Goal: Information Seeking & Learning: Learn about a topic

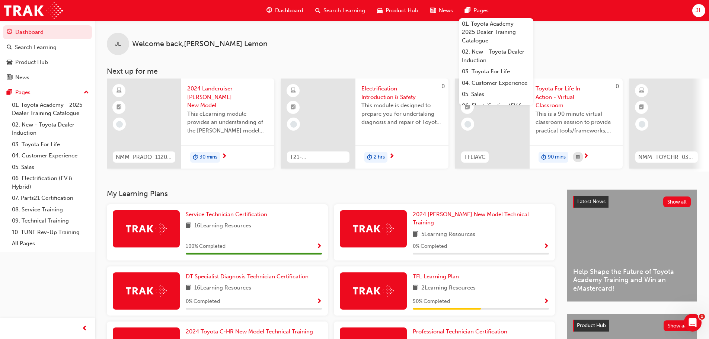
click at [688, 68] on h3 "Next up for me" at bounding box center [402, 71] width 614 height 9
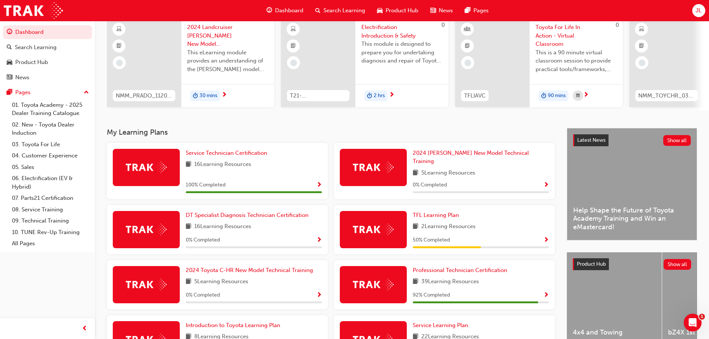
scroll to position [74, 0]
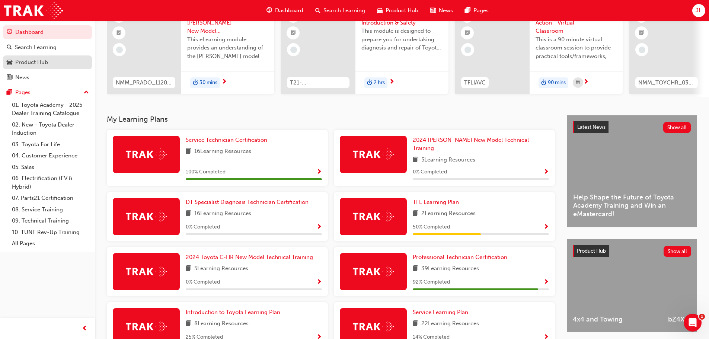
click at [45, 63] on div "Product Hub" at bounding box center [31, 62] width 33 height 9
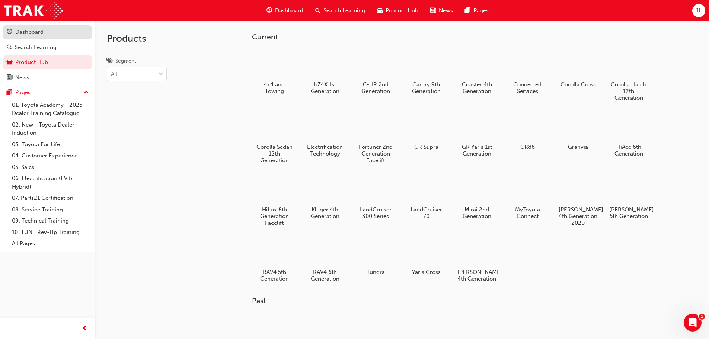
click at [35, 31] on div "Dashboard" at bounding box center [29, 32] width 28 height 9
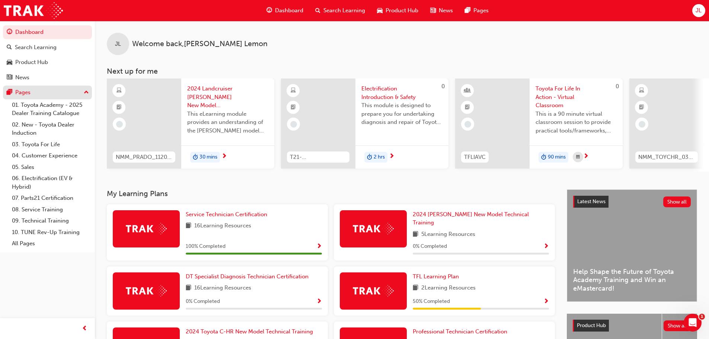
click at [57, 96] on div "Pages" at bounding box center [48, 92] width 82 height 9
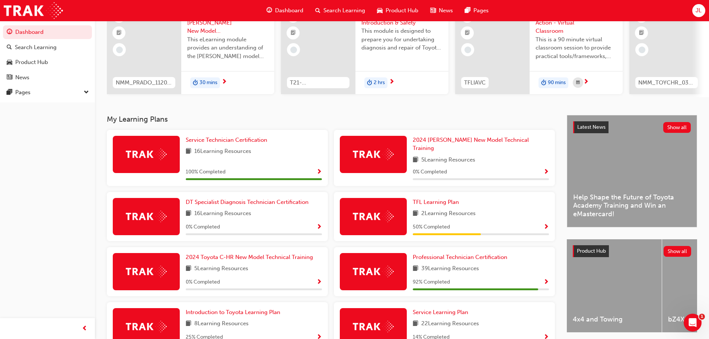
scroll to position [112, 0]
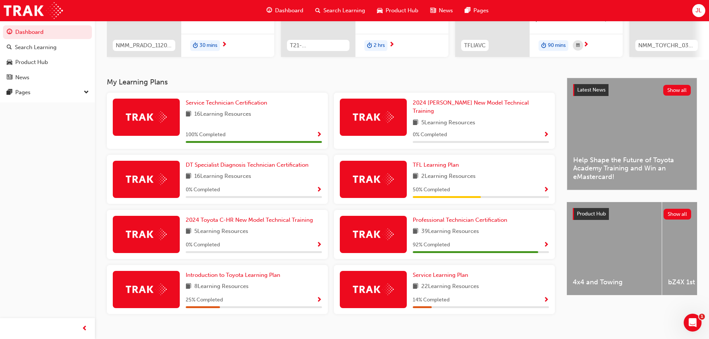
click at [545, 297] on span "Show Progress" at bounding box center [546, 300] width 6 height 7
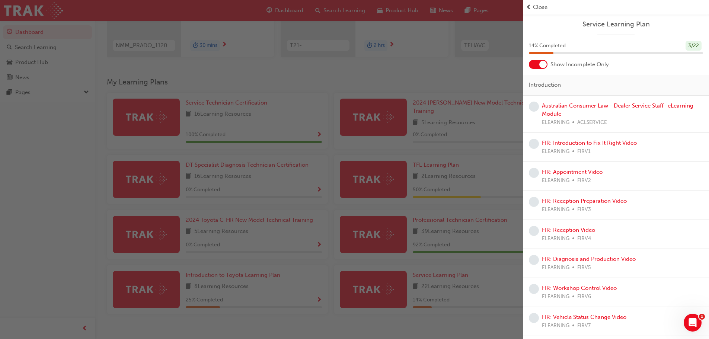
click at [402, 68] on div "button" at bounding box center [261, 169] width 523 height 339
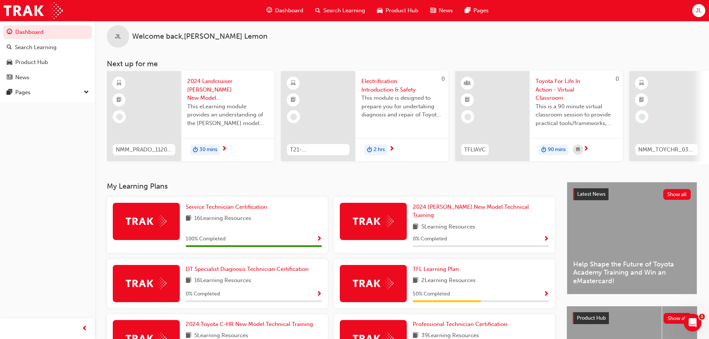
scroll to position [0, 0]
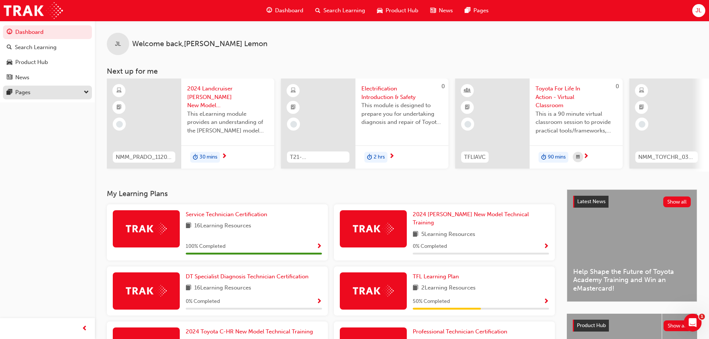
click at [41, 94] on div "Pages" at bounding box center [48, 92] width 82 height 9
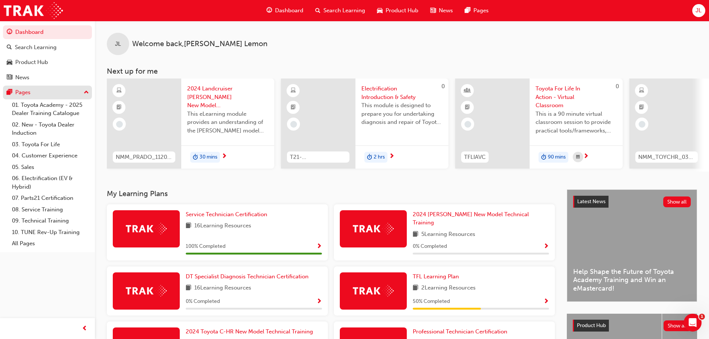
click at [41, 94] on div "Pages" at bounding box center [48, 92] width 82 height 9
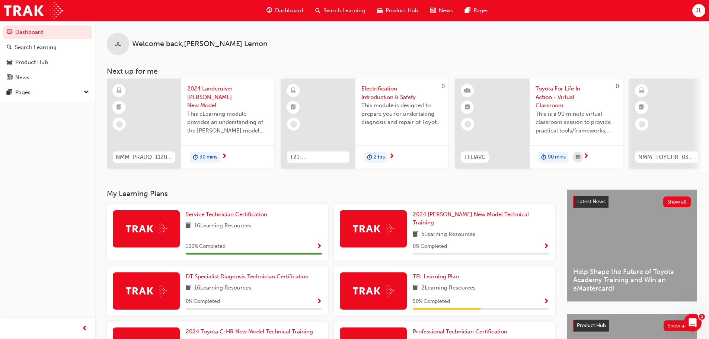
click at [276, 14] on span "Dashboard" at bounding box center [289, 10] width 28 height 9
click at [336, 68] on h3 "Next up for me" at bounding box center [402, 71] width 614 height 9
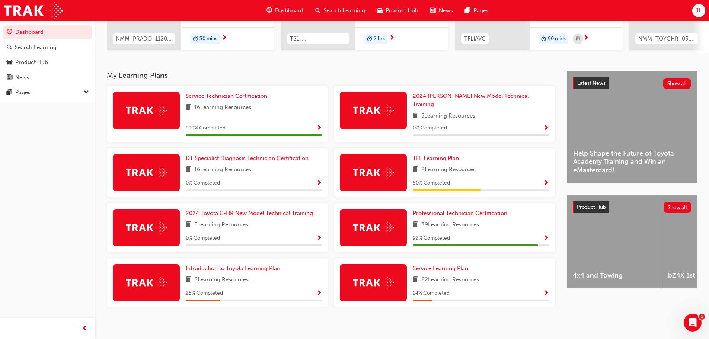
scroll to position [119, 0]
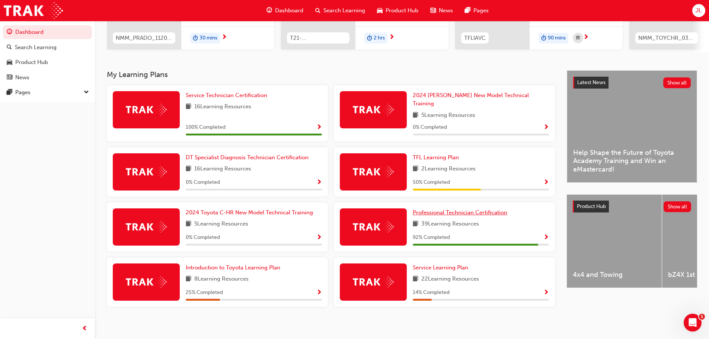
click at [427, 209] on span "Professional Technician Certification" at bounding box center [460, 212] width 95 height 7
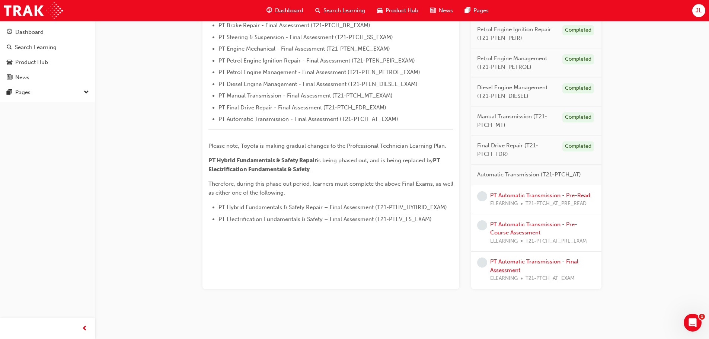
scroll to position [274, 0]
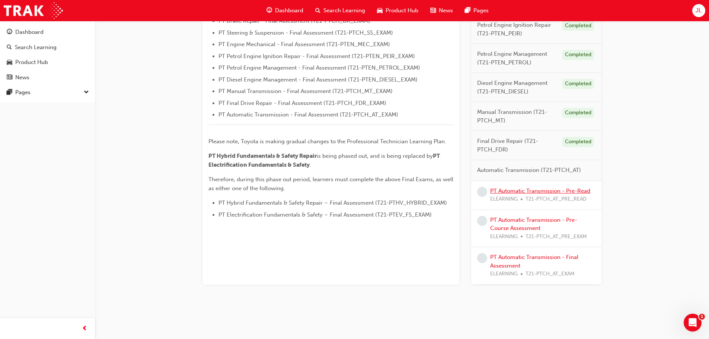
click at [524, 189] on link "PT Automatic Transmission - Pre-Read" at bounding box center [540, 191] width 100 height 7
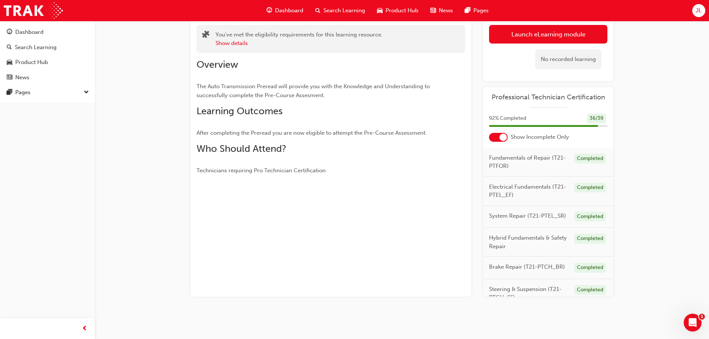
scroll to position [11, 0]
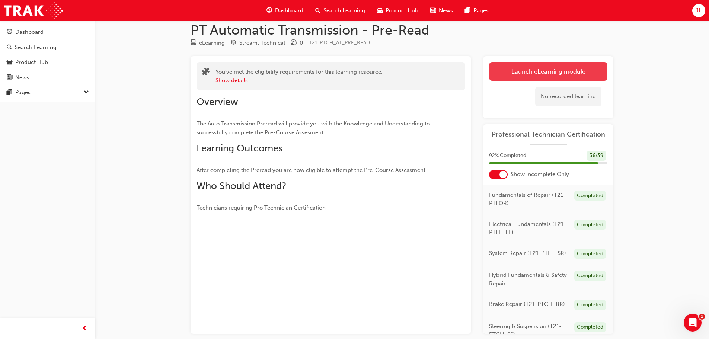
click at [555, 79] on link "Launch eLearning module" at bounding box center [548, 71] width 118 height 19
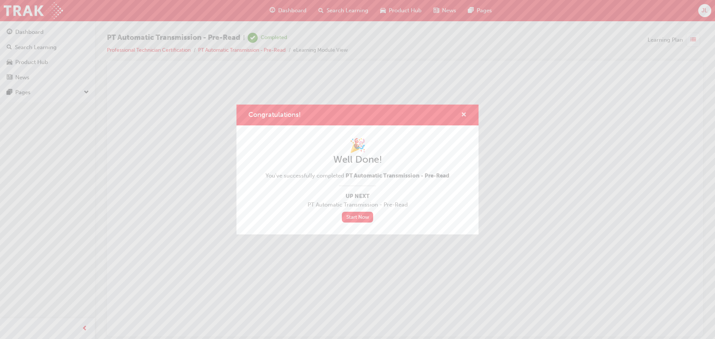
click at [463, 117] on span "cross-icon" at bounding box center [464, 115] width 6 height 7
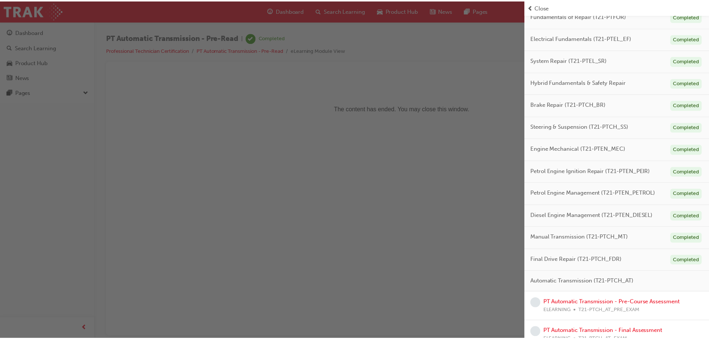
scroll to position [100, 0]
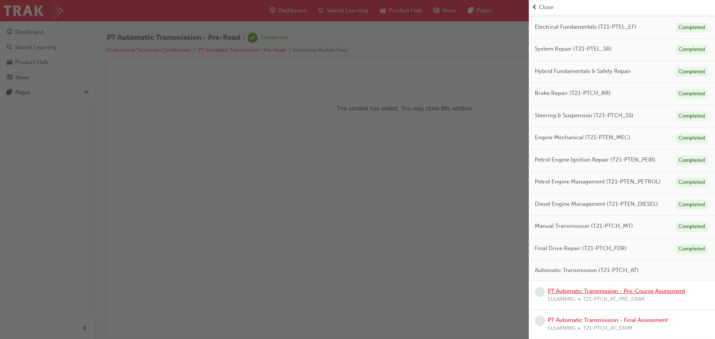
click at [587, 294] on link "PT Automatic Transmission - Pre-Course Assessment" at bounding box center [615, 291] width 137 height 7
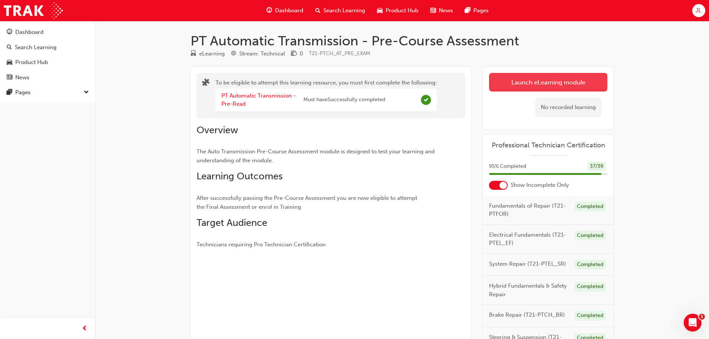
click at [532, 79] on button "Launch eLearning module" at bounding box center [548, 82] width 118 height 19
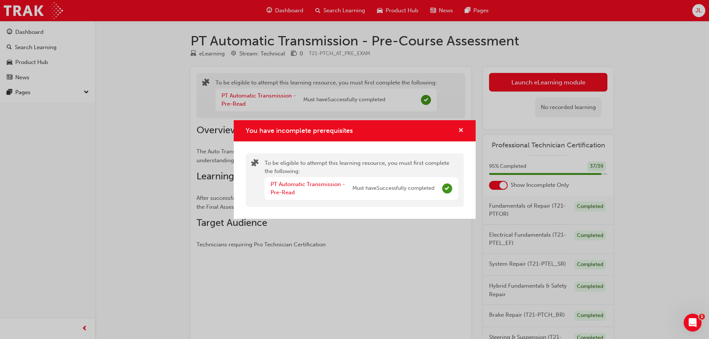
click at [459, 129] on span "cross-icon" at bounding box center [461, 131] width 6 height 7
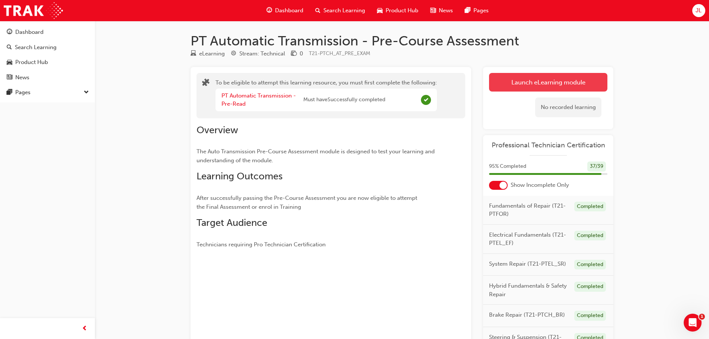
click at [519, 87] on button "Launch eLearning module" at bounding box center [548, 82] width 118 height 19
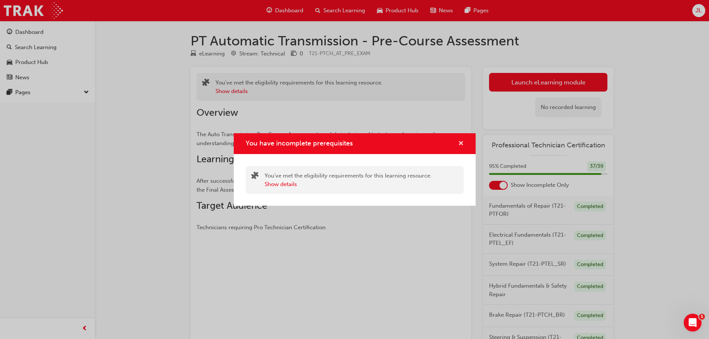
click at [462, 142] on span "cross-icon" at bounding box center [461, 144] width 6 height 7
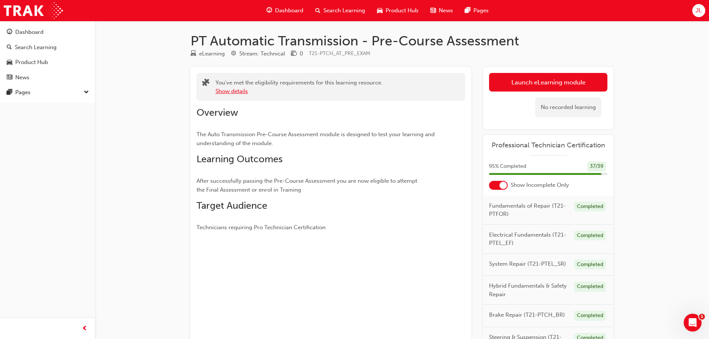
click at [219, 89] on button "Show details" at bounding box center [231, 91] width 32 height 9
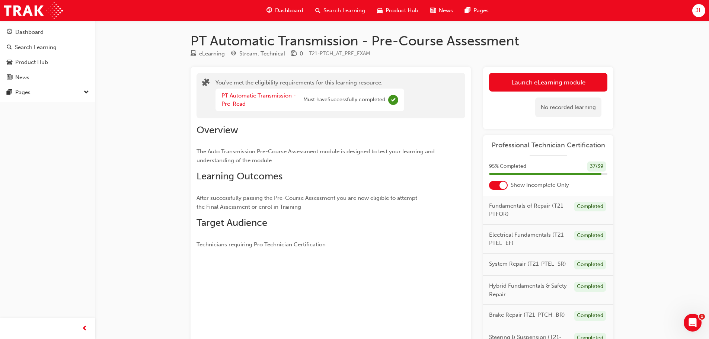
click at [508, 92] on div "No recorded learning" at bounding box center [548, 108] width 118 height 32
click at [511, 89] on button "Launch eLearning module" at bounding box center [548, 82] width 118 height 19
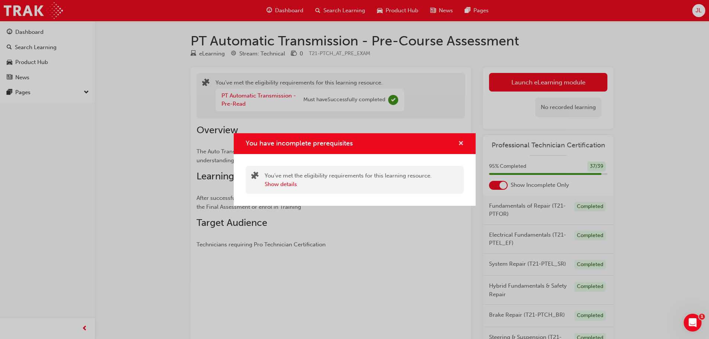
click at [463, 144] on span "cross-icon" at bounding box center [461, 144] width 6 height 7
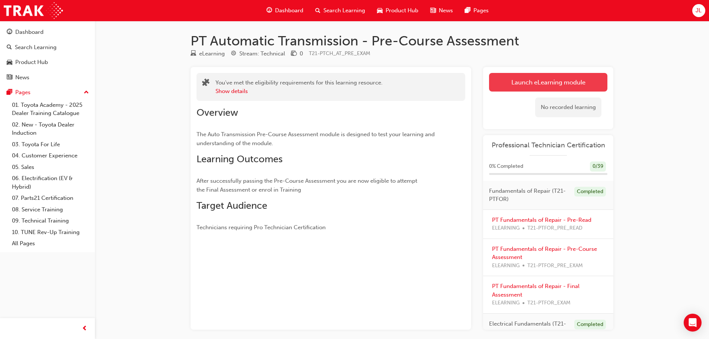
click at [526, 86] on link "Launch eLearning module" at bounding box center [548, 82] width 118 height 19
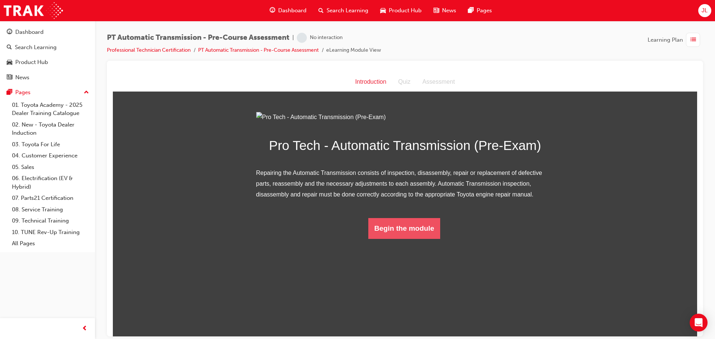
click at [392, 239] on button "Begin the module" at bounding box center [404, 228] width 72 height 21
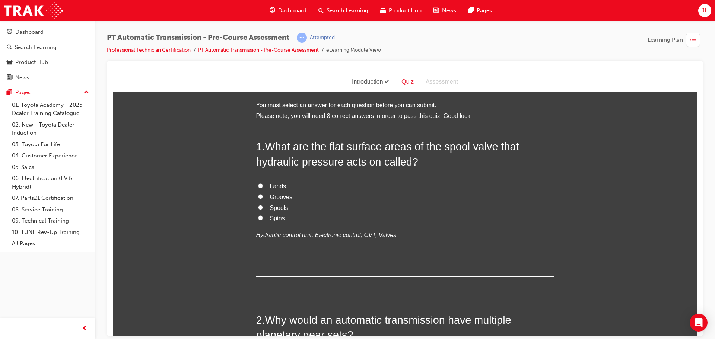
click at [258, 184] on input "Lands" at bounding box center [260, 185] width 5 height 5
radio input "true"
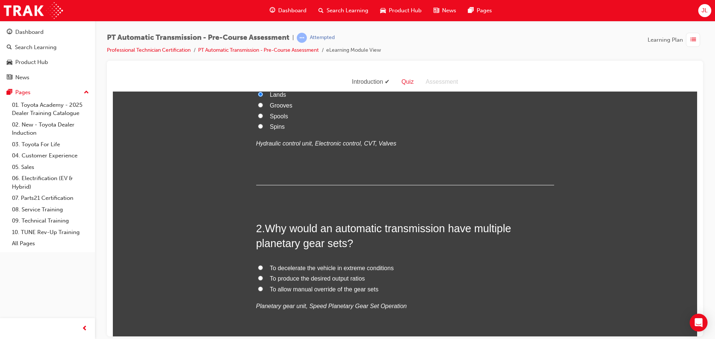
scroll to position [149, 0]
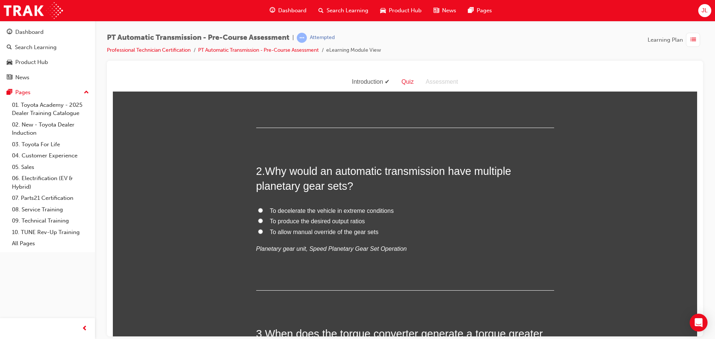
click at [258, 220] on input "To produce the desired output ratios" at bounding box center [260, 220] width 5 height 5
radio input "true"
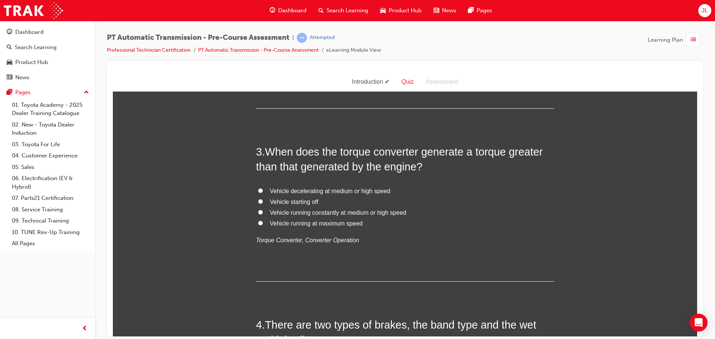
scroll to position [372, 0]
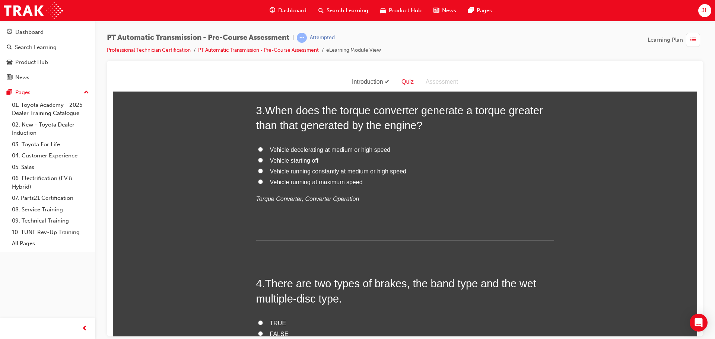
click at [258, 159] on input "Vehicle starting off" at bounding box center [260, 159] width 5 height 5
radio input "true"
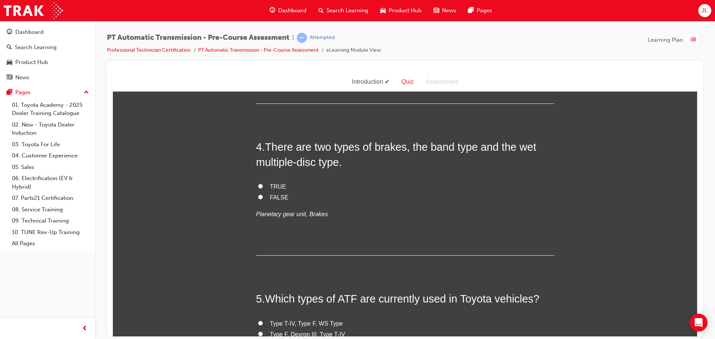
scroll to position [521, 0]
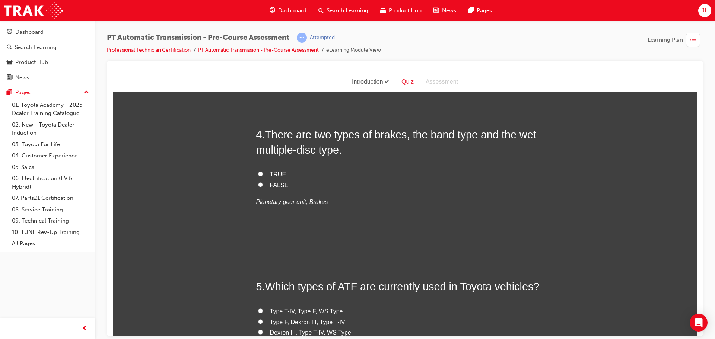
click at [258, 173] on input "TRUE" at bounding box center [260, 173] width 5 height 5
radio input "true"
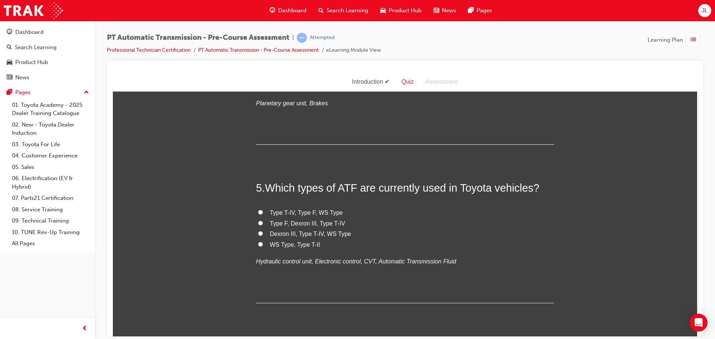
scroll to position [633, 0]
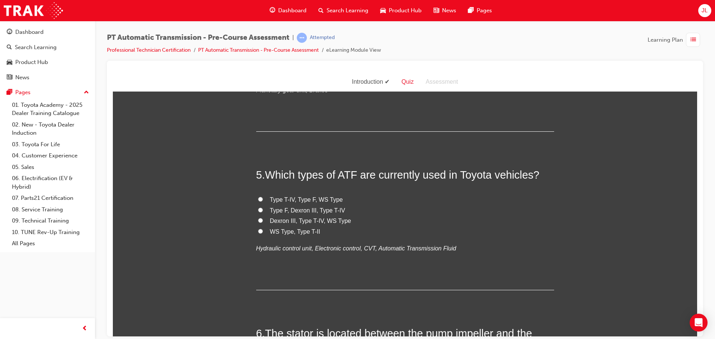
click at [258, 198] on input "Type T-IV, Type F, WS Type" at bounding box center [260, 199] width 5 height 5
radio input "true"
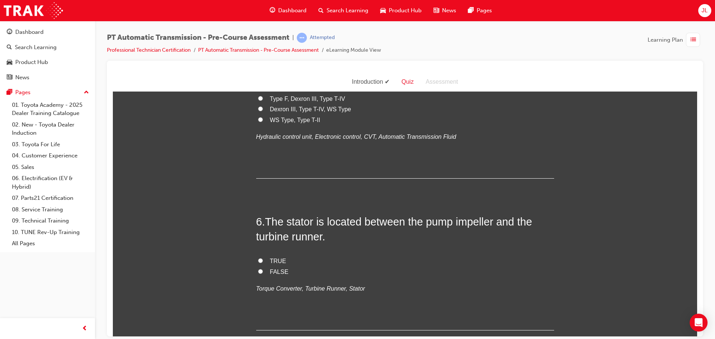
scroll to position [782, 0]
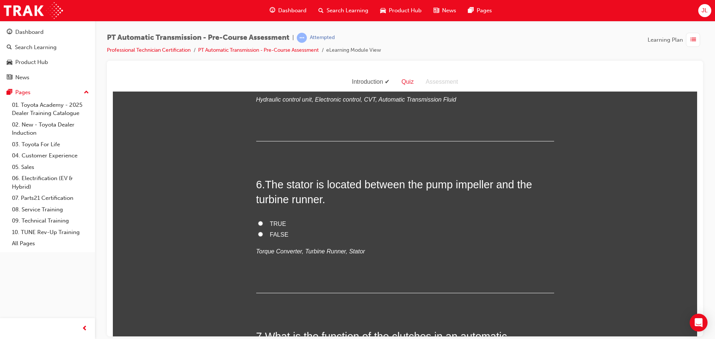
click at [258, 222] on input "TRUE" at bounding box center [260, 223] width 5 height 5
radio input "true"
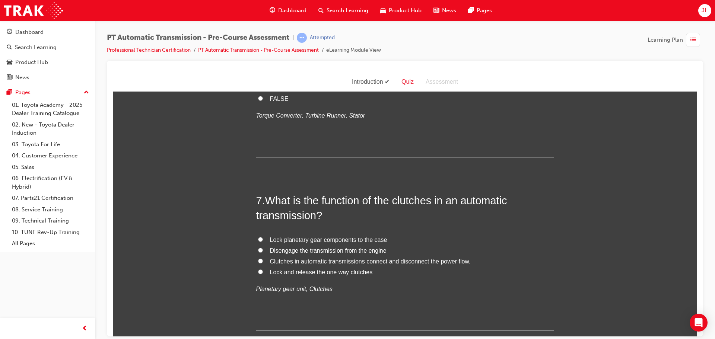
scroll to position [930, 0]
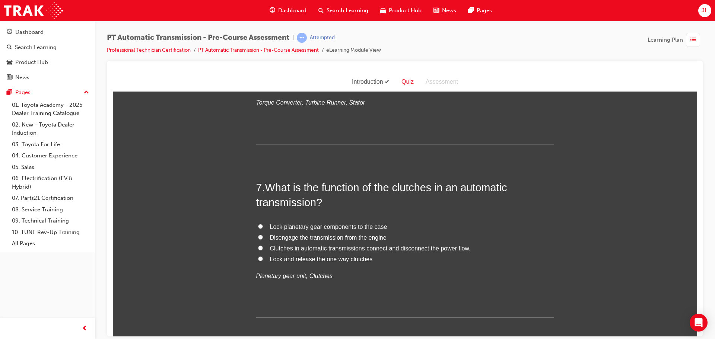
click at [273, 251] on span "Clutches in automatic transmissions connect and disconnect the power flow." at bounding box center [370, 248] width 201 height 6
click at [263, 250] on input "Clutches in automatic transmissions connect and disconnect the power flow." at bounding box center [260, 247] width 5 height 5
radio input "true"
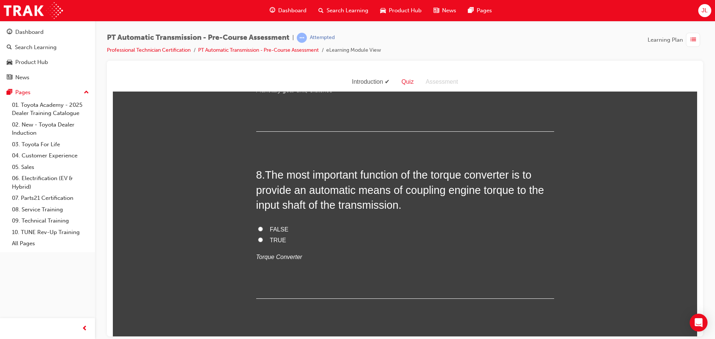
scroll to position [1117, 0]
click at [259, 237] on input "TRUE" at bounding box center [260, 239] width 5 height 5
radio input "true"
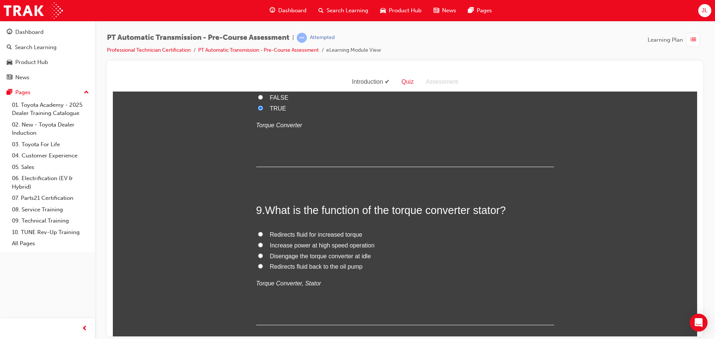
scroll to position [1265, 0]
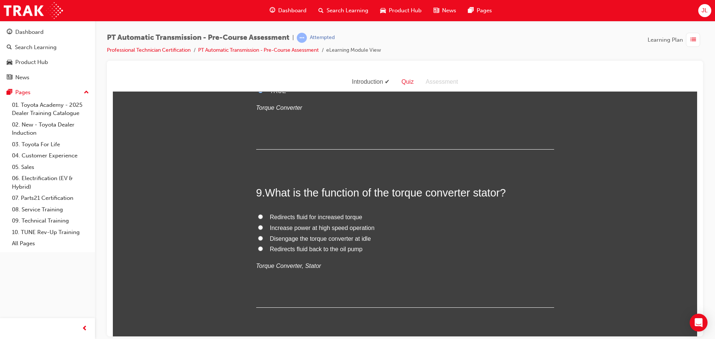
click at [259, 226] on input "Increase power at high speed operation" at bounding box center [260, 227] width 5 height 5
radio input "true"
click at [256, 212] on label "Redirects fluid for increased torque" at bounding box center [405, 217] width 298 height 11
click at [258, 214] on input "Redirects fluid for increased torque" at bounding box center [260, 216] width 5 height 5
radio input "true"
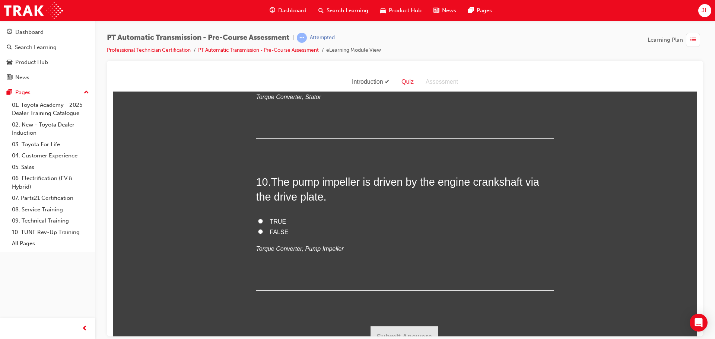
scroll to position [1445, 0]
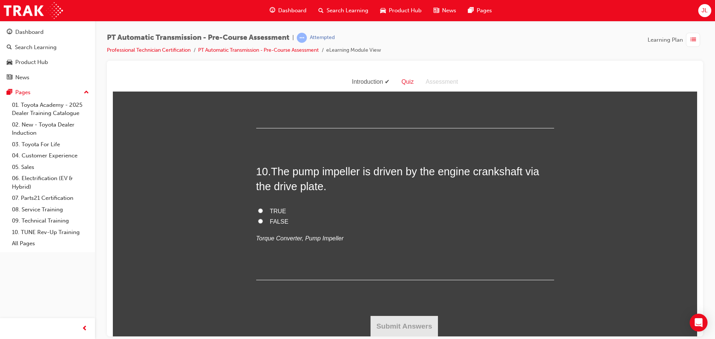
click at [258, 213] on label "TRUE" at bounding box center [405, 211] width 298 height 11
click at [258, 213] on input "TRUE" at bounding box center [260, 210] width 5 height 5
radio input "true"
click at [394, 317] on button "Submit Answers" at bounding box center [404, 326] width 68 height 21
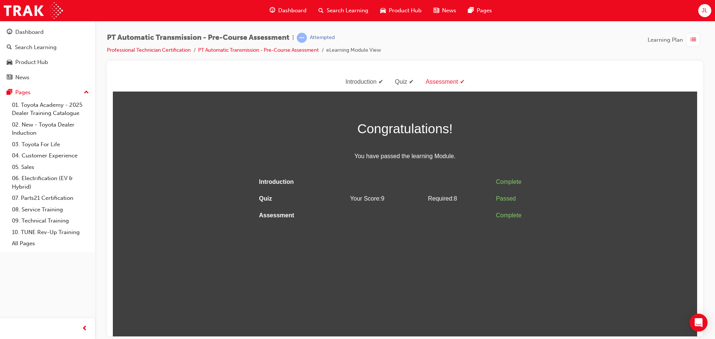
scroll to position [0, 0]
click at [434, 80] on div "Assessment" at bounding box center [444, 81] width 51 height 11
click at [404, 80] on div "Quiz" at bounding box center [404, 81] width 31 height 11
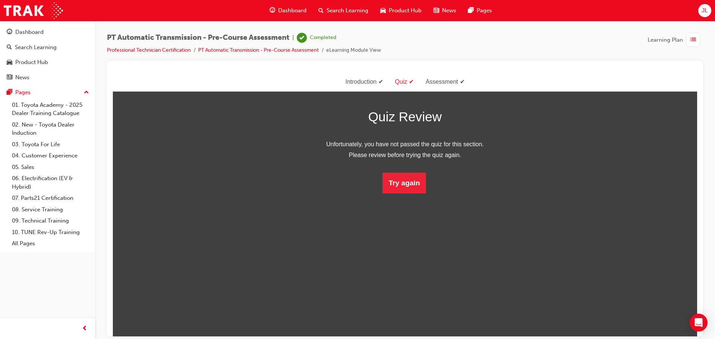
click at [363, 79] on div "Introduction" at bounding box center [364, 81] width 50 height 11
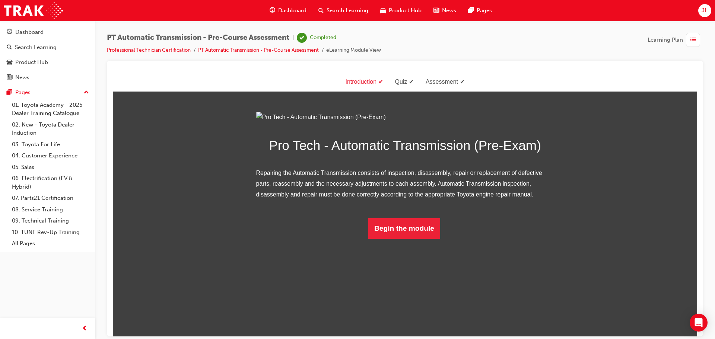
click at [398, 82] on div "Quiz" at bounding box center [404, 81] width 31 height 11
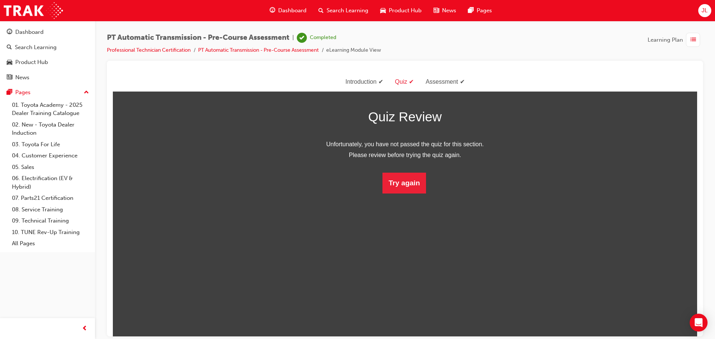
click at [450, 84] on div "Assessment" at bounding box center [444, 81] width 51 height 11
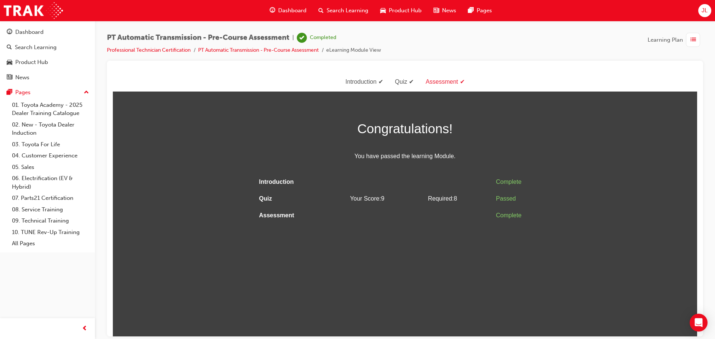
click at [408, 83] on span at bounding box center [407, 81] width 1 height 6
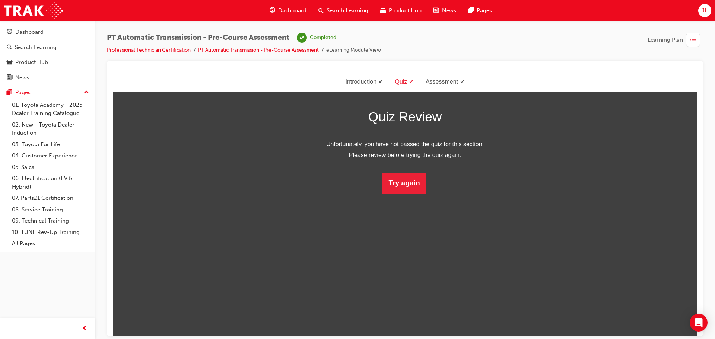
click at [446, 82] on div "Assessment" at bounding box center [444, 81] width 51 height 11
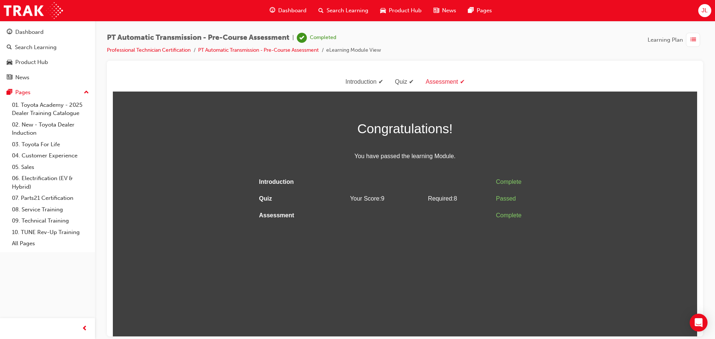
click at [689, 41] on div "button" at bounding box center [693, 40] width 14 height 14
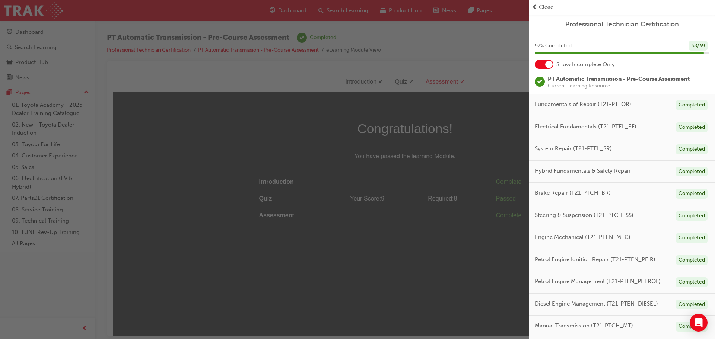
scroll to position [71, 0]
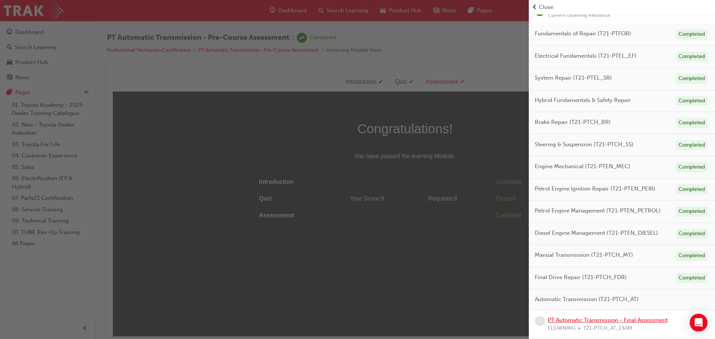
click at [638, 319] on link "PT Automatic Transmission - Final Assessment" at bounding box center [607, 320] width 120 height 7
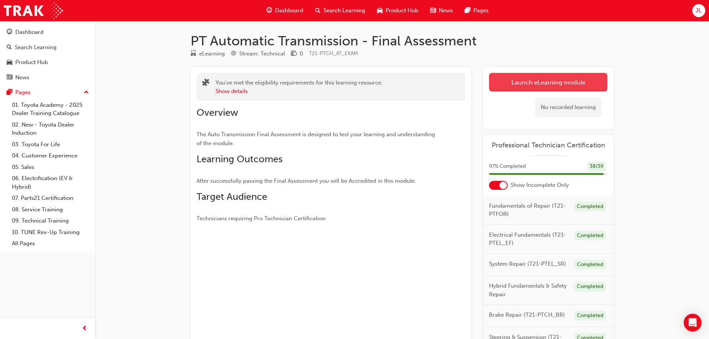
click at [525, 86] on link "Launch eLearning module" at bounding box center [548, 82] width 118 height 19
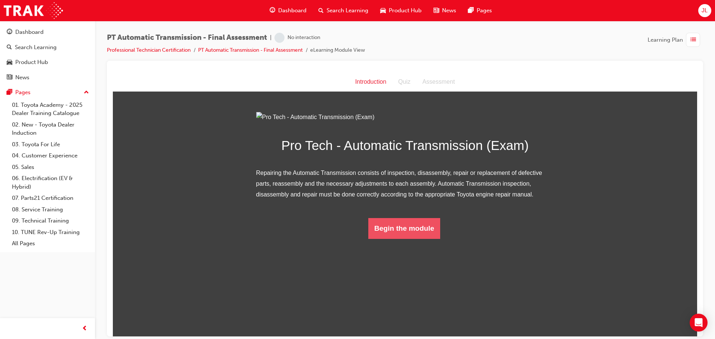
click at [410, 239] on button "Begin the module" at bounding box center [404, 228] width 72 height 21
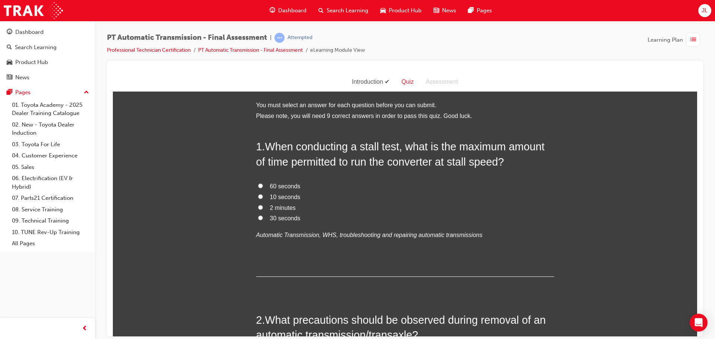
click at [258, 197] on input "10 seconds" at bounding box center [260, 196] width 5 height 5
radio input "true"
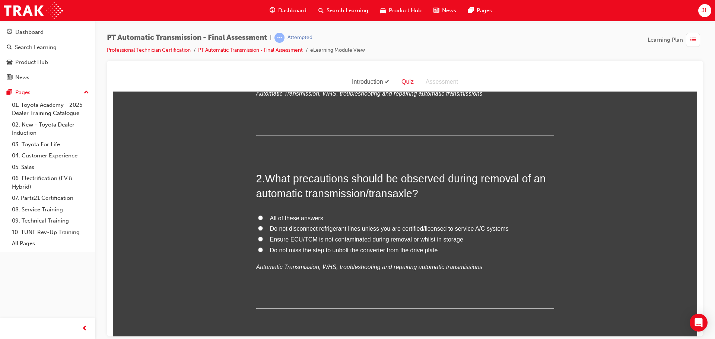
scroll to position [149, 0]
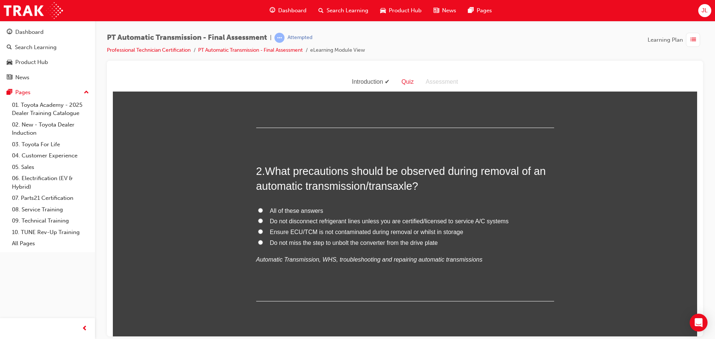
click at [256, 205] on label "All of these answers" at bounding box center [405, 210] width 298 height 11
click at [258, 208] on input "All of these answers" at bounding box center [260, 210] width 5 height 5
radio input "true"
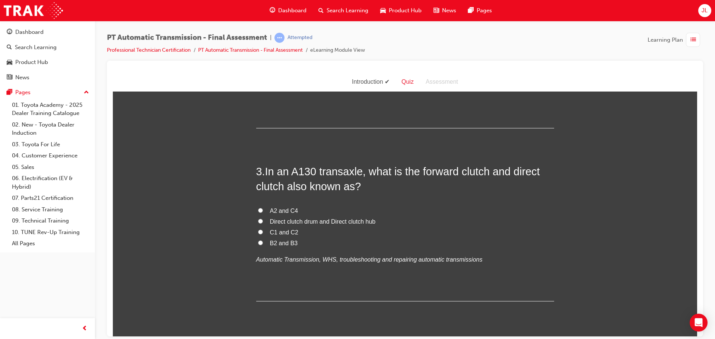
scroll to position [335, 0]
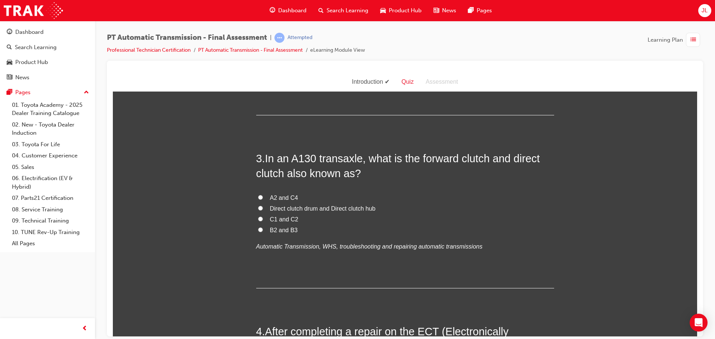
click at [260, 218] on label "C1 and C2" at bounding box center [405, 219] width 298 height 11
click at [260, 218] on input "C1 and C2" at bounding box center [260, 218] width 5 height 5
radio input "true"
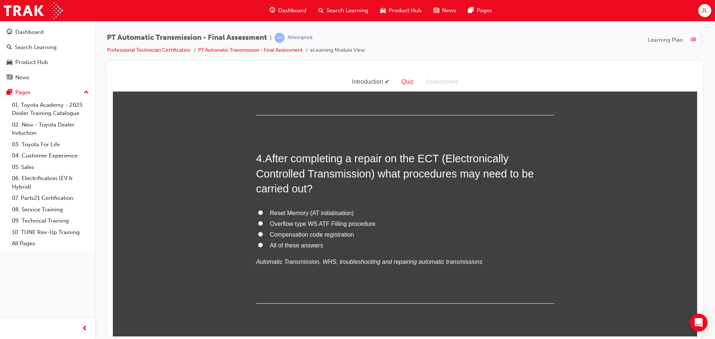
scroll to position [521, 0]
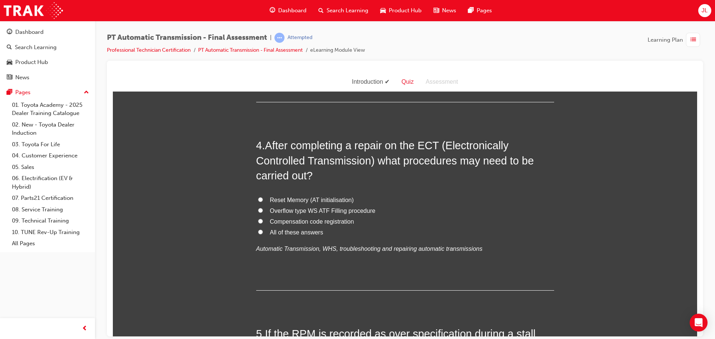
click at [259, 231] on input "All of these answers" at bounding box center [260, 231] width 5 height 5
radio input "true"
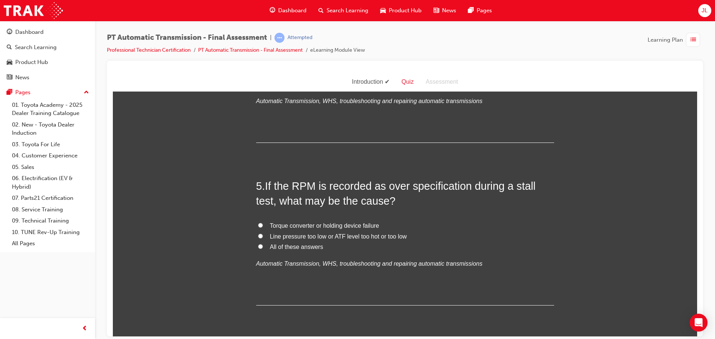
scroll to position [670, 0]
click at [258, 234] on input "Line pressure too low or ATF level too hot or too low" at bounding box center [260, 234] width 5 height 5
radio input "true"
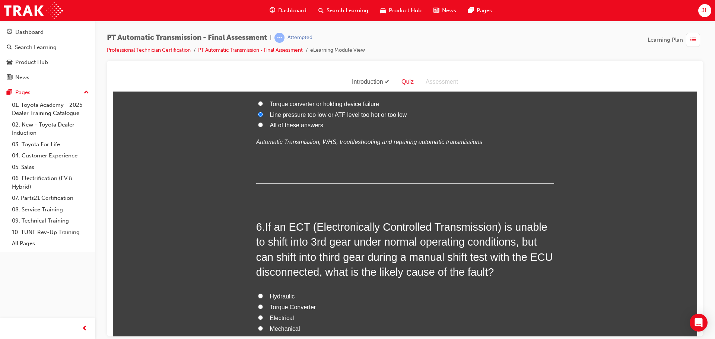
scroll to position [819, 0]
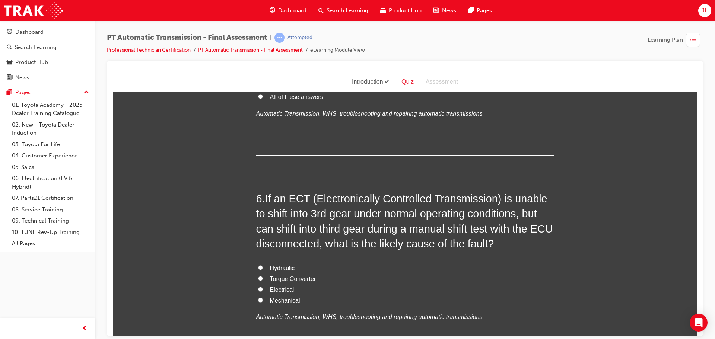
click at [258, 291] on input "Electrical" at bounding box center [260, 289] width 5 height 5
radio input "true"
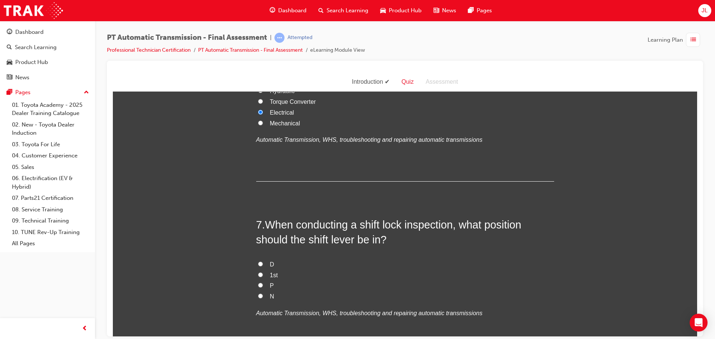
scroll to position [1042, 0]
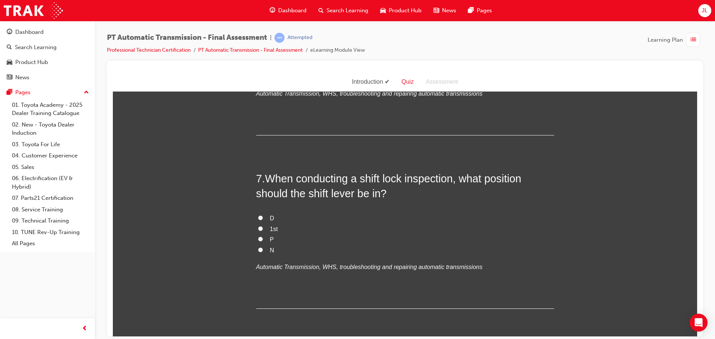
click at [259, 217] on input "D" at bounding box center [260, 217] width 5 height 5
radio input "true"
click at [258, 248] on input "N" at bounding box center [260, 249] width 5 height 5
radio input "true"
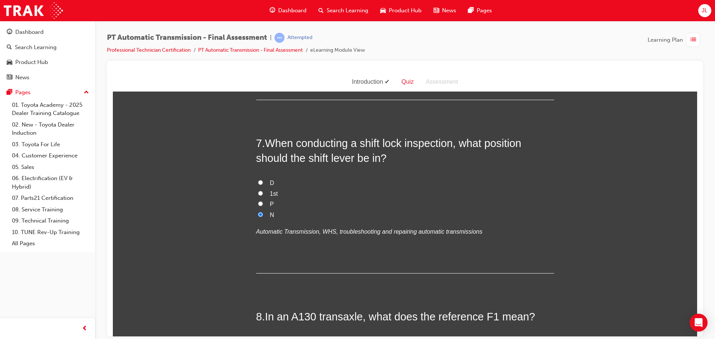
scroll to position [1117, 0]
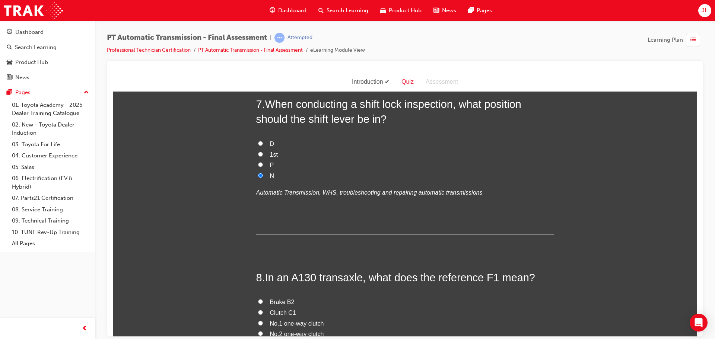
click at [256, 154] on label "1st" at bounding box center [405, 154] width 298 height 11
click at [258, 154] on input "1st" at bounding box center [260, 153] width 5 height 5
radio input "true"
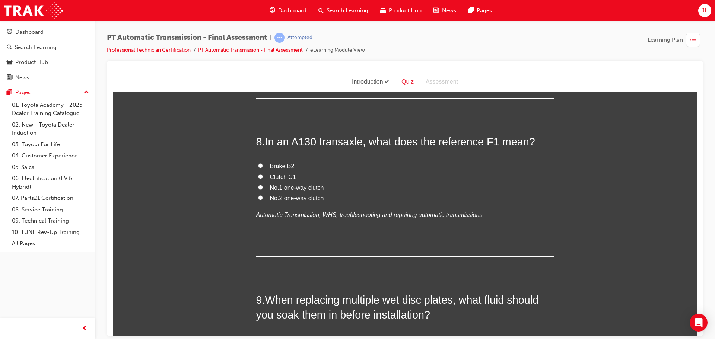
scroll to position [1265, 0]
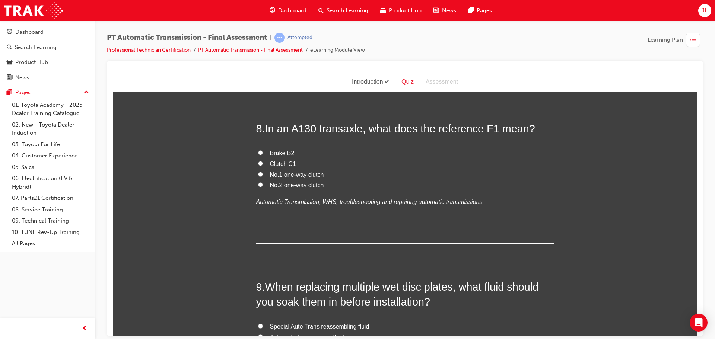
click at [258, 172] on input "No.1 one-way clutch" at bounding box center [260, 174] width 5 height 5
radio input "true"
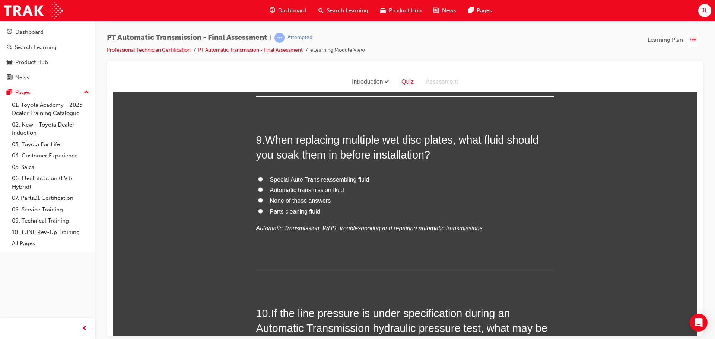
scroll to position [1414, 0]
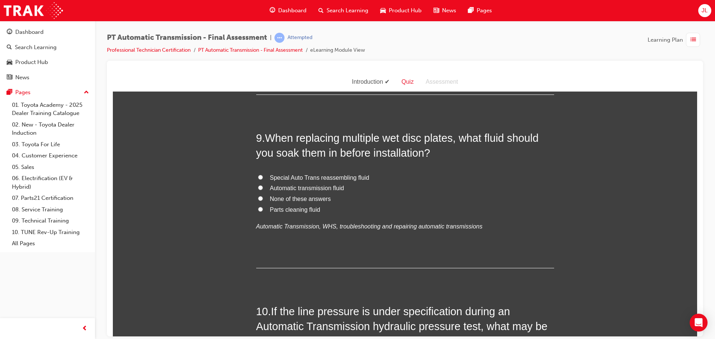
click at [258, 186] on input "Automatic transmission fluid" at bounding box center [260, 187] width 5 height 5
radio input "true"
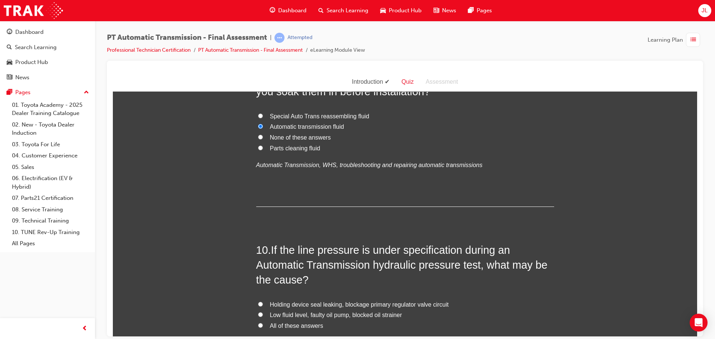
scroll to position [1526, 0]
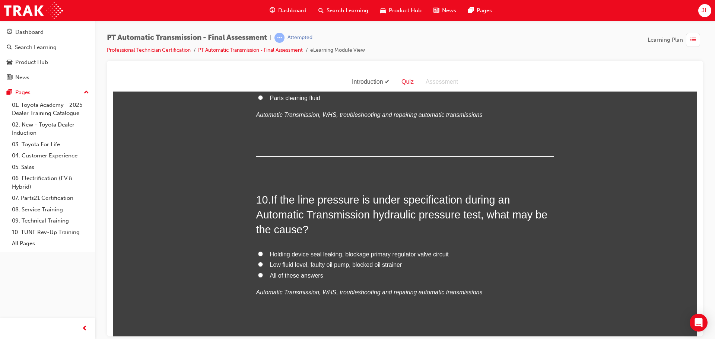
click at [259, 276] on input "All of these answers" at bounding box center [260, 274] width 5 height 5
radio input "true"
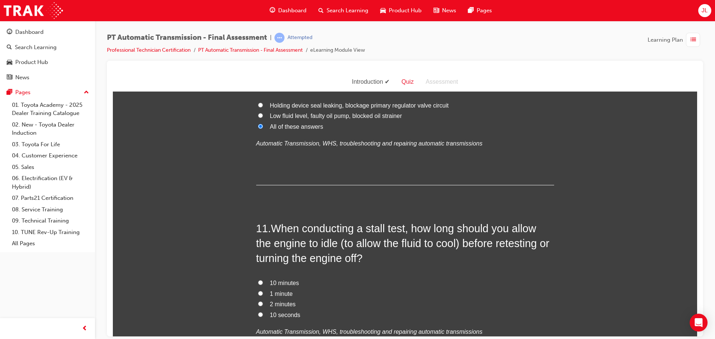
scroll to position [1712, 0]
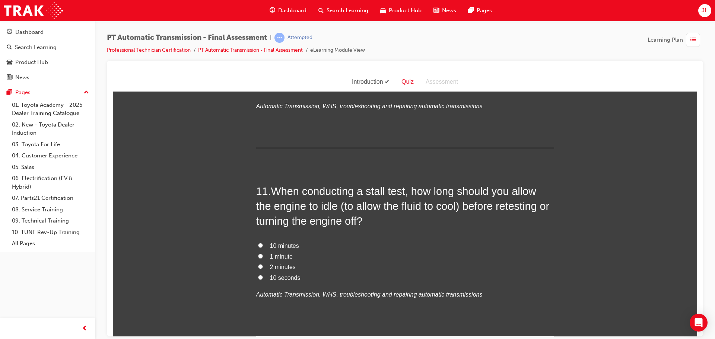
click at [258, 245] on input "10 minutes" at bounding box center [260, 245] width 5 height 5
radio input "true"
click at [259, 266] on input "2 minutes" at bounding box center [260, 266] width 5 height 5
radio input "true"
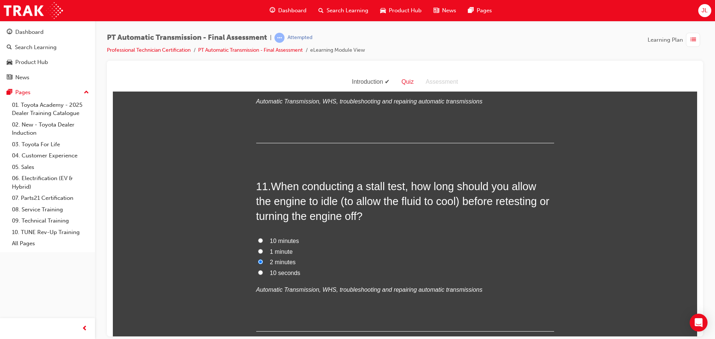
scroll to position [1768, 0]
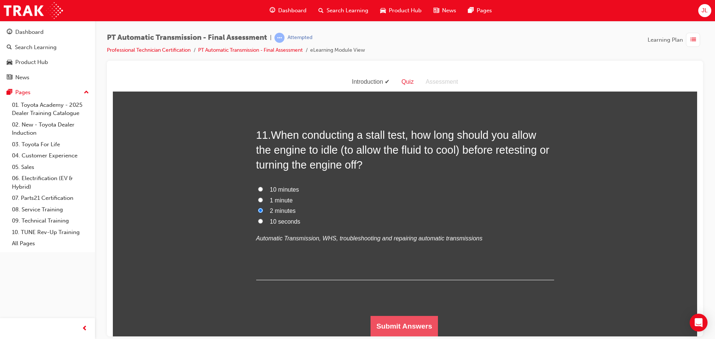
click at [394, 323] on button "Submit Answers" at bounding box center [404, 326] width 68 height 21
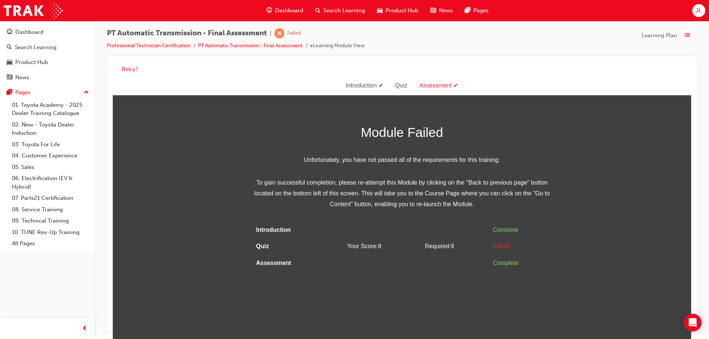
scroll to position [6, 0]
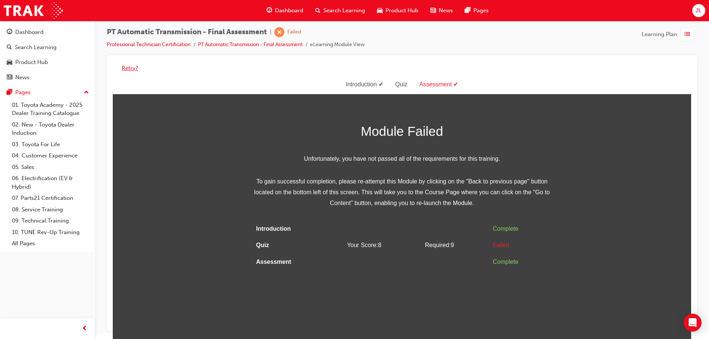
click at [134, 67] on button "Retry?" at bounding box center [130, 68] width 16 height 9
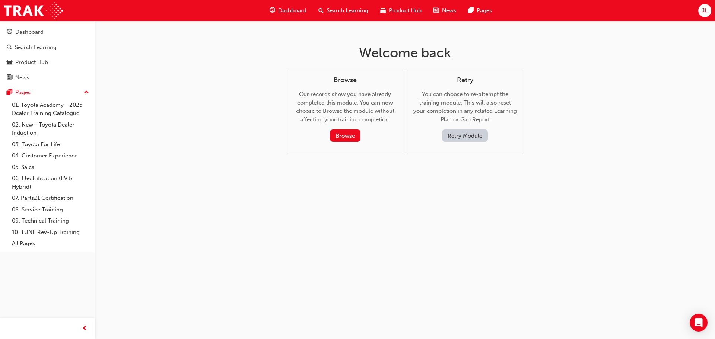
click at [451, 134] on button "Retry Module" at bounding box center [465, 136] width 46 height 12
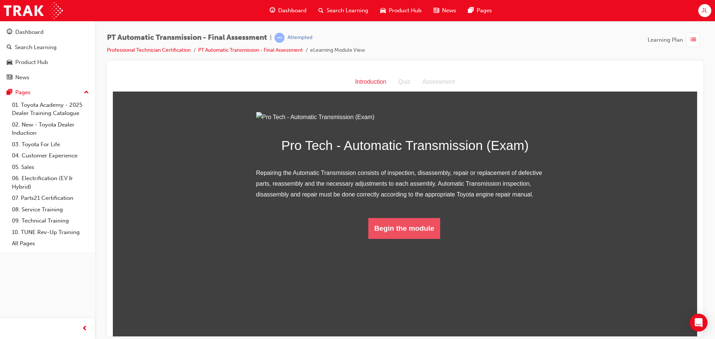
click at [389, 239] on button "Begin the module" at bounding box center [404, 228] width 72 height 21
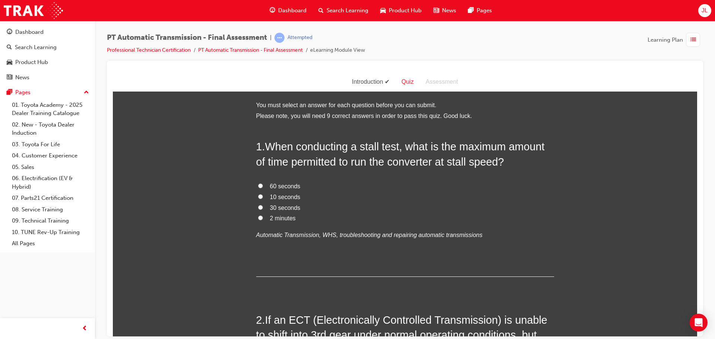
click at [258, 195] on input "10 seconds" at bounding box center [260, 196] width 5 height 5
radio input "true"
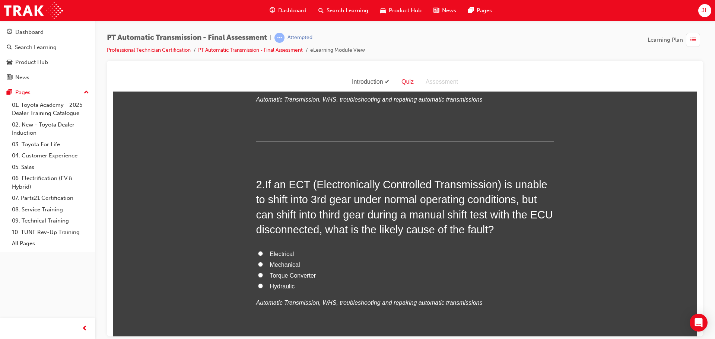
scroll to position [149, 0]
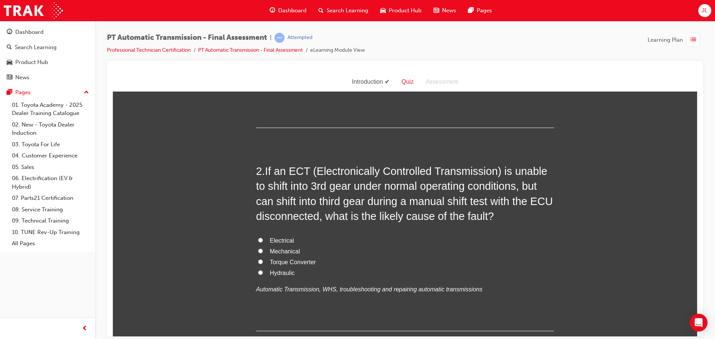
click at [258, 240] on input "Electrical" at bounding box center [260, 239] width 5 height 5
radio input "true"
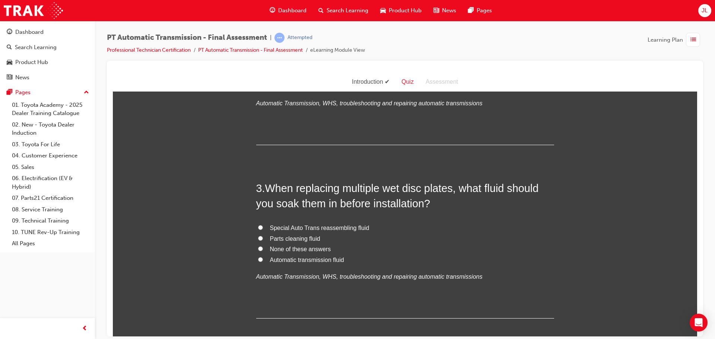
scroll to position [372, 0]
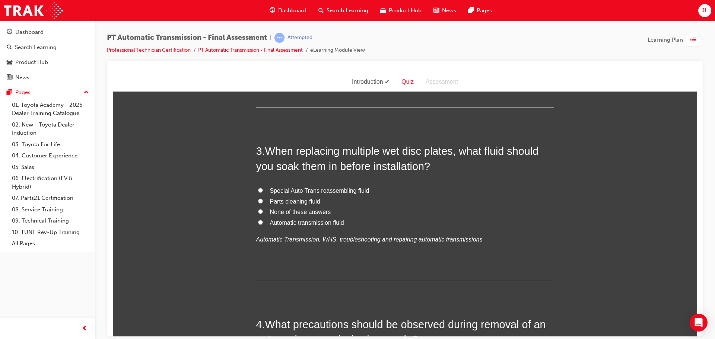
click at [258, 191] on input "Special Auto Trans reassembling fluid" at bounding box center [260, 190] width 5 height 5
radio input "true"
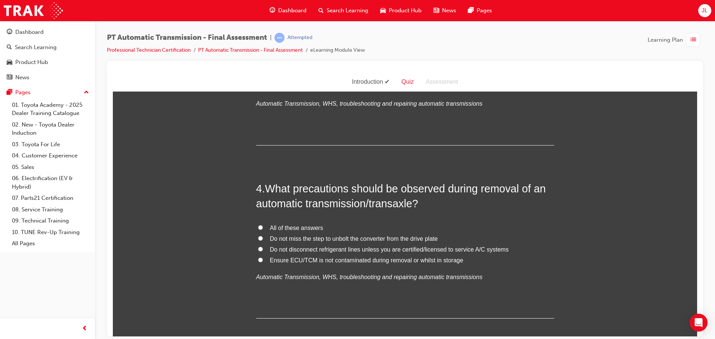
scroll to position [521, 0]
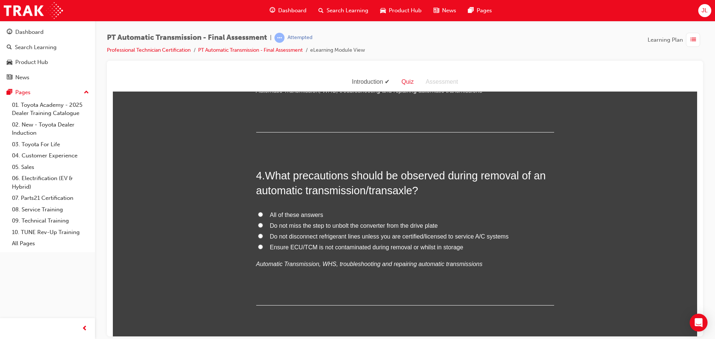
click at [256, 214] on label "All of these answers" at bounding box center [405, 215] width 298 height 11
click at [258, 214] on input "All of these answers" at bounding box center [260, 214] width 5 height 5
radio input "true"
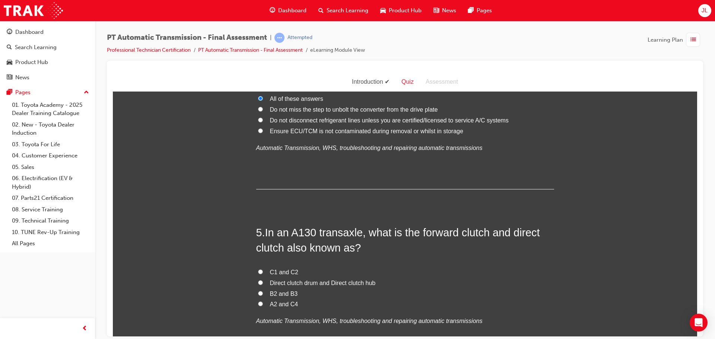
scroll to position [707, 0]
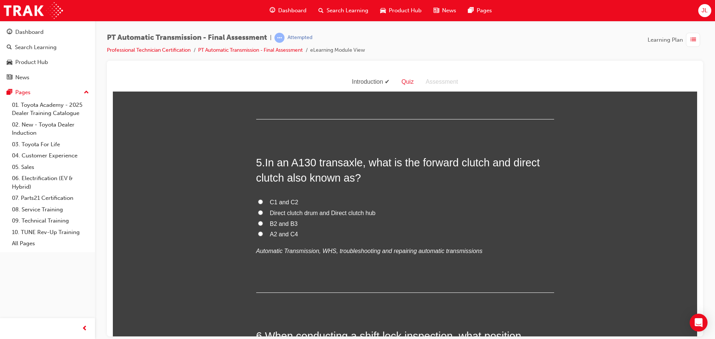
click at [258, 202] on input "C1 and C2" at bounding box center [260, 201] width 5 height 5
radio input "true"
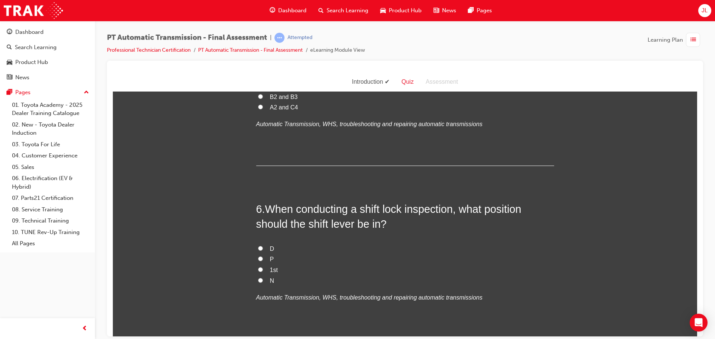
scroll to position [856, 0]
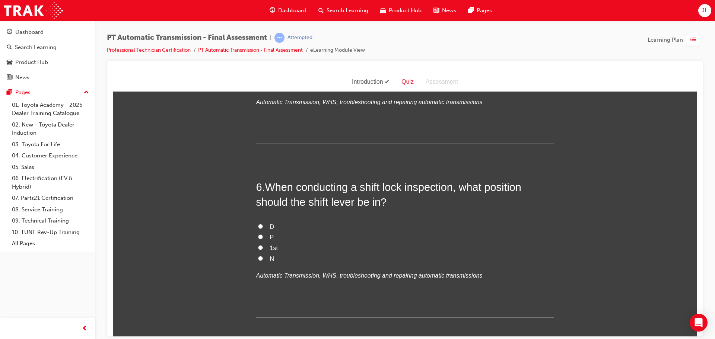
click at [261, 227] on label "D" at bounding box center [405, 226] width 298 height 11
click at [261, 227] on input "D" at bounding box center [260, 226] width 5 height 5
radio input "true"
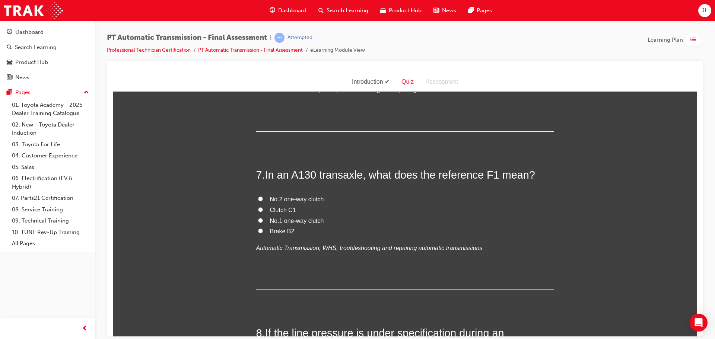
scroll to position [1042, 0]
click at [259, 218] on input "No.1 one-way clutch" at bounding box center [260, 219] width 5 height 5
radio input "true"
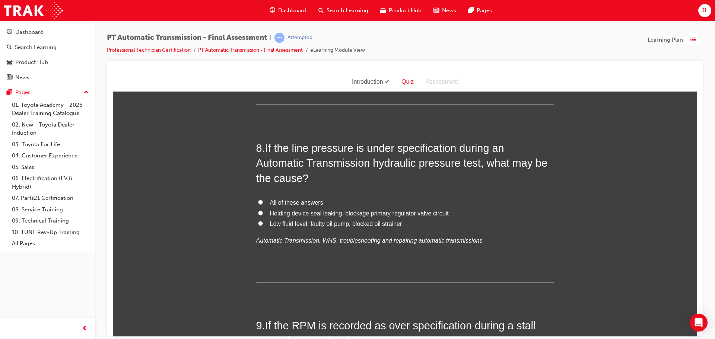
scroll to position [1228, 0]
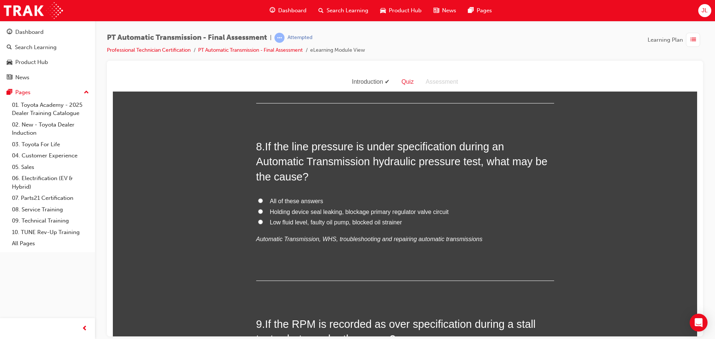
click at [258, 201] on input "All of these answers" at bounding box center [260, 200] width 5 height 5
radio input "true"
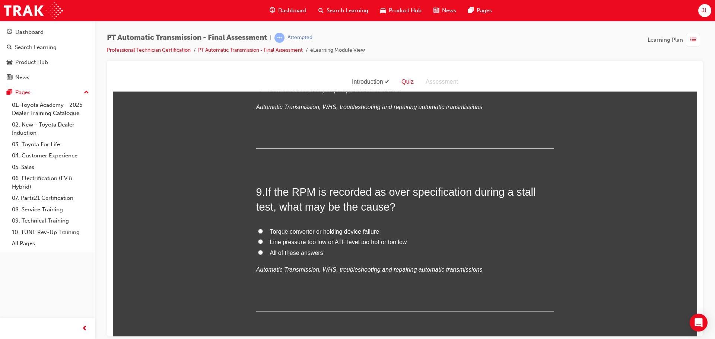
scroll to position [1377, 0]
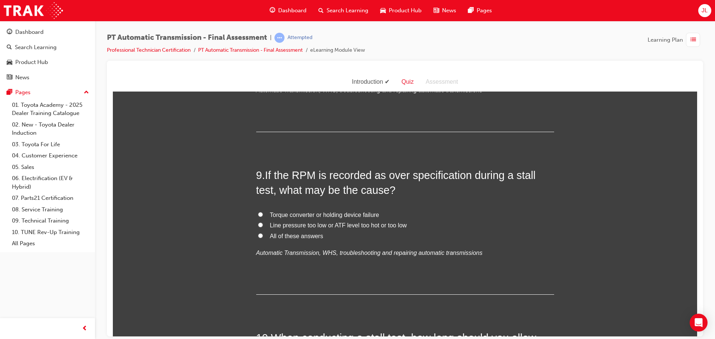
click at [258, 234] on input "All of these answers" at bounding box center [260, 235] width 5 height 5
radio input "true"
click at [300, 226] on span "Line pressure too low or ATF level too hot or too low" at bounding box center [338, 225] width 137 height 6
click at [263, 226] on input "Line pressure too low or ATF level too hot or too low" at bounding box center [260, 224] width 5 height 5
radio input "true"
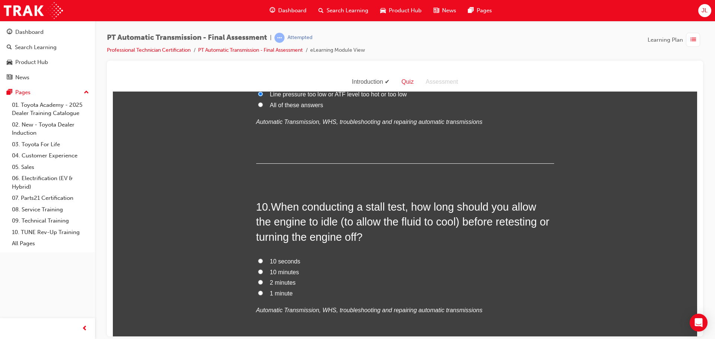
scroll to position [1526, 0]
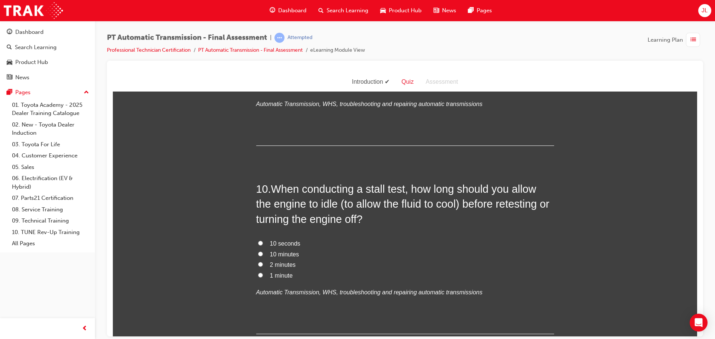
click at [260, 253] on label "10 minutes" at bounding box center [405, 254] width 298 height 11
click at [260, 253] on input "10 minutes" at bounding box center [260, 253] width 5 height 5
radio input "true"
click at [258, 264] on input "2 minutes" at bounding box center [260, 264] width 5 height 5
radio input "true"
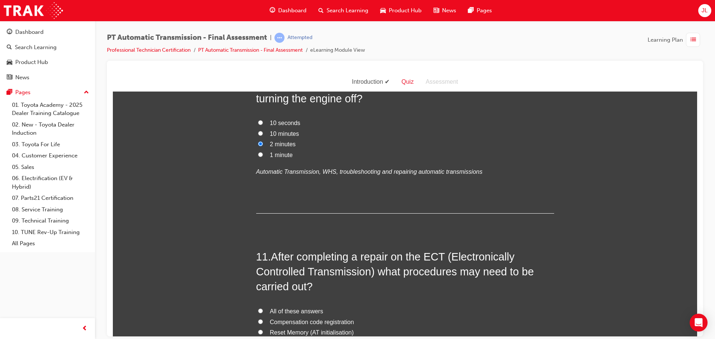
scroll to position [1712, 0]
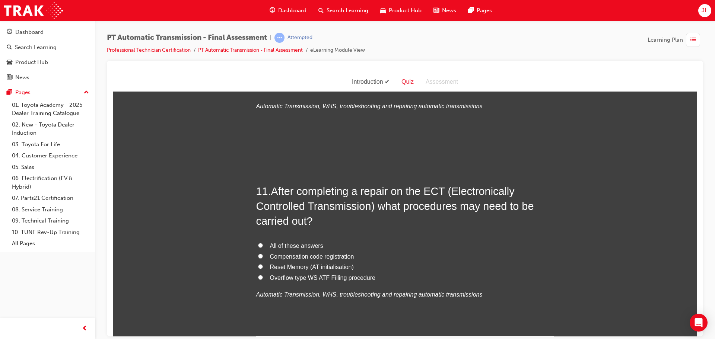
click at [260, 244] on label "All of these answers" at bounding box center [405, 245] width 298 height 11
click at [260, 244] on input "All of these answers" at bounding box center [260, 245] width 5 height 5
radio input "true"
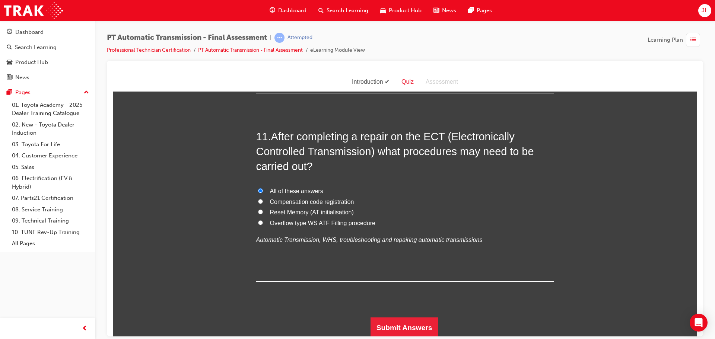
scroll to position [1768, 0]
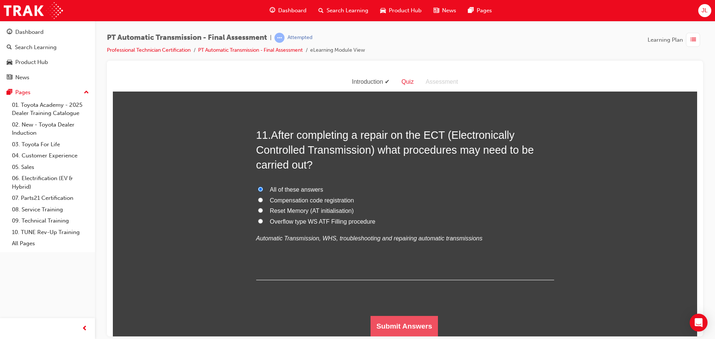
click at [388, 319] on button "Submit Answers" at bounding box center [404, 326] width 68 height 21
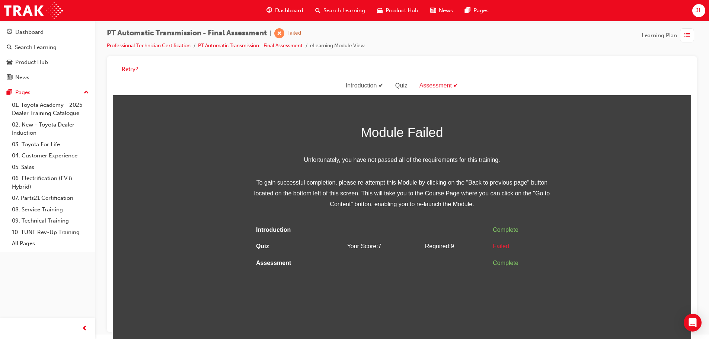
scroll to position [6, 0]
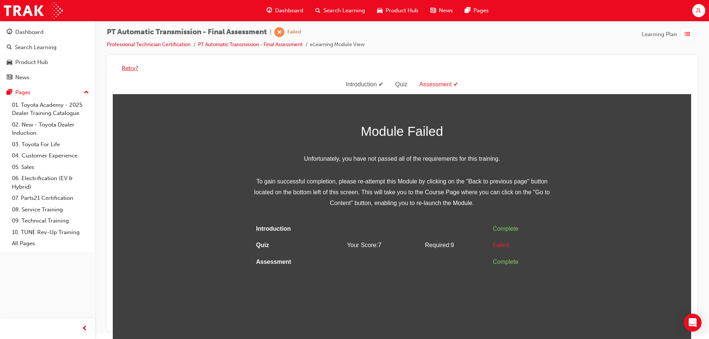
click at [134, 65] on button "Retry?" at bounding box center [130, 68] width 16 height 9
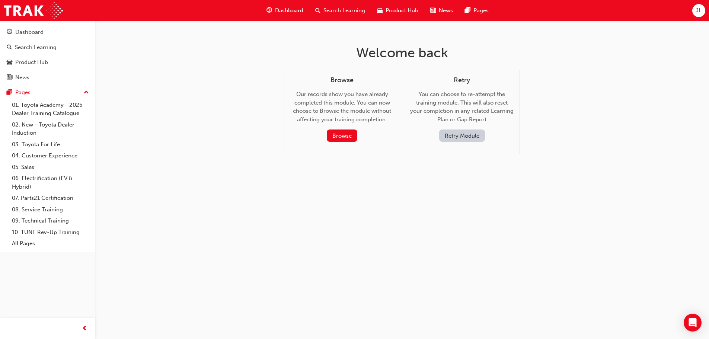
scroll to position [0, 0]
click at [455, 138] on button "Retry Module" at bounding box center [465, 136] width 46 height 12
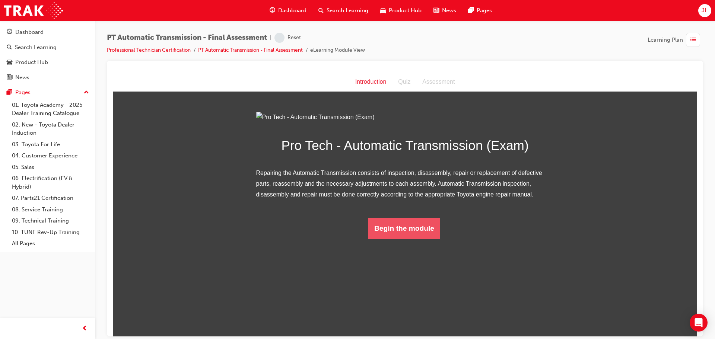
click at [417, 239] on button "Begin the module" at bounding box center [404, 228] width 72 height 21
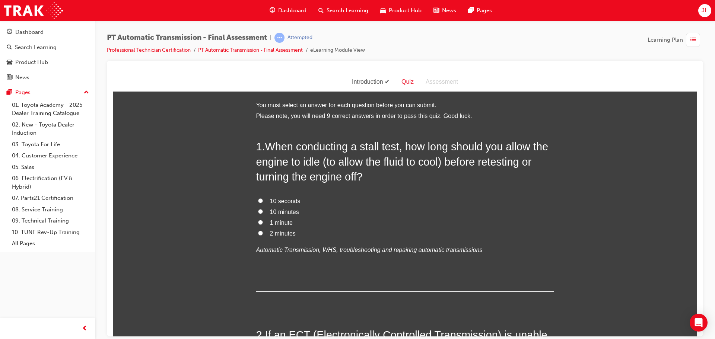
click at [259, 232] on input "2 minutes" at bounding box center [260, 232] width 5 height 5
radio input "true"
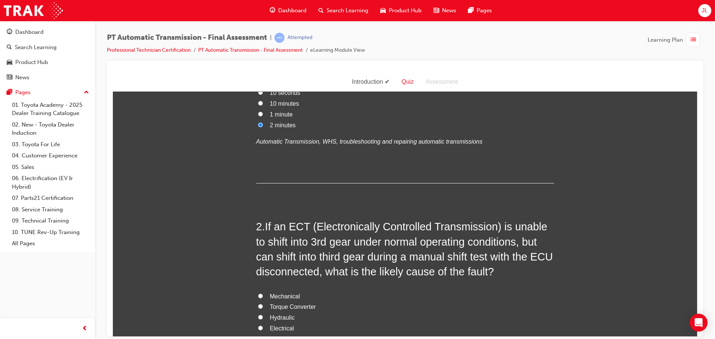
scroll to position [37, 0]
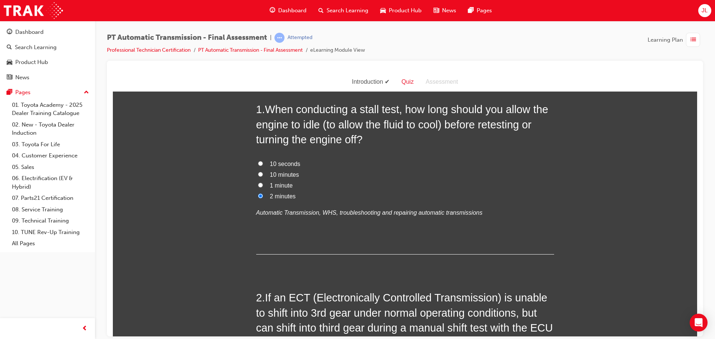
click at [258, 162] on input "10 seconds" at bounding box center [260, 163] width 5 height 5
radio input "true"
click at [258, 171] on label "10 minutes" at bounding box center [405, 174] width 298 height 11
click at [258, 172] on input "10 minutes" at bounding box center [260, 174] width 5 height 5
radio input "true"
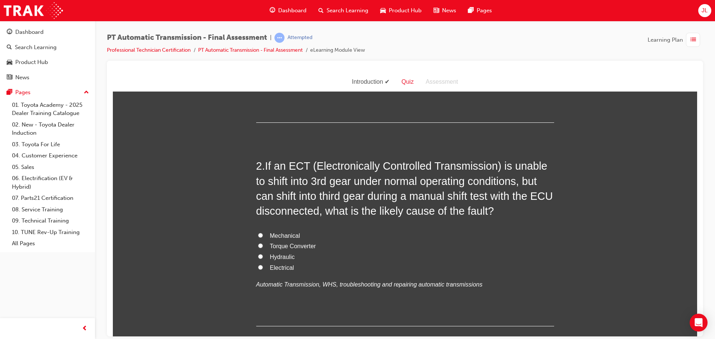
scroll to position [186, 0]
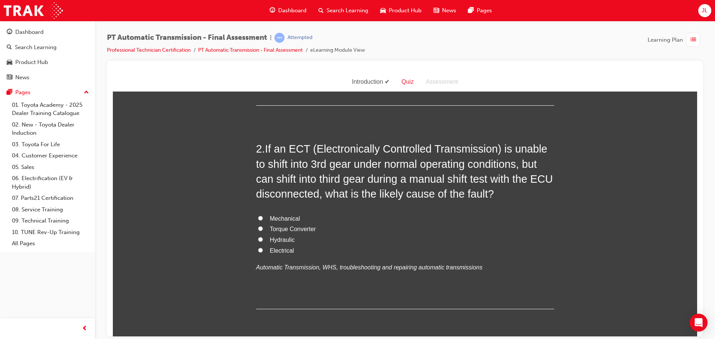
click at [259, 249] on input "Electrical" at bounding box center [260, 250] width 5 height 5
radio input "true"
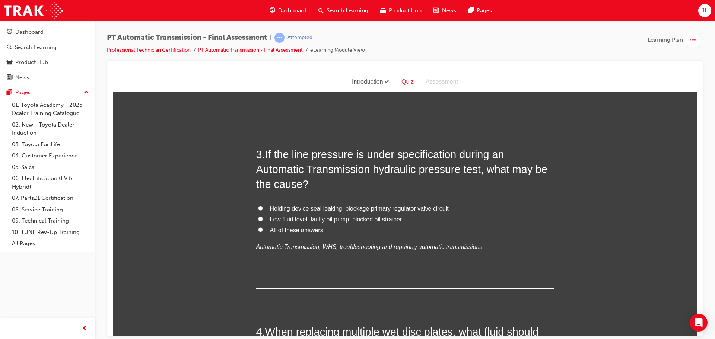
scroll to position [372, 0]
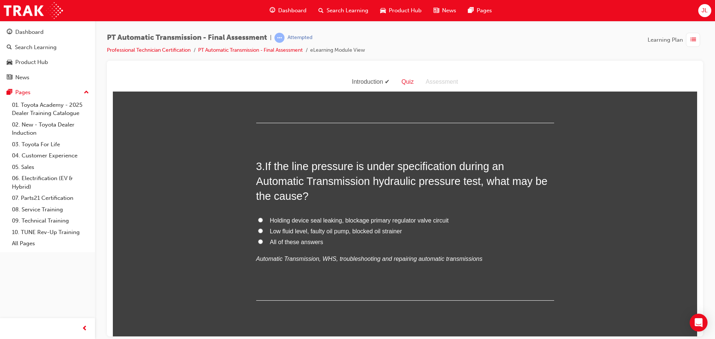
click at [258, 241] on input "All of these answers" at bounding box center [260, 241] width 5 height 5
radio input "true"
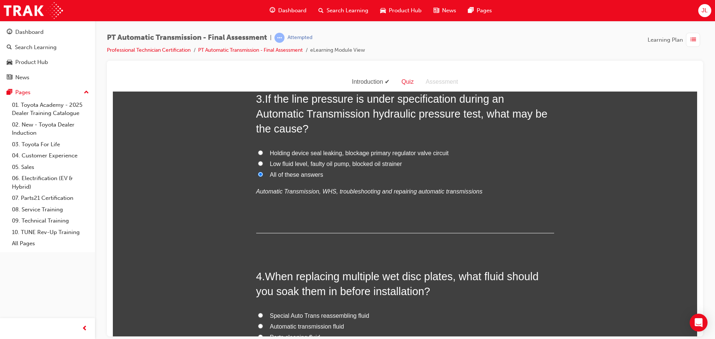
scroll to position [521, 0]
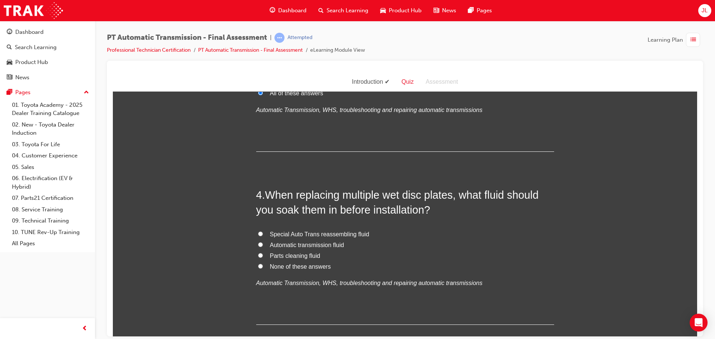
click at [260, 245] on label "Automatic transmission fluid" at bounding box center [405, 245] width 298 height 11
click at [260, 245] on input "Automatic transmission fluid" at bounding box center [260, 244] width 5 height 5
radio input "true"
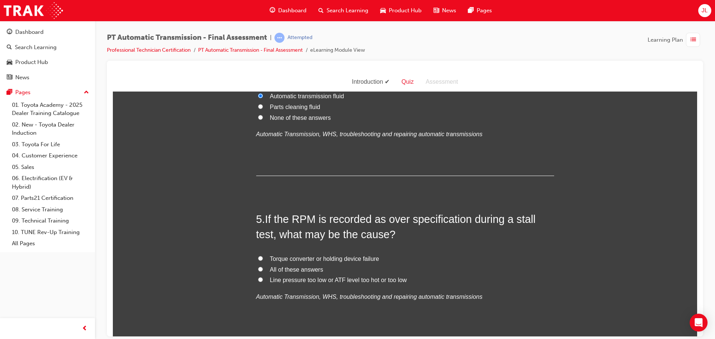
scroll to position [744, 0]
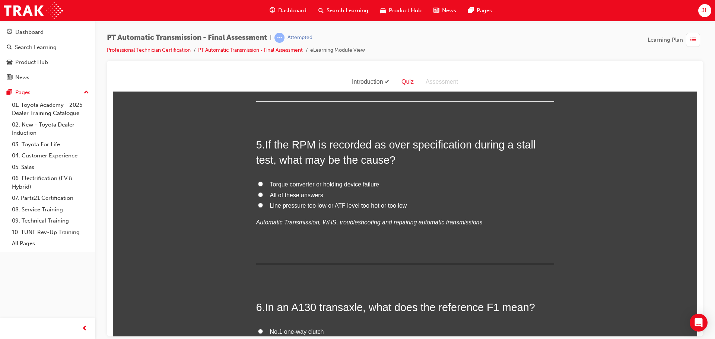
click at [258, 195] on input "All of these answers" at bounding box center [260, 194] width 5 height 5
radio input "true"
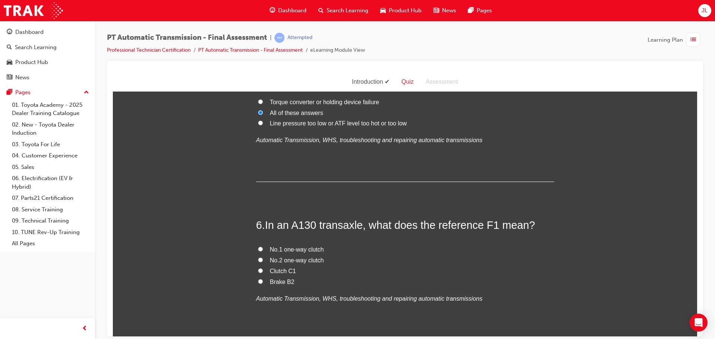
scroll to position [856, 0]
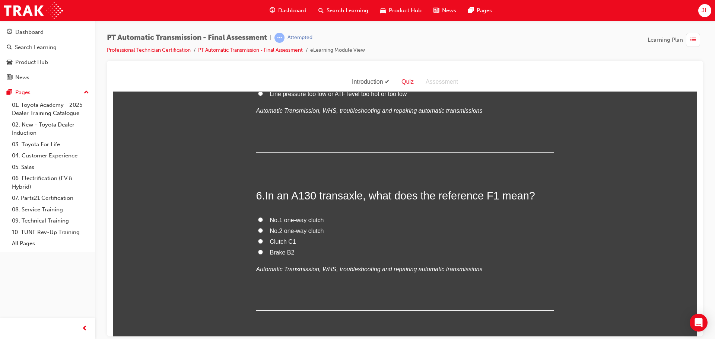
click at [258, 219] on input "No.1 one-way clutch" at bounding box center [260, 219] width 5 height 5
radio input "true"
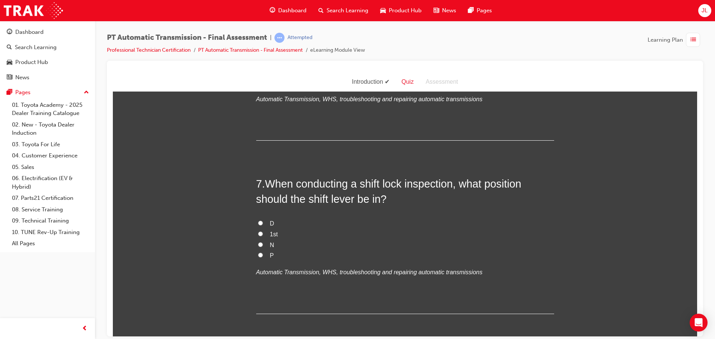
scroll to position [1042, 0]
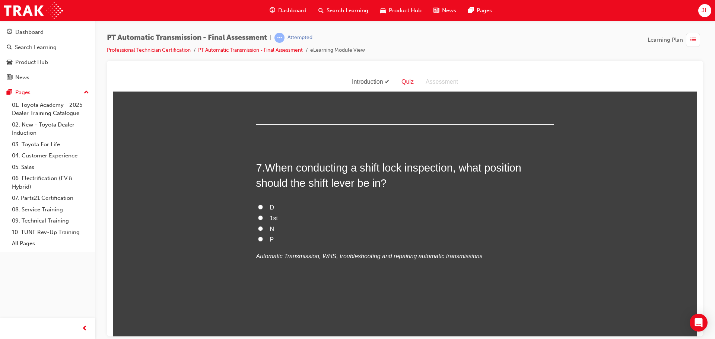
click at [258, 240] on input "P" at bounding box center [260, 238] width 5 height 5
radio input "true"
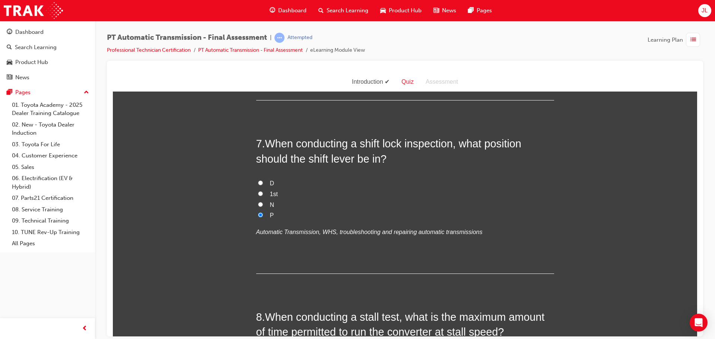
scroll to position [1079, 0]
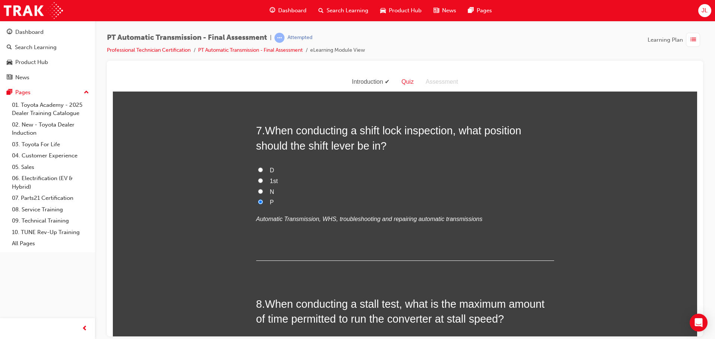
click at [258, 169] on input "D" at bounding box center [260, 169] width 5 height 5
radio input "true"
click at [258, 180] on input "1st" at bounding box center [260, 180] width 5 height 5
radio input "true"
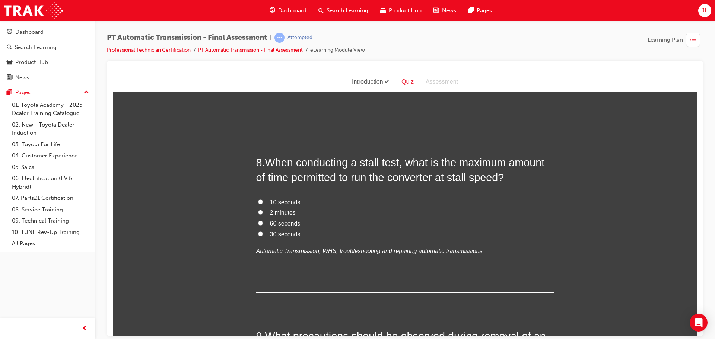
scroll to position [1228, 0]
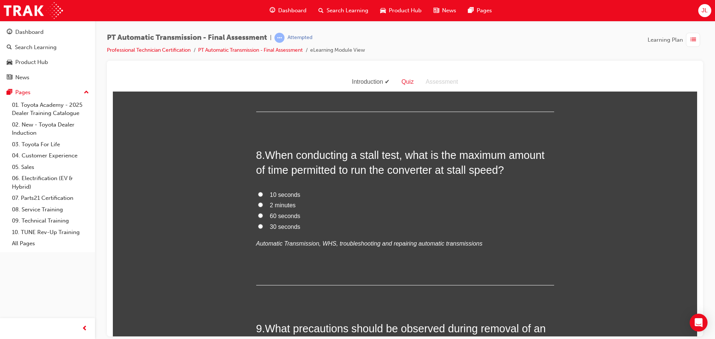
click at [258, 194] on input "10 seconds" at bounding box center [260, 194] width 5 height 5
radio input "true"
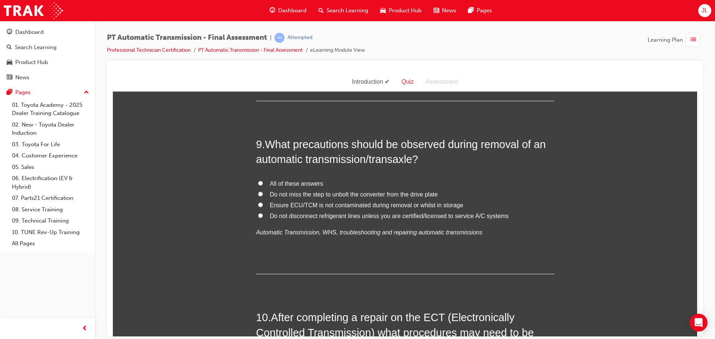
scroll to position [1414, 0]
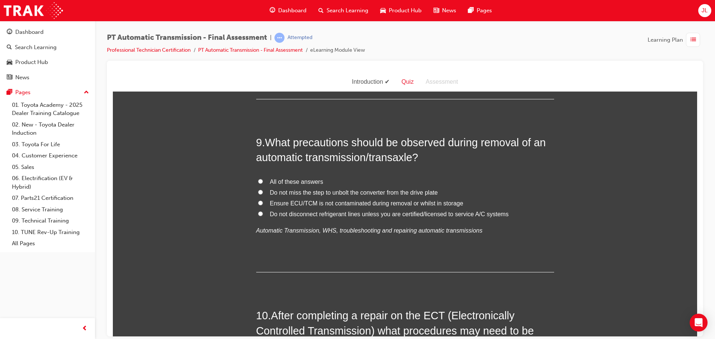
click at [256, 179] on label "All of these answers" at bounding box center [405, 181] width 298 height 11
click at [258, 179] on input "All of these answers" at bounding box center [260, 181] width 5 height 5
radio input "true"
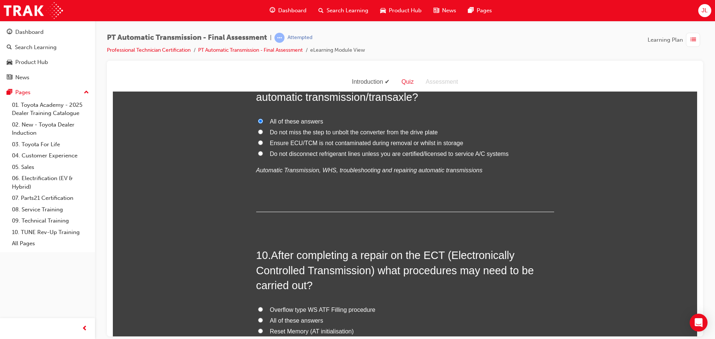
scroll to position [1563, 0]
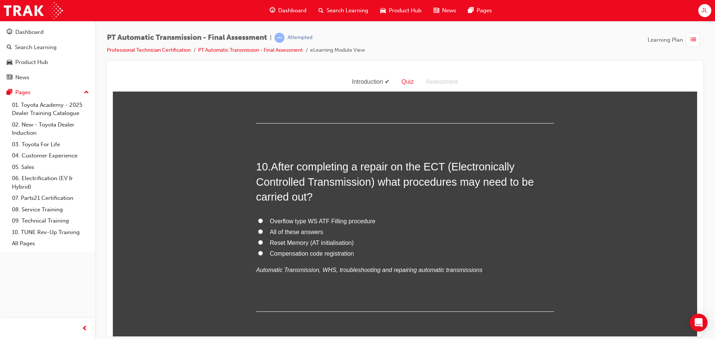
click at [257, 228] on label "All of these answers" at bounding box center [405, 232] width 298 height 11
click at [258, 229] on input "All of these answers" at bounding box center [260, 231] width 5 height 5
radio input "true"
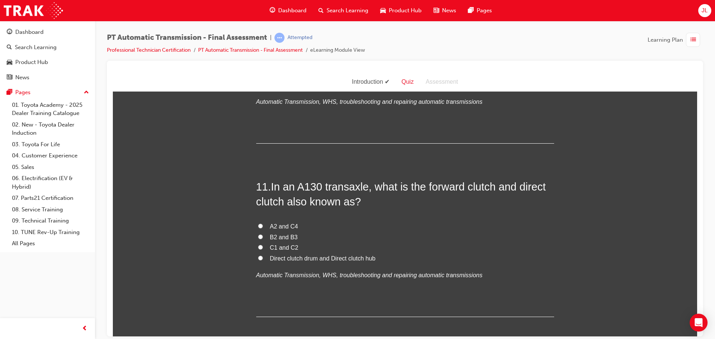
scroll to position [1749, 0]
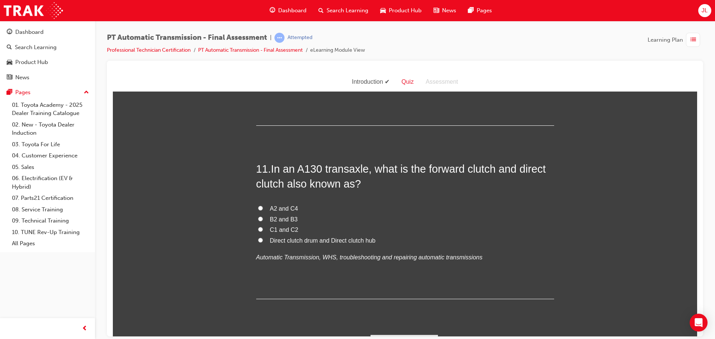
click at [256, 229] on label "C1 and C2" at bounding box center [405, 229] width 298 height 11
click at [258, 229] on input "C1 and C2" at bounding box center [260, 229] width 5 height 5
radio input "true"
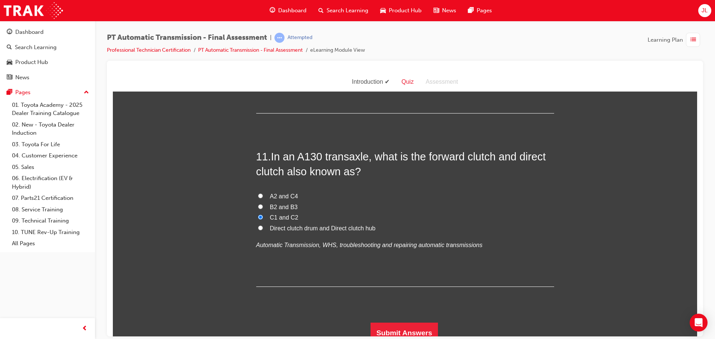
scroll to position [1768, 0]
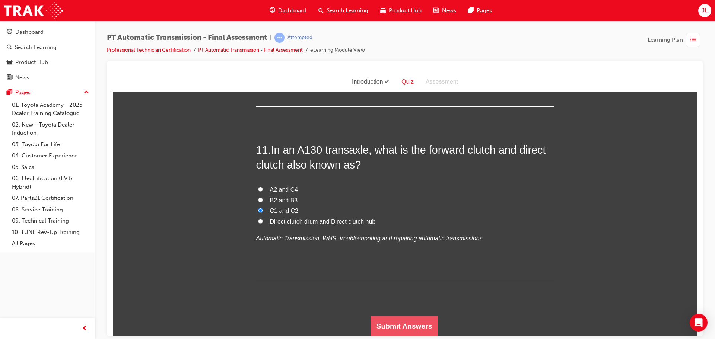
click at [386, 321] on button "Submit Answers" at bounding box center [404, 326] width 68 height 21
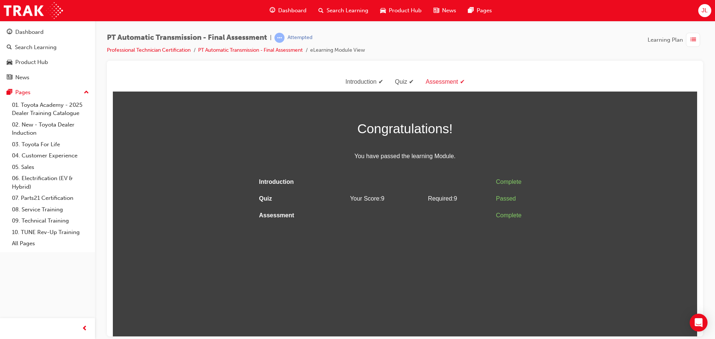
scroll to position [0, 0]
click at [700, 35] on div "button" at bounding box center [694, 40] width 17 height 14
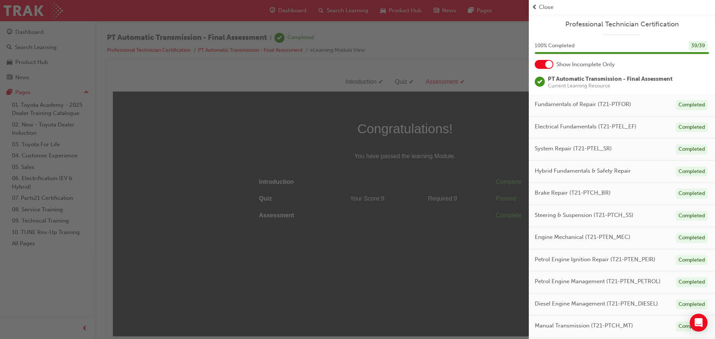
click at [548, 64] on div at bounding box center [548, 64] width 7 height 7
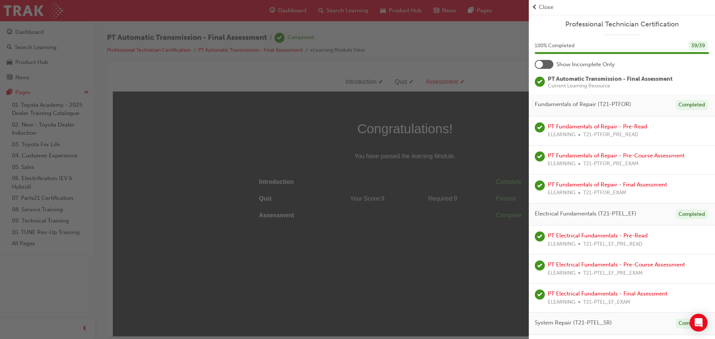
click at [546, 64] on div at bounding box center [543, 64] width 19 height 9
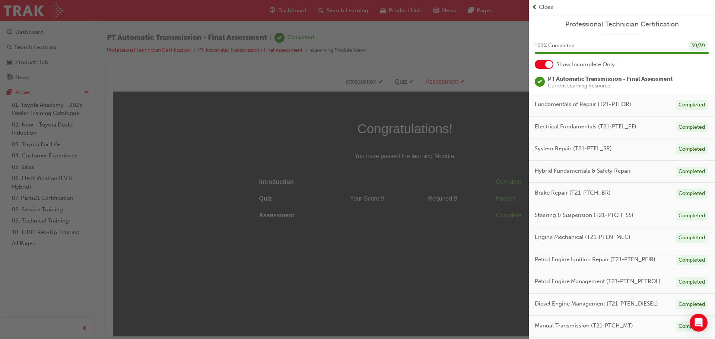
click at [545, 64] on div at bounding box center [548, 64] width 7 height 7
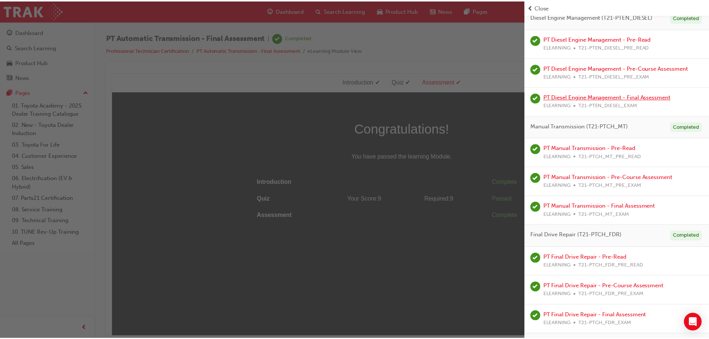
scroll to position [1184, 0]
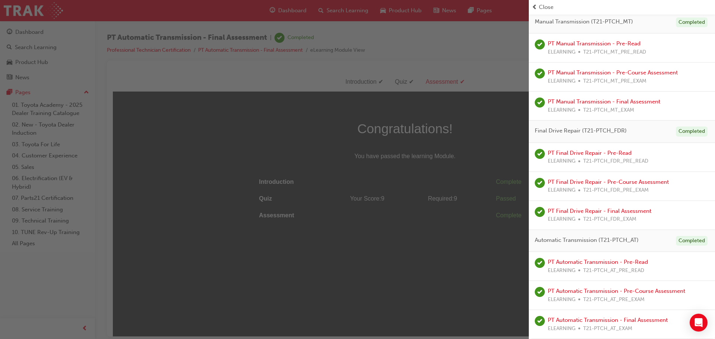
click at [141, 61] on div "button" at bounding box center [264, 169] width 528 height 339
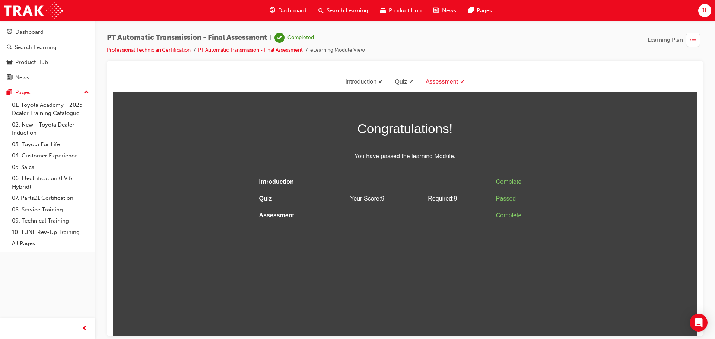
click at [285, 13] on span "Dashboard" at bounding box center [292, 10] width 28 height 9
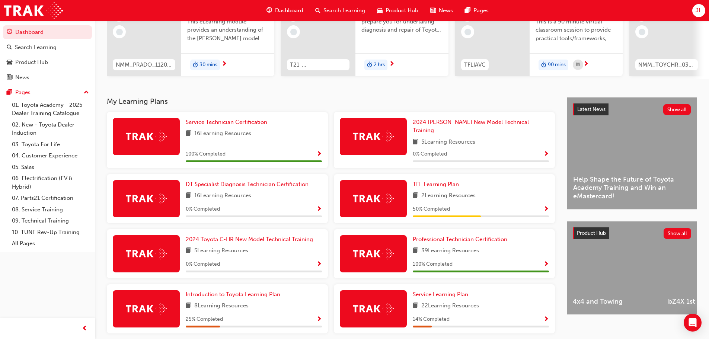
scroll to position [119, 0]
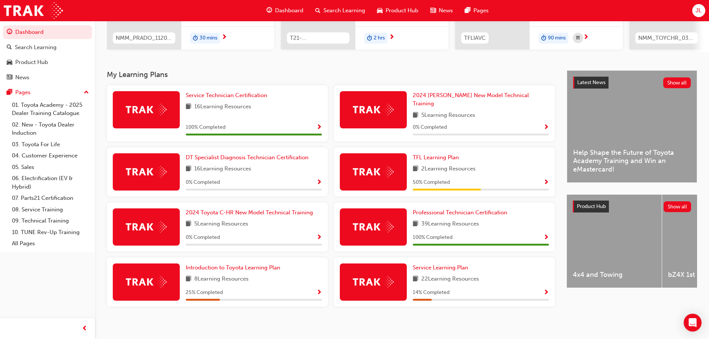
click at [141, 78] on h3 "My Learning Plans" at bounding box center [331, 74] width 448 height 9
click at [52, 221] on link "09. Technical Training" at bounding box center [50, 221] width 83 height 12
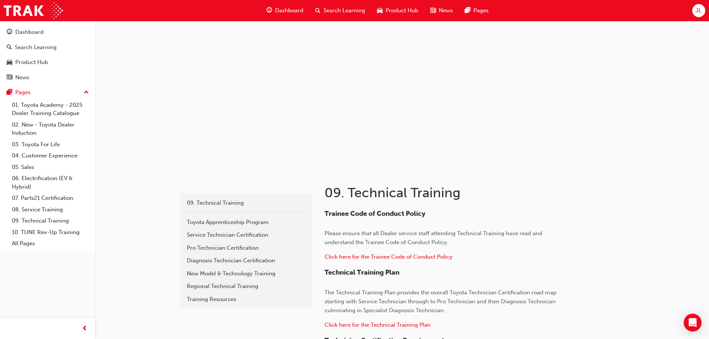
click at [270, 6] on span "guage-icon" at bounding box center [269, 10] width 6 height 9
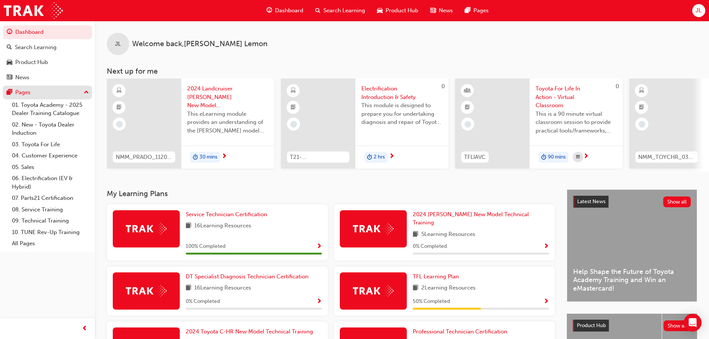
click at [32, 95] on div "Pages" at bounding box center [48, 92] width 82 height 9
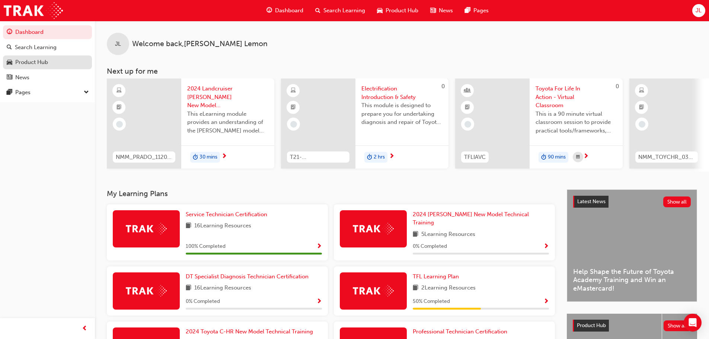
click at [39, 65] on div "Product Hub" at bounding box center [31, 62] width 33 height 9
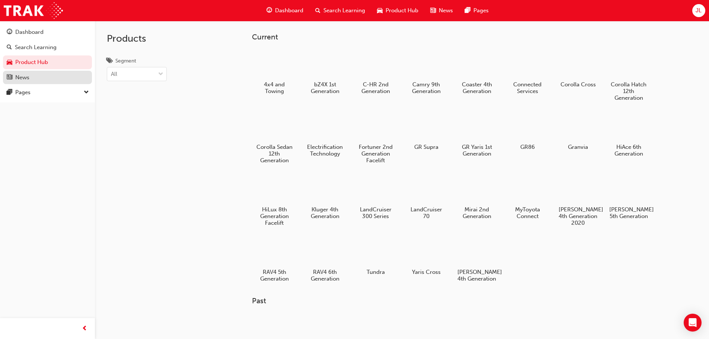
click at [44, 77] on div "News" at bounding box center [48, 77] width 82 height 9
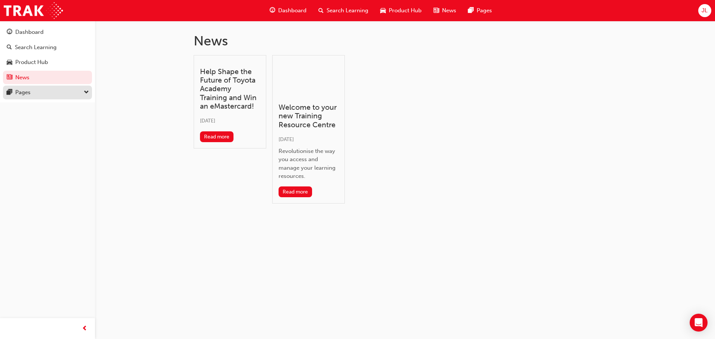
click at [46, 94] on div "Pages" at bounding box center [48, 92] width 82 height 9
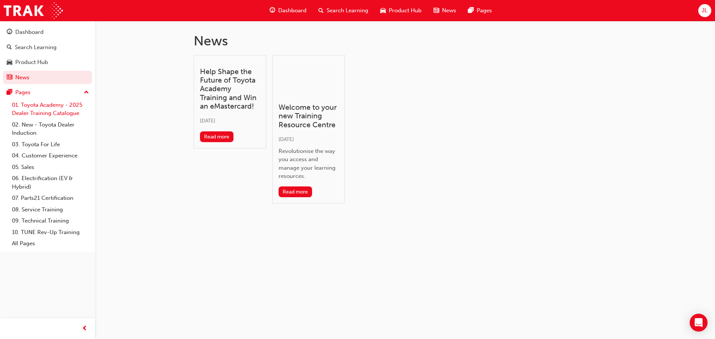
click at [51, 106] on link "01. Toyota Academy - 2025 Dealer Training Catalogue" at bounding box center [50, 109] width 83 height 20
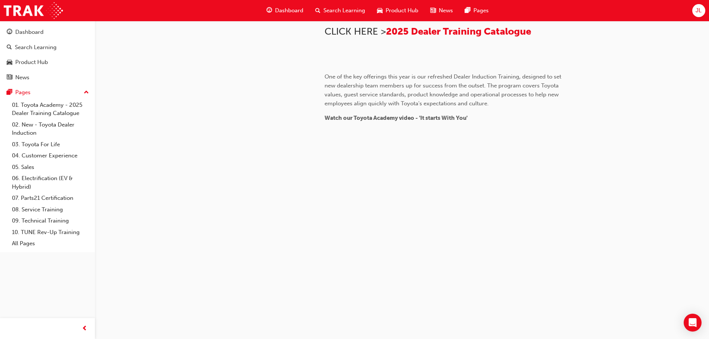
scroll to position [447, 0]
click at [27, 126] on link "02. New - Toyota Dealer Induction" at bounding box center [50, 129] width 83 height 20
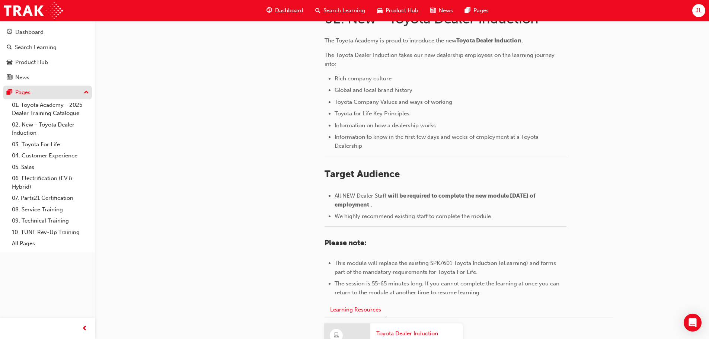
scroll to position [186, 0]
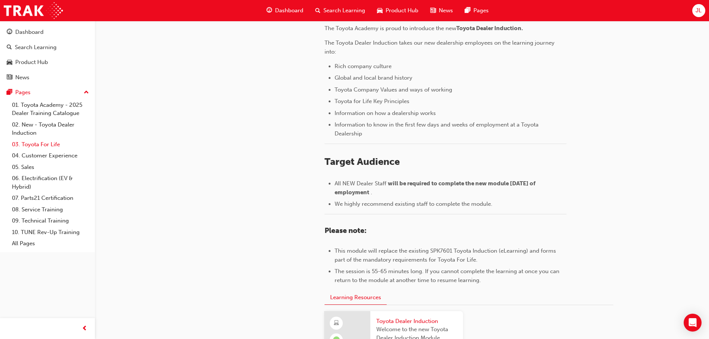
click at [44, 141] on link "03. Toyota For Life" at bounding box center [50, 145] width 83 height 12
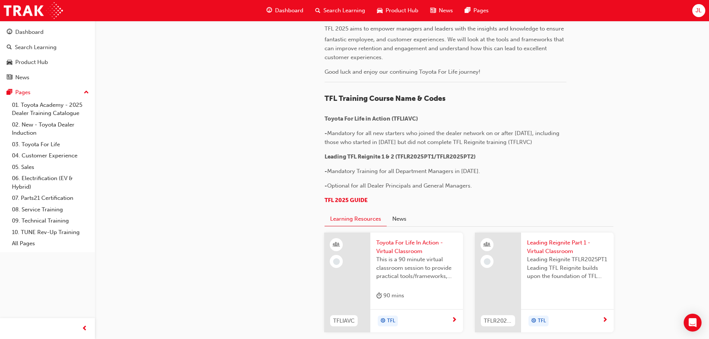
scroll to position [335, 0]
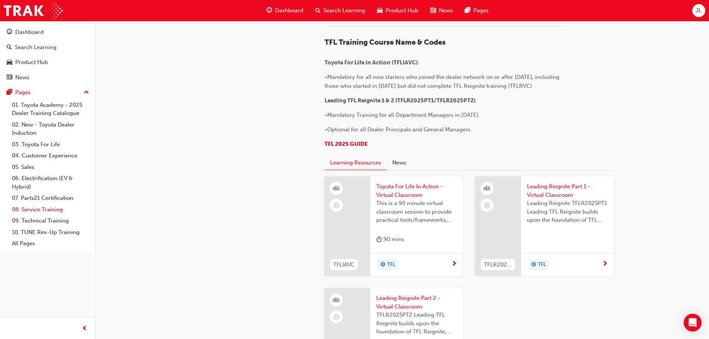
click at [56, 209] on link "08. Service Training" at bounding box center [50, 210] width 83 height 12
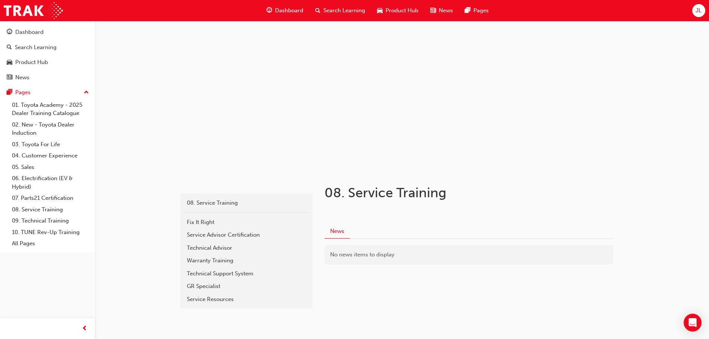
scroll to position [18, 0]
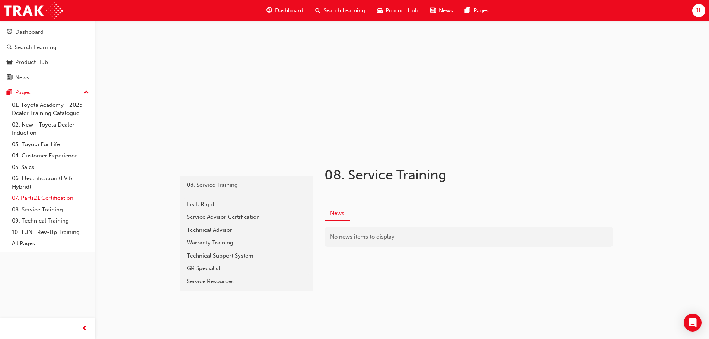
click at [60, 199] on link "07. Parts21 Certification" at bounding box center [50, 198] width 83 height 12
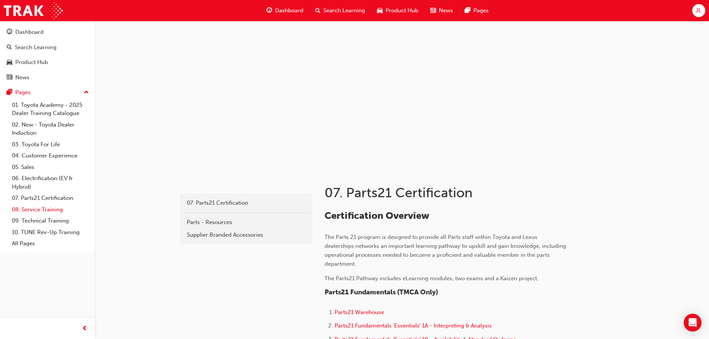
click at [63, 211] on link "08. Service Training" at bounding box center [50, 210] width 83 height 12
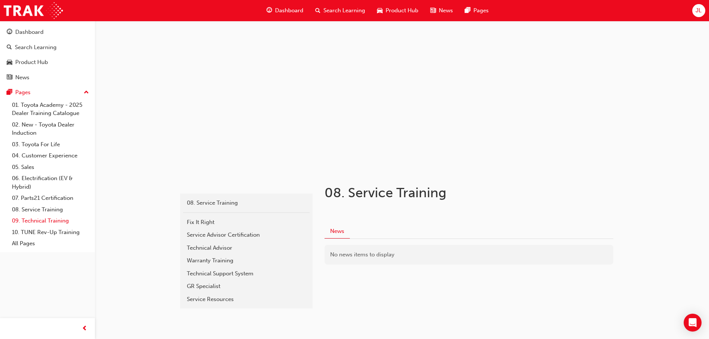
click at [63, 222] on link "09. Technical Training" at bounding box center [50, 221] width 83 height 12
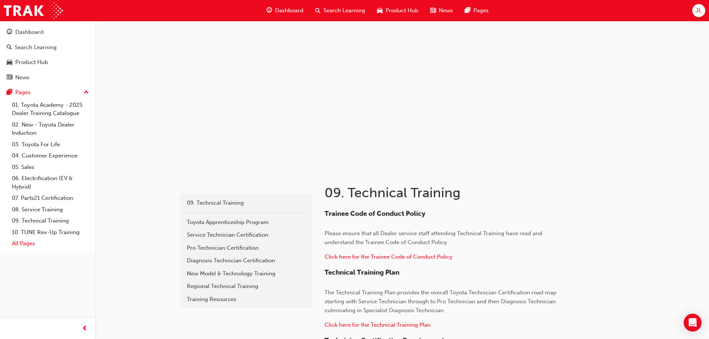
click at [39, 242] on link "All Pages" at bounding box center [50, 244] width 83 height 12
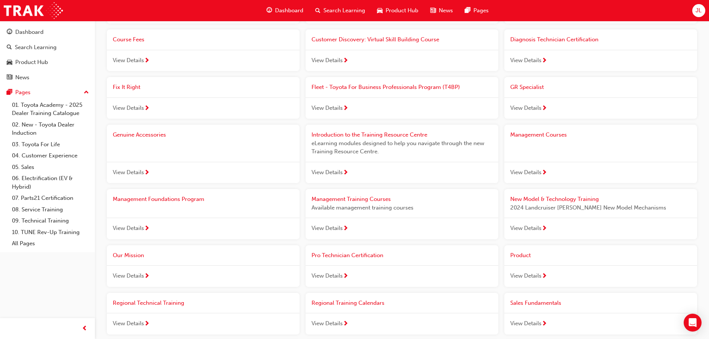
scroll to position [400, 0]
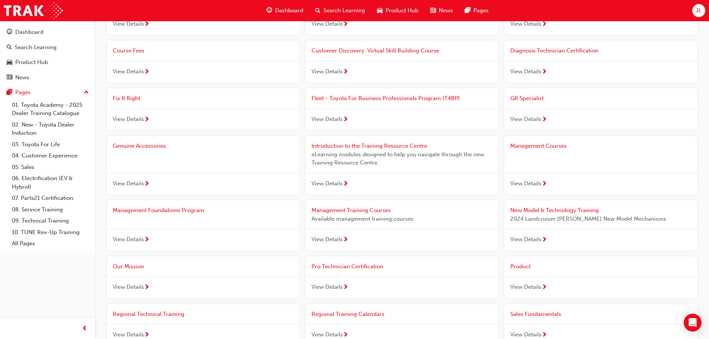
click at [517, 73] on span "View Details" at bounding box center [525, 71] width 31 height 9
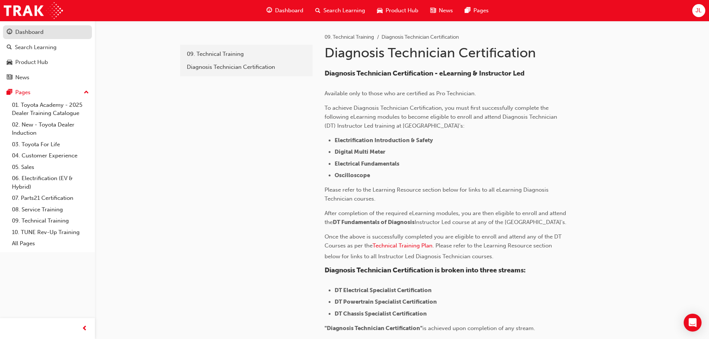
click at [35, 34] on div "Dashboard" at bounding box center [29, 32] width 28 height 9
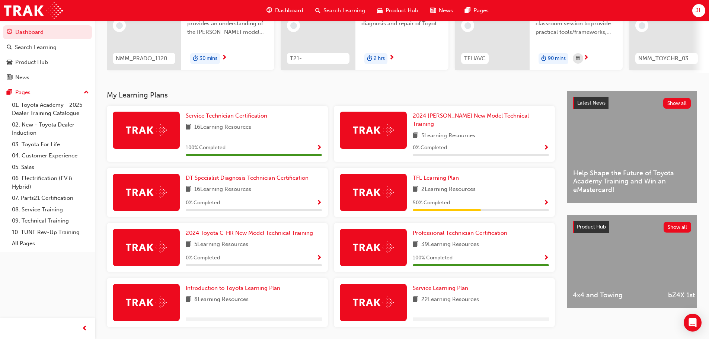
scroll to position [119, 0]
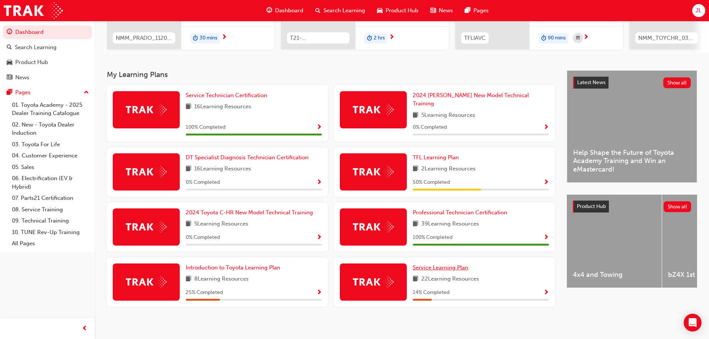
click at [452, 264] on span "Service Learning Plan" at bounding box center [440, 267] width 55 height 7
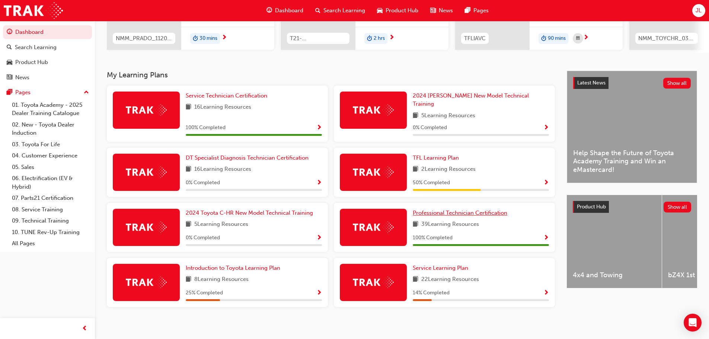
scroll to position [119, 0]
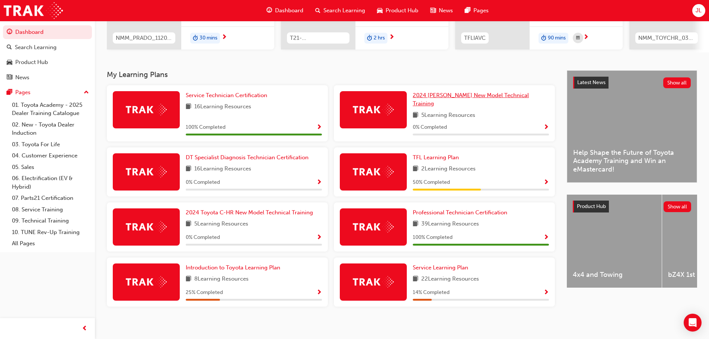
click at [451, 101] on span "2024 [PERSON_NAME] New Model Technical Training" at bounding box center [471, 99] width 116 height 15
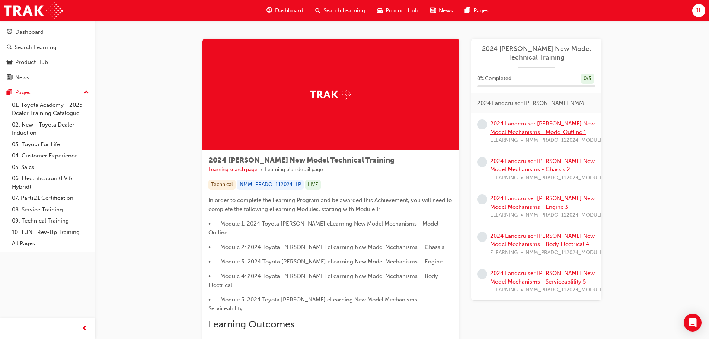
click at [552, 134] on link "2024 Landcruiser [PERSON_NAME] New Model Mechanisms - Model Outline 1" at bounding box center [542, 127] width 105 height 15
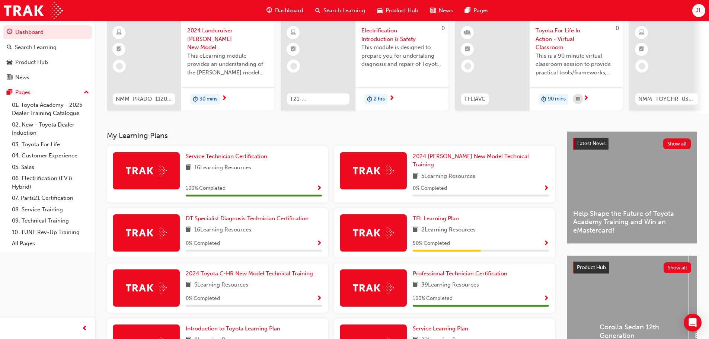
scroll to position [112, 0]
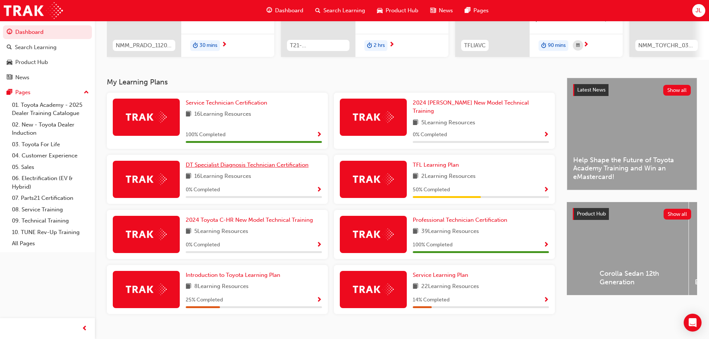
click at [210, 162] on span "DT Specialist Diagnosis Technician Certification" at bounding box center [247, 165] width 123 height 7
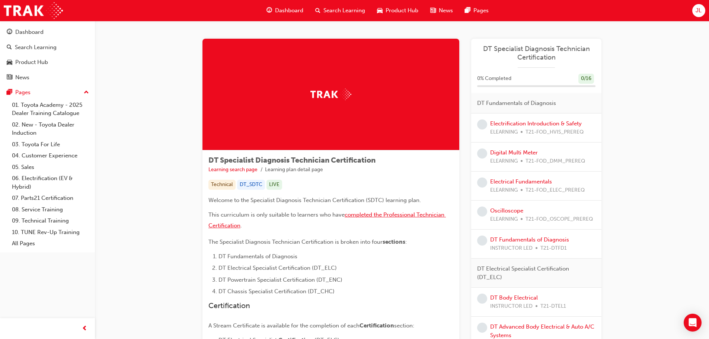
click at [386, 215] on span "completed the Professional Technician Certification" at bounding box center [326, 219] width 237 height 17
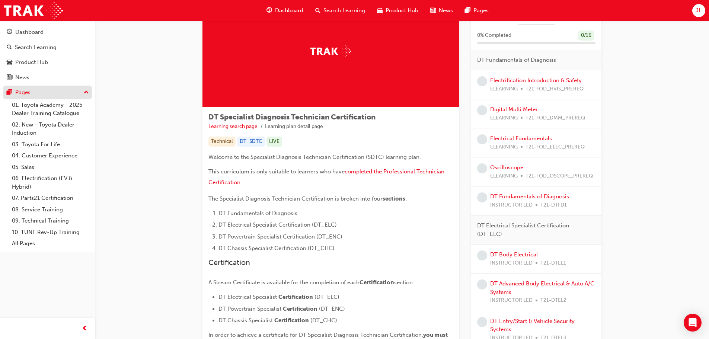
scroll to position [37, 0]
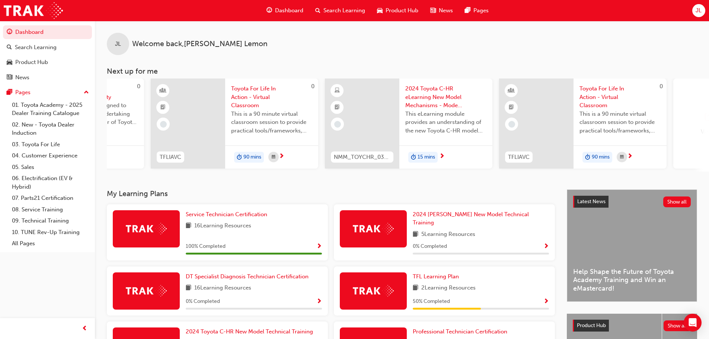
scroll to position [0, 410]
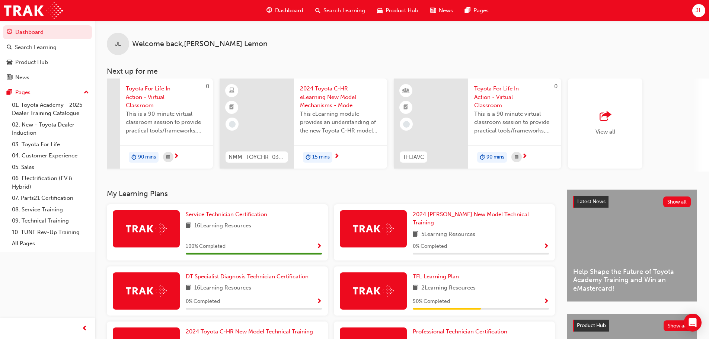
click at [611, 128] on div "View all" at bounding box center [605, 123] width 20 height 25
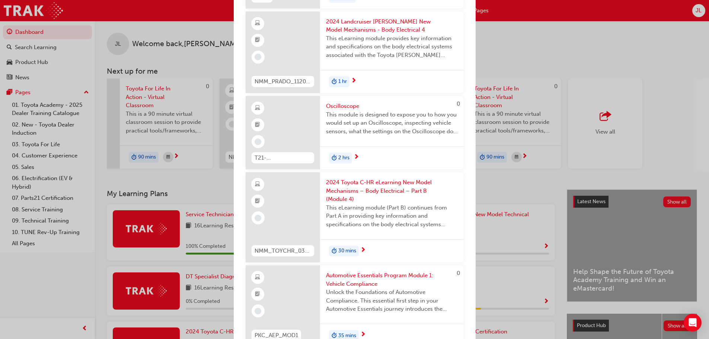
scroll to position [1331, 0]
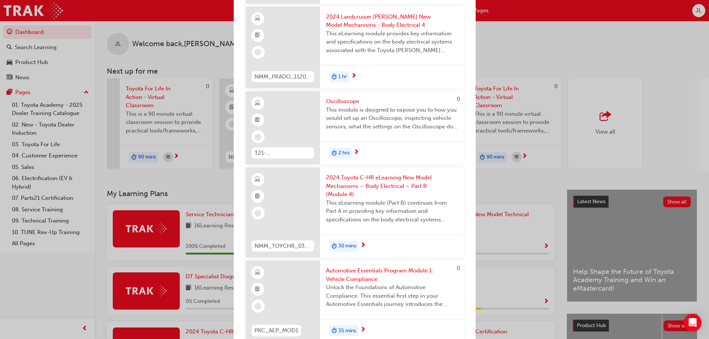
click at [533, 54] on div "Next up for me NMM_PRADO_112024_MODULE_1 2024 Landcruiser Prado New Model Mecha…" at bounding box center [354, 169] width 709 height 339
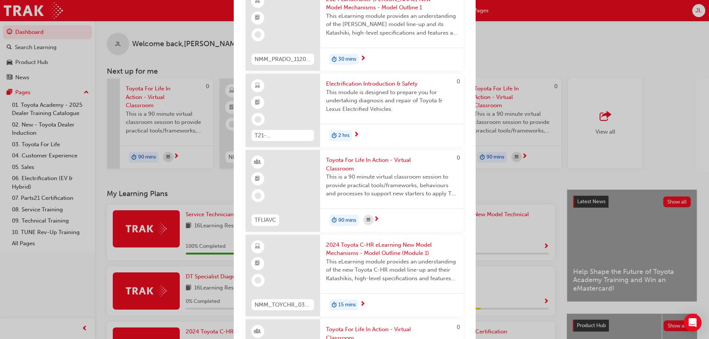
scroll to position [0, 0]
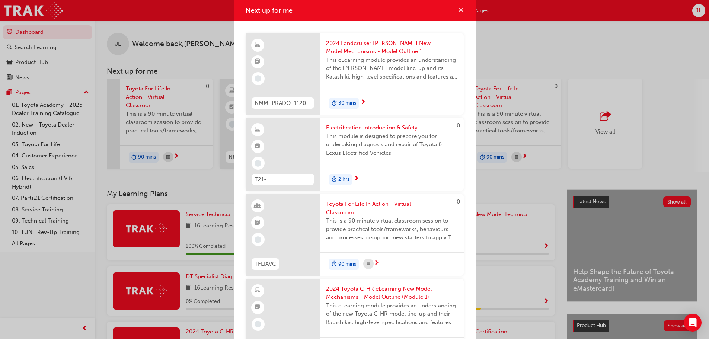
click at [458, 11] on span "cross-icon" at bounding box center [461, 10] width 6 height 7
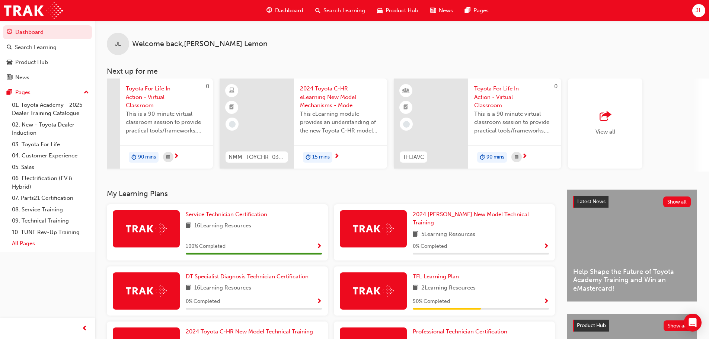
click at [28, 243] on link "All Pages" at bounding box center [50, 244] width 83 height 12
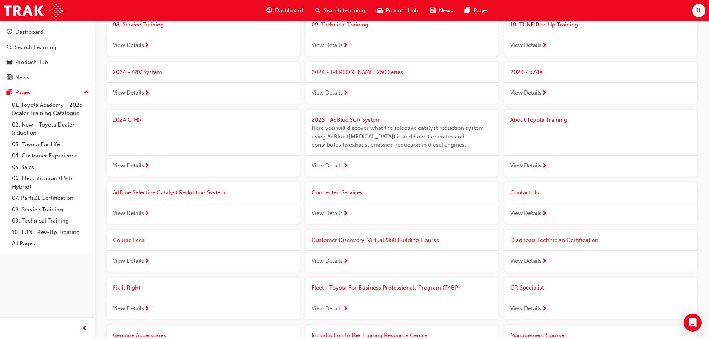
scroll to position [223, 0]
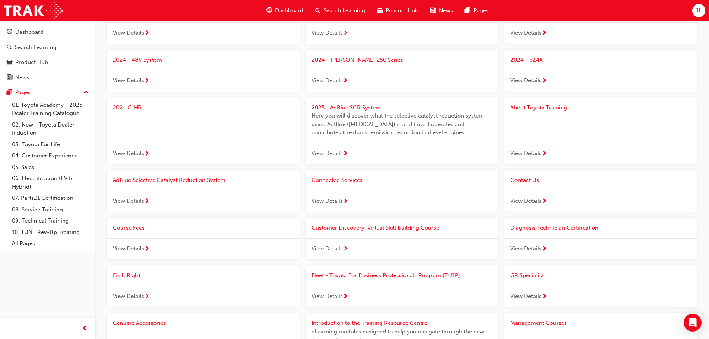
click at [542, 248] on span "next-icon" at bounding box center [545, 249] width 6 height 7
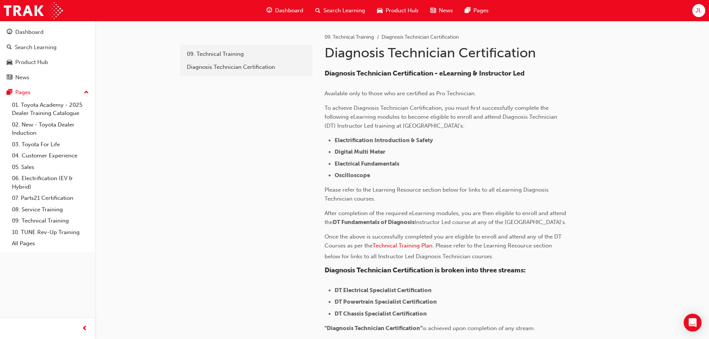
click at [371, 140] on span "Electrification Introduction & Safety" at bounding box center [384, 140] width 98 height 7
click at [350, 176] on span "Oscilloscope" at bounding box center [352, 175] width 35 height 7
click at [222, 56] on div "09. Technical Training" at bounding box center [246, 54] width 119 height 9
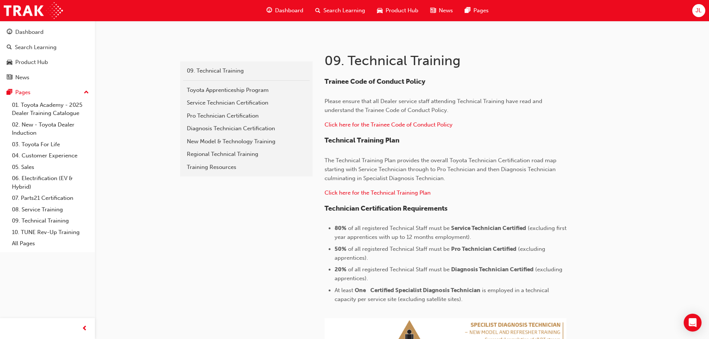
scroll to position [112, 0]
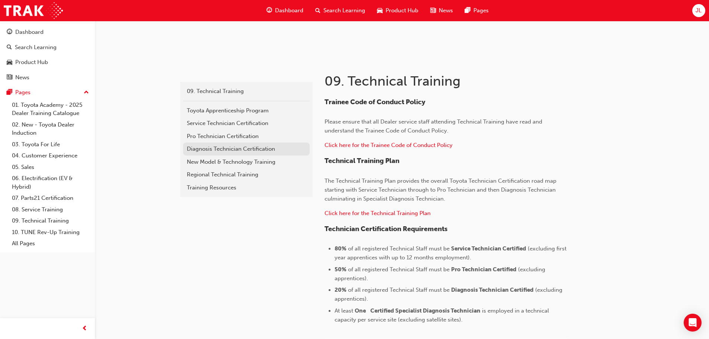
click at [239, 147] on div "Diagnosis Technician Certification" at bounding box center [246, 149] width 119 height 9
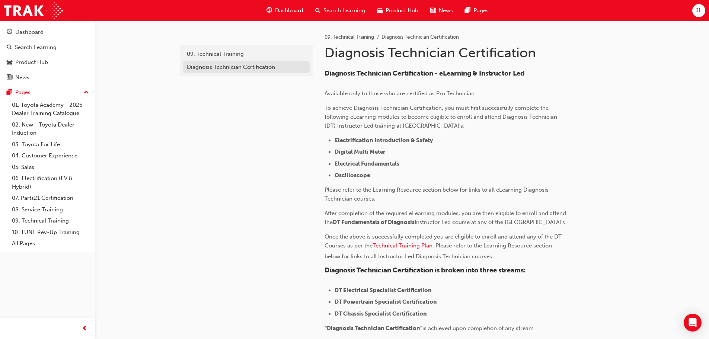
click at [207, 68] on div "Diagnosis Technician Certification" at bounding box center [246, 67] width 119 height 9
click at [295, 10] on span "Dashboard" at bounding box center [289, 10] width 28 height 9
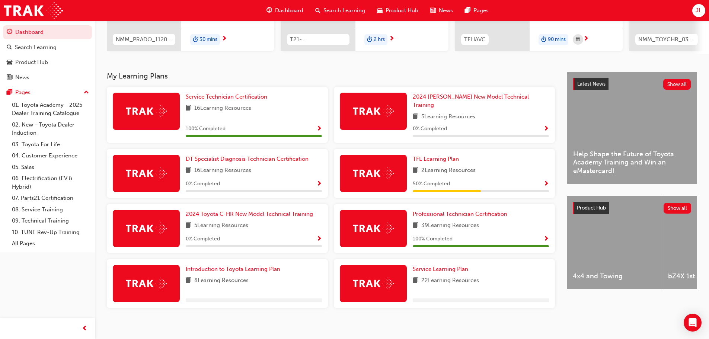
scroll to position [119, 0]
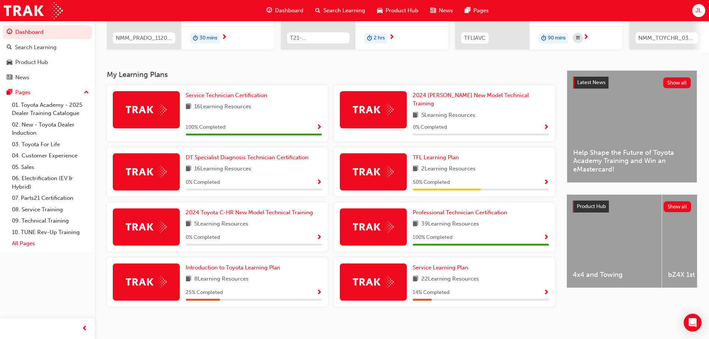
click at [37, 244] on link "All Pages" at bounding box center [50, 244] width 83 height 12
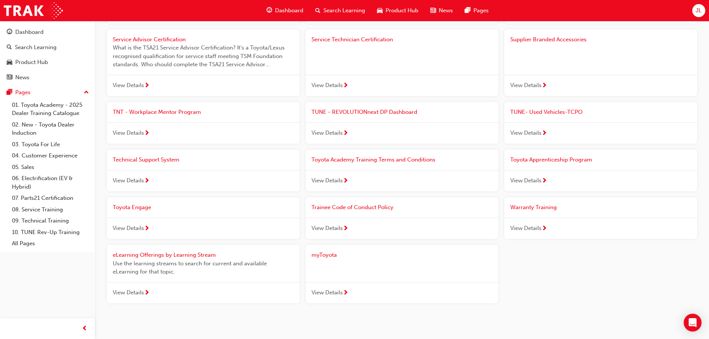
scroll to position [735, 0]
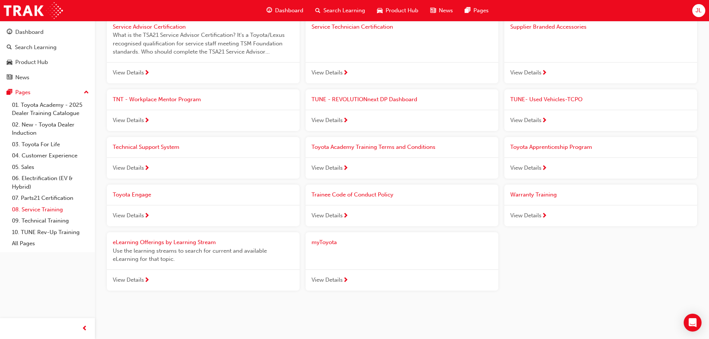
click at [44, 208] on link "08. Service Training" at bounding box center [50, 210] width 83 height 12
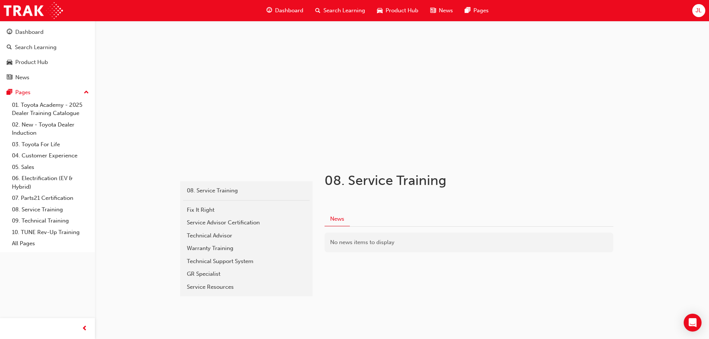
scroll to position [18, 0]
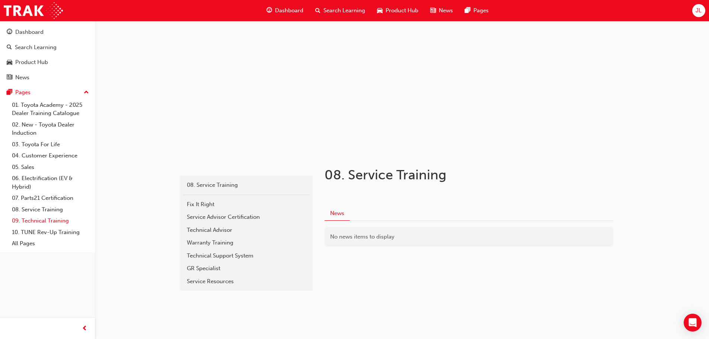
click at [42, 222] on link "09. Technical Training" at bounding box center [50, 221] width 83 height 12
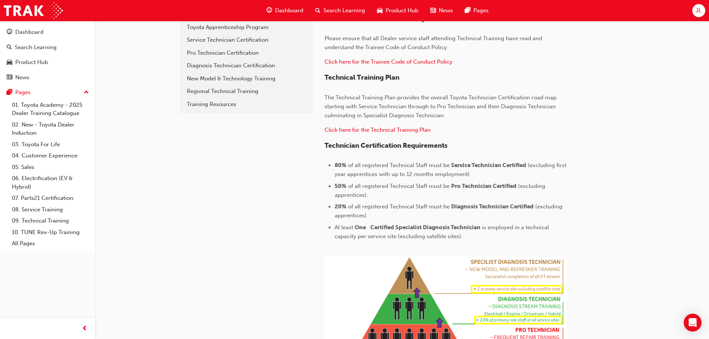
scroll to position [185, 0]
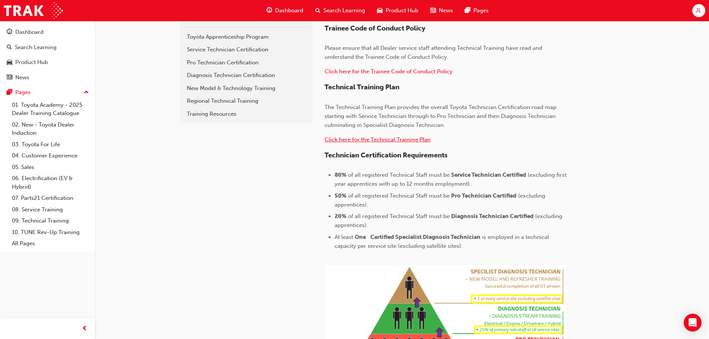
click at [382, 138] on span "Click here for the Technical Training Plan" at bounding box center [378, 139] width 106 height 7
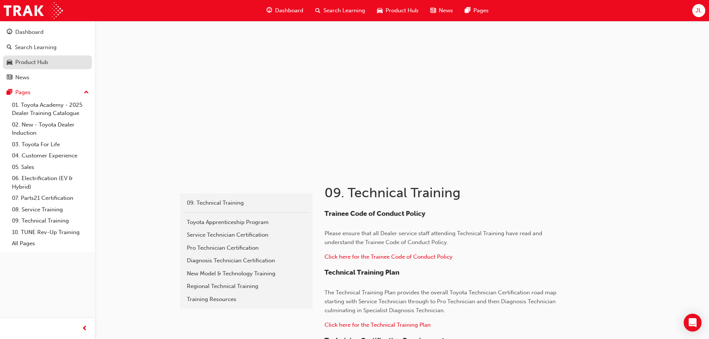
click at [40, 64] on div "Product Hub" at bounding box center [31, 62] width 33 height 9
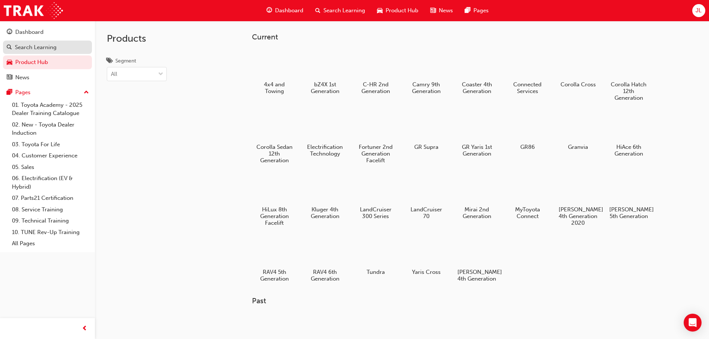
click at [39, 50] on div "Search Learning" at bounding box center [36, 47] width 42 height 9
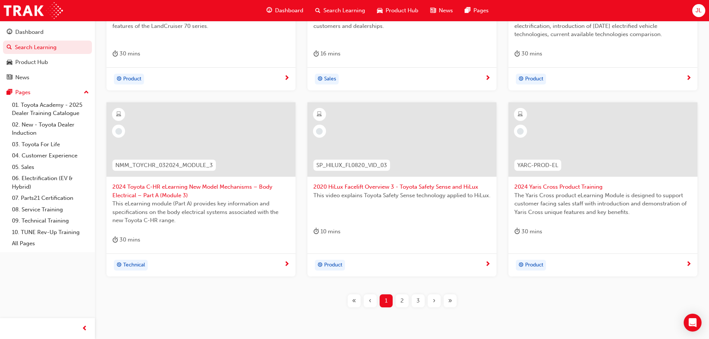
scroll to position [276, 0]
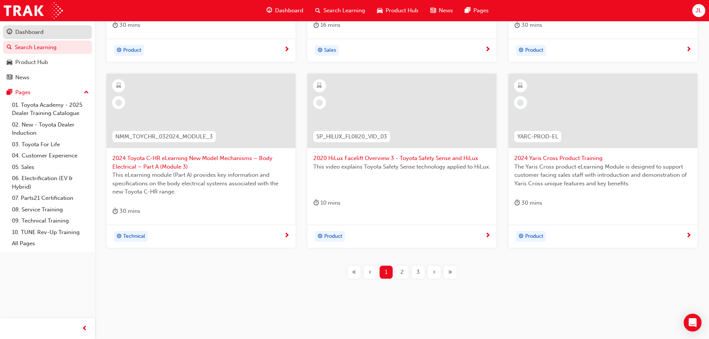
click at [43, 35] on div "Dashboard" at bounding box center [29, 32] width 28 height 9
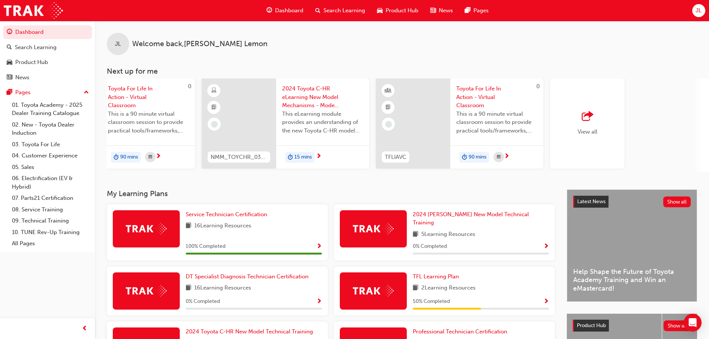
scroll to position [0, 442]
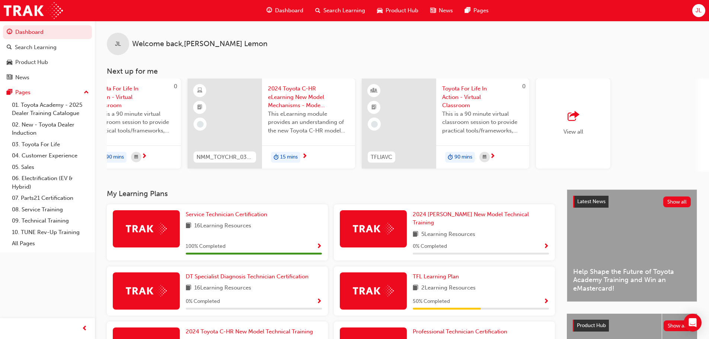
click at [565, 129] on span "View all" at bounding box center [573, 131] width 20 height 7
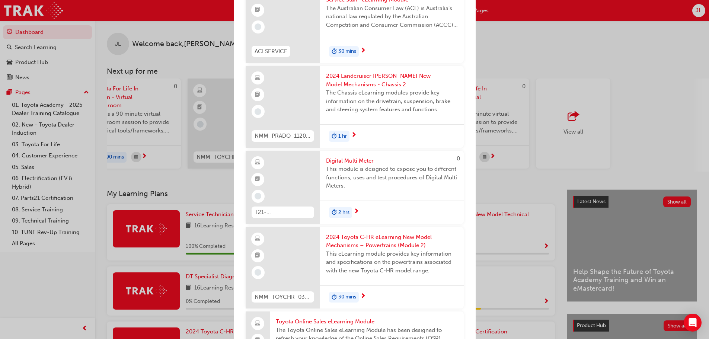
scroll to position [484, 0]
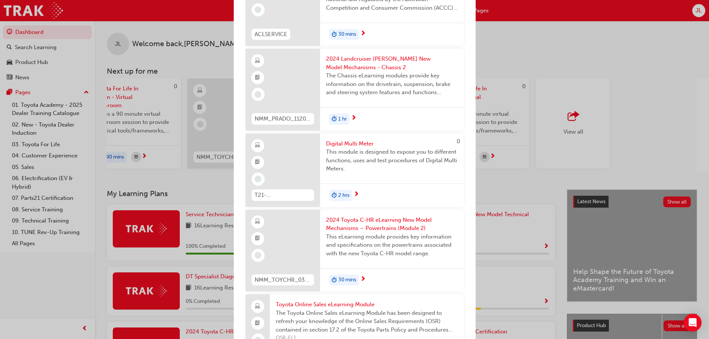
click at [344, 148] on span "Digital Multi Meter" at bounding box center [392, 144] width 132 height 9
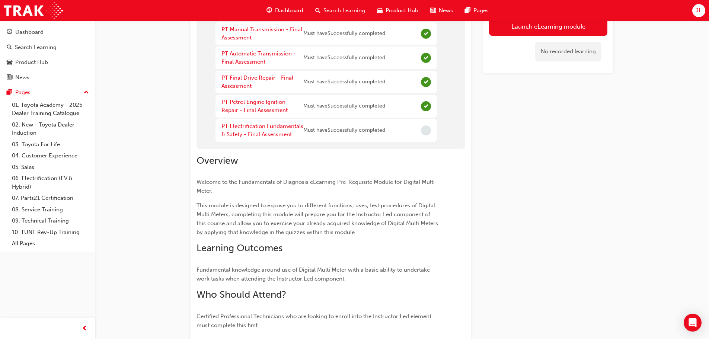
scroll to position [261, 0]
click at [275, 125] on link "PT Electrification Fundamentals & Safety - Final Assessment" at bounding box center [262, 129] width 82 height 15
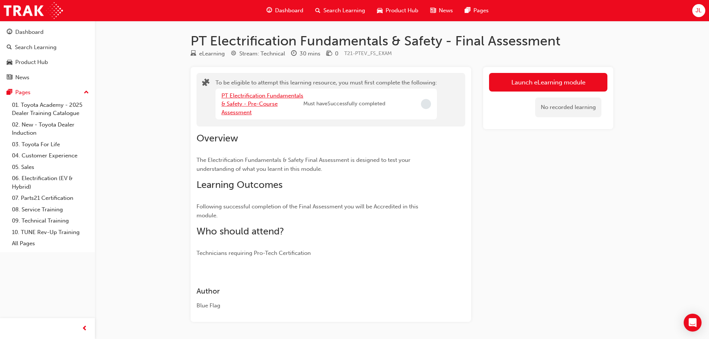
click at [249, 105] on link "PT Electrification Fundamentals & Safety - Pre-Course Assessment" at bounding box center [262, 103] width 82 height 23
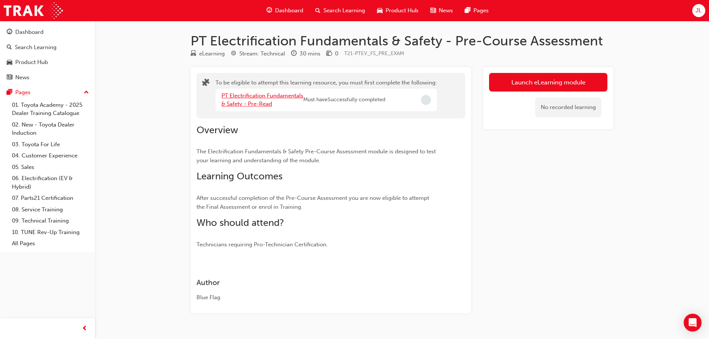
click at [255, 102] on link "PT Electrification Fundamentals & Safety - Pre-Read" at bounding box center [262, 99] width 82 height 15
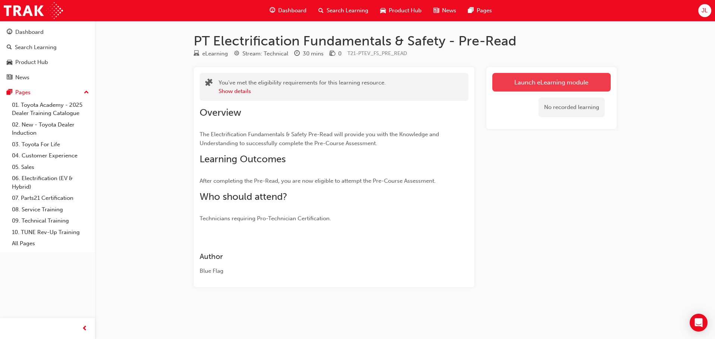
click at [583, 79] on link "Launch eLearning module" at bounding box center [551, 82] width 118 height 19
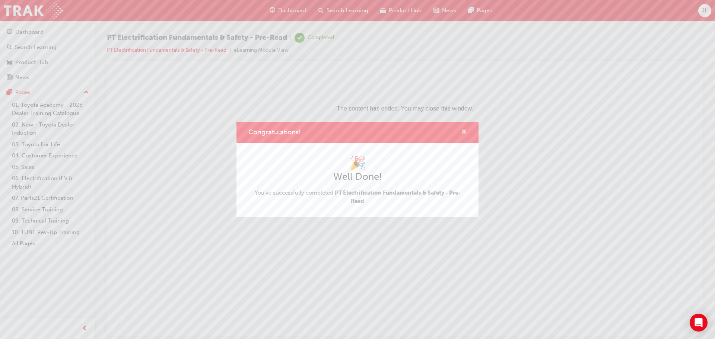
click at [462, 133] on span "cross-icon" at bounding box center [464, 132] width 6 height 7
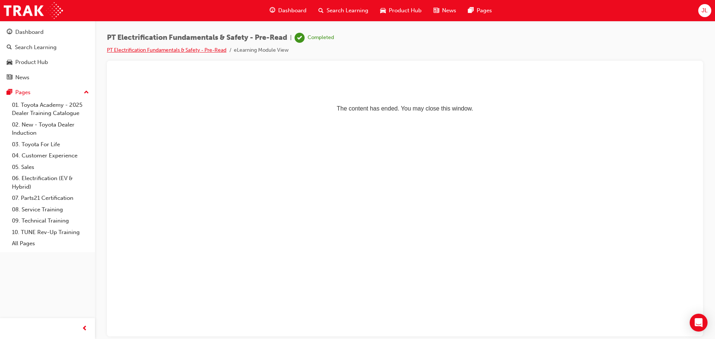
click at [151, 50] on link "PT Electrification Fundamentals & Safety - Pre-Read" at bounding box center [166, 50] width 119 height 6
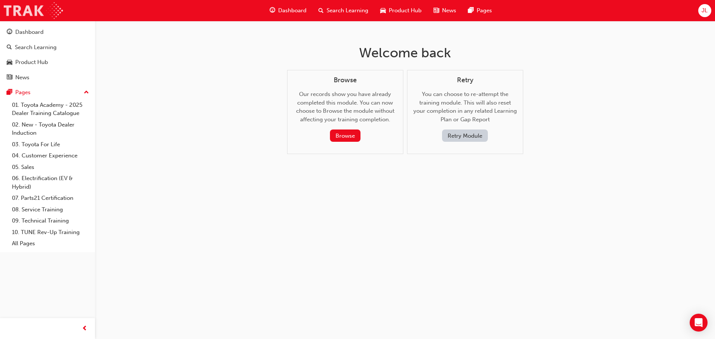
click at [14, 9] on img at bounding box center [33, 10] width 59 height 17
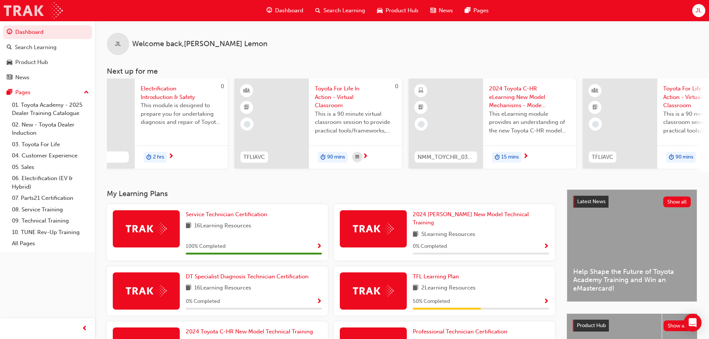
scroll to position [0, 442]
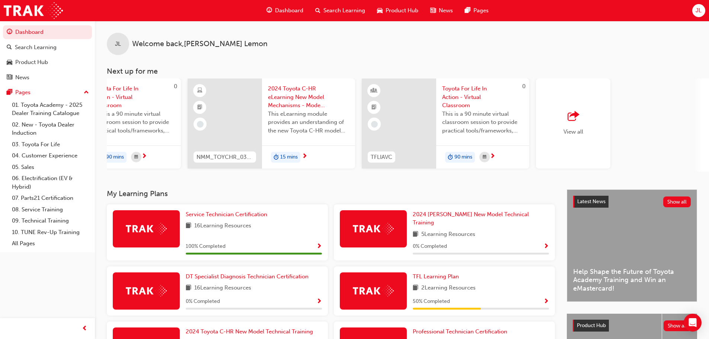
click at [562, 117] on div "View all" at bounding box center [573, 124] width 74 height 90
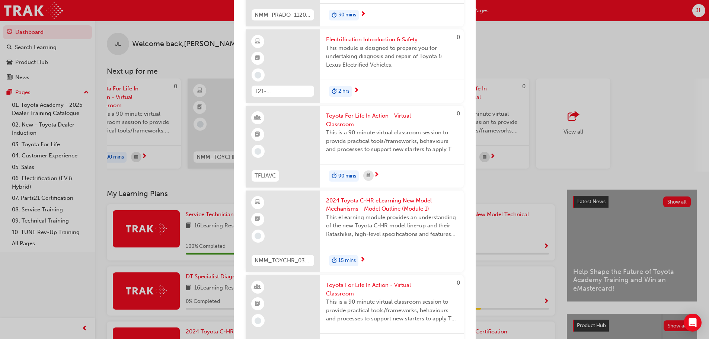
scroll to position [0, 0]
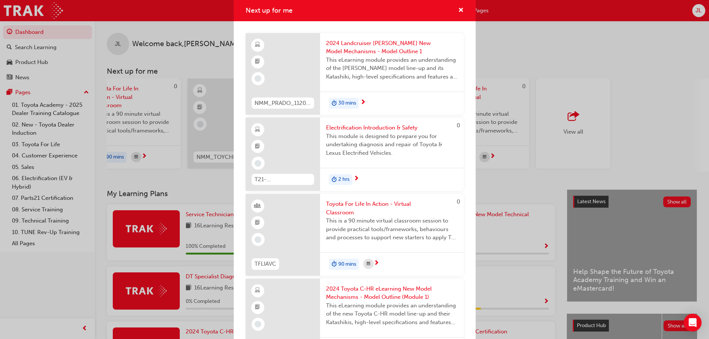
click at [393, 124] on span "Electrification Introduction & Safety" at bounding box center [392, 128] width 132 height 9
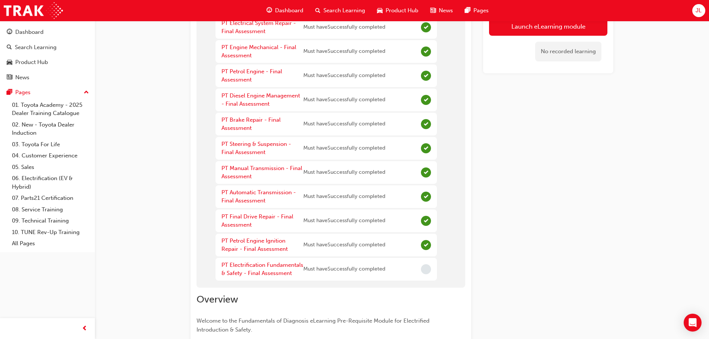
scroll to position [149, 0]
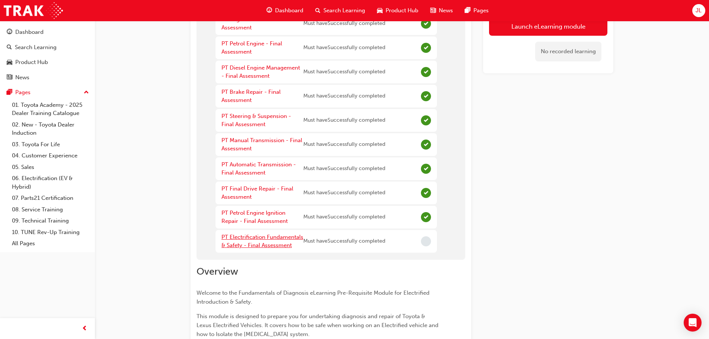
click at [278, 237] on link "PT Electrification Fundamentals & Safety - Final Assessment" at bounding box center [262, 241] width 82 height 15
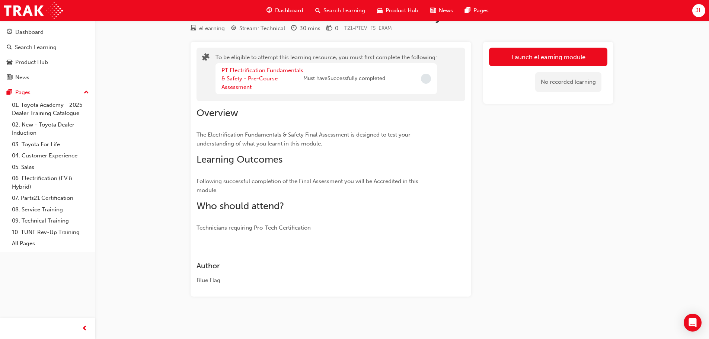
click at [252, 86] on div "PT Electrification Fundamentals & Safety - Pre-Course Assessment" at bounding box center [262, 78] width 82 height 25
click at [253, 81] on link "PT Electrification Fundamentals & Safety - Pre-Course Assessment" at bounding box center [262, 78] width 82 height 23
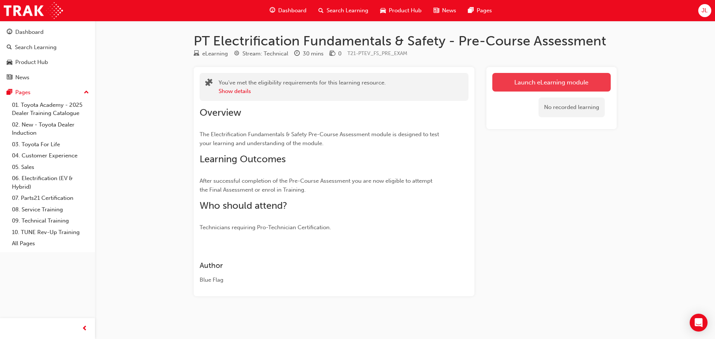
click at [511, 86] on link "Launch eLearning module" at bounding box center [551, 82] width 118 height 19
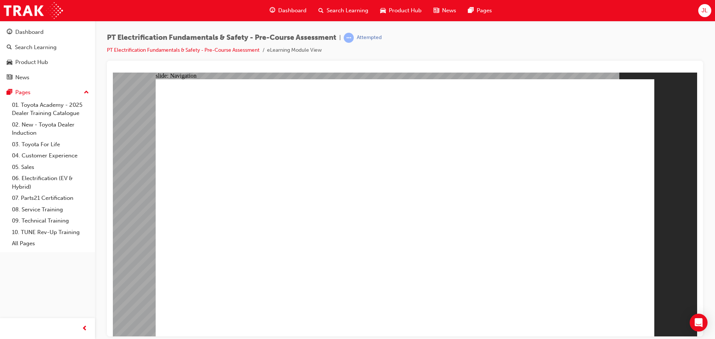
radio input "true"
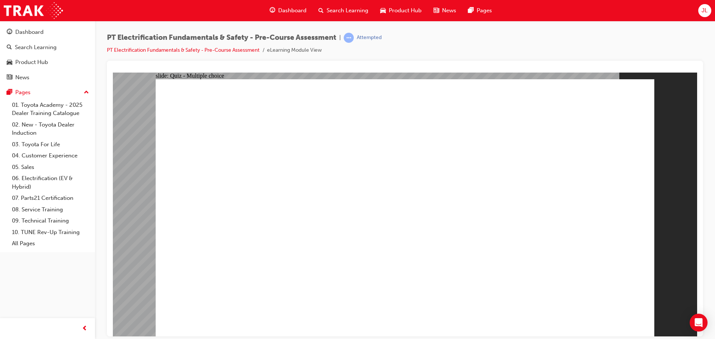
radio input "true"
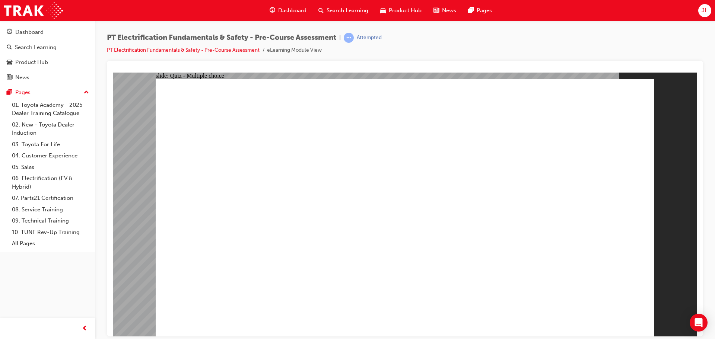
radio input "true"
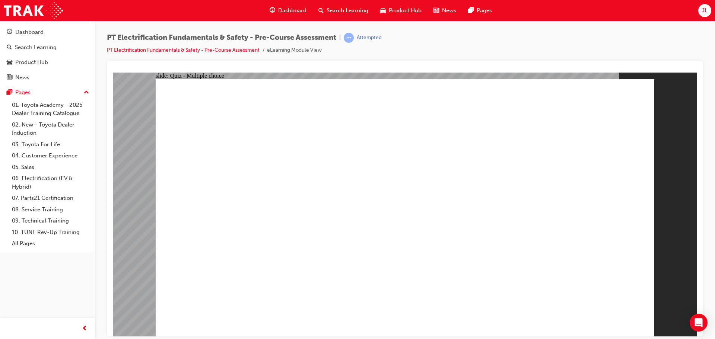
radio input "true"
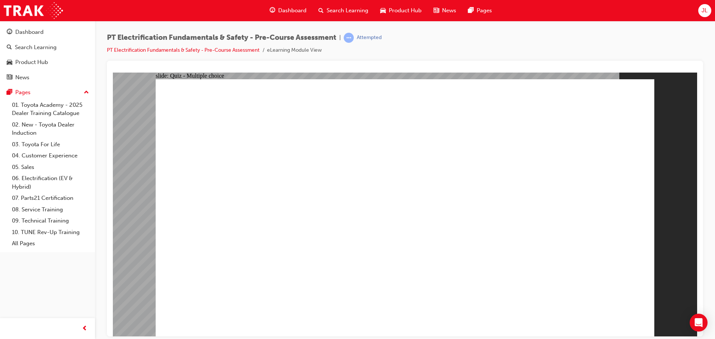
radio input "true"
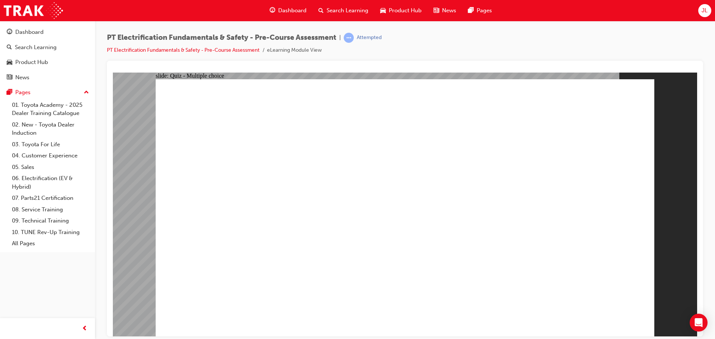
radio input "true"
radio input "false"
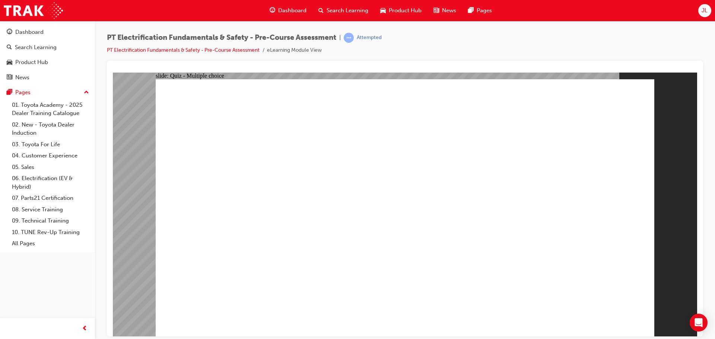
radio input "true"
checkbox input "true"
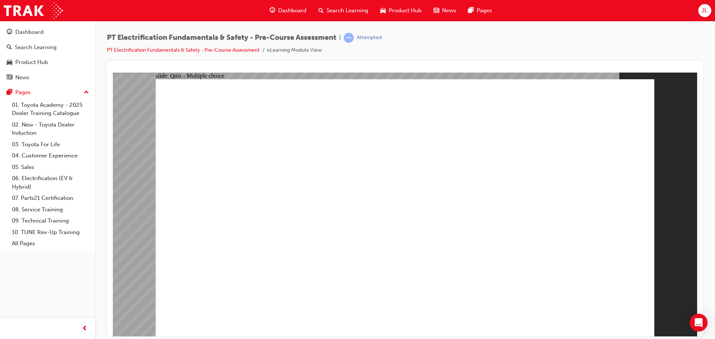
checkbox input "true"
click at [221, 52] on link "PT Electrification Fundamentals & Safety - Pre-Course Assessment" at bounding box center [183, 50] width 153 height 6
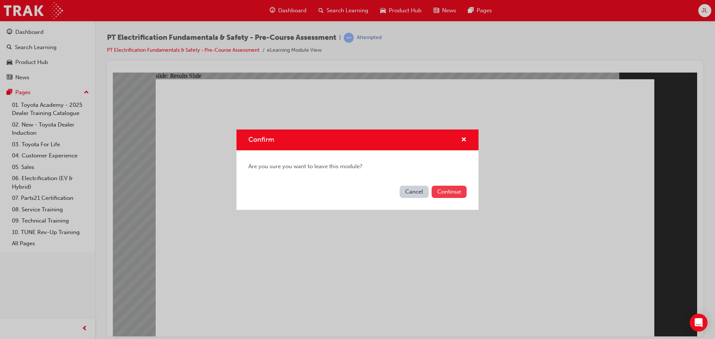
click at [437, 191] on button "Continue" at bounding box center [448, 192] width 35 height 12
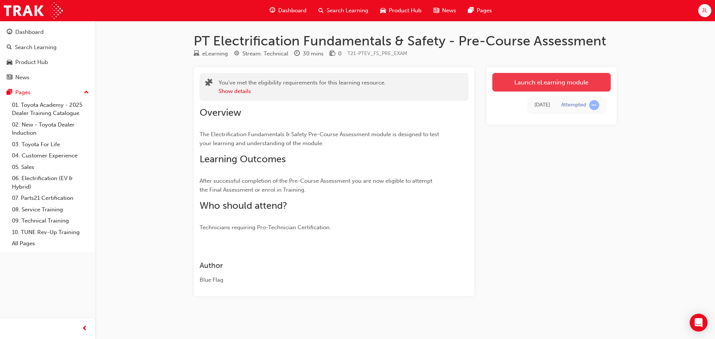
click at [570, 89] on link "Launch eLearning module" at bounding box center [551, 82] width 118 height 19
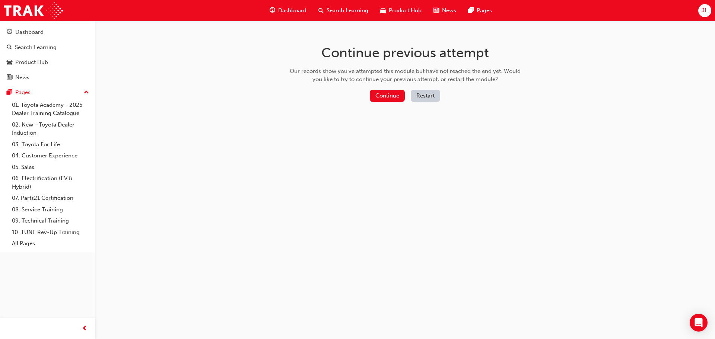
click at [427, 97] on button "Restart" at bounding box center [425, 96] width 29 height 12
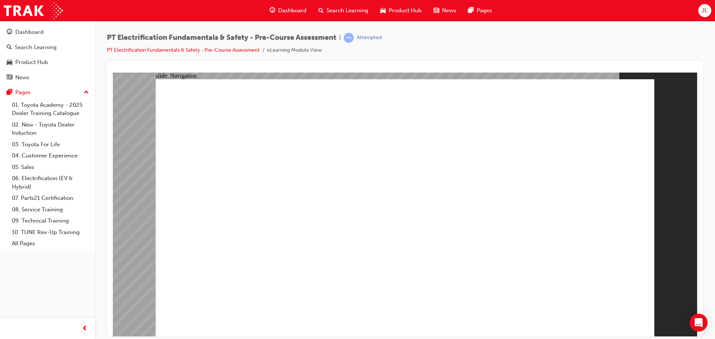
drag, startPoint x: 331, startPoint y: 296, endPoint x: 328, endPoint y: 306, distance: 10.5
radio input "true"
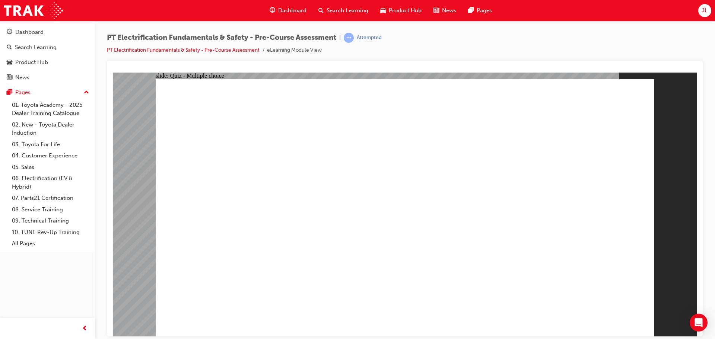
radio input "true"
checkbox input "true"
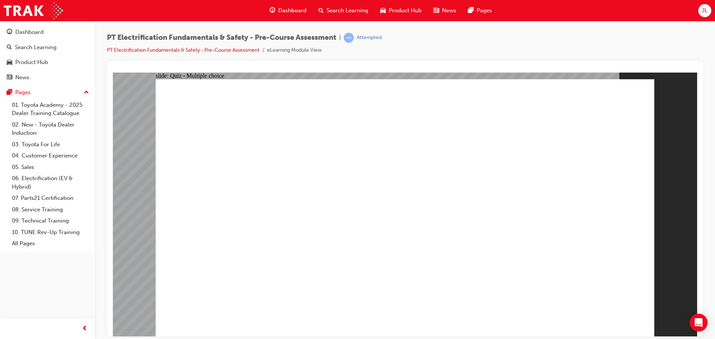
checkbox input "true"
drag, startPoint x: 279, startPoint y: 296, endPoint x: 288, endPoint y: 306, distance: 14.0
checkbox input "false"
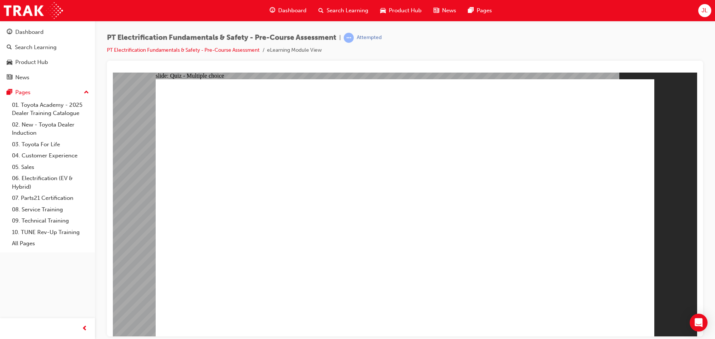
checkbox input "true"
radio input "true"
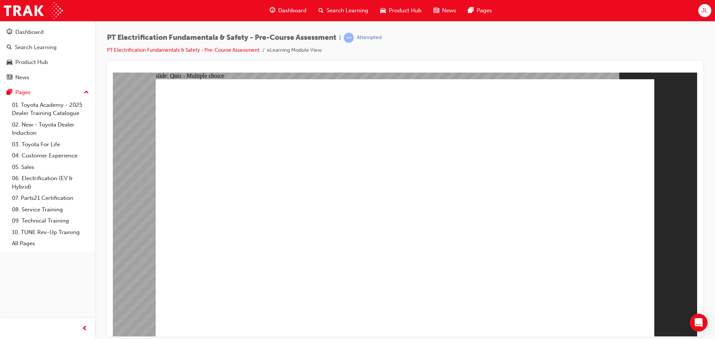
radio input "true"
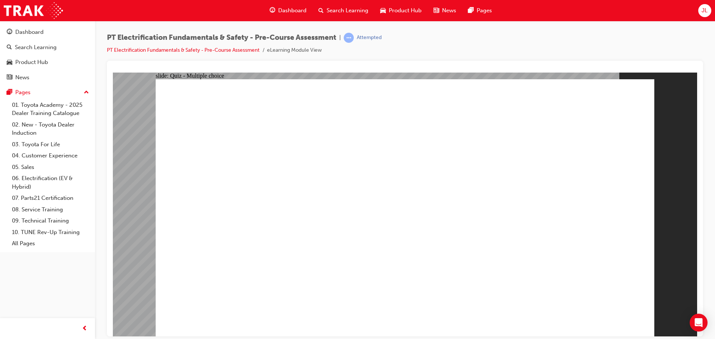
radio input "true"
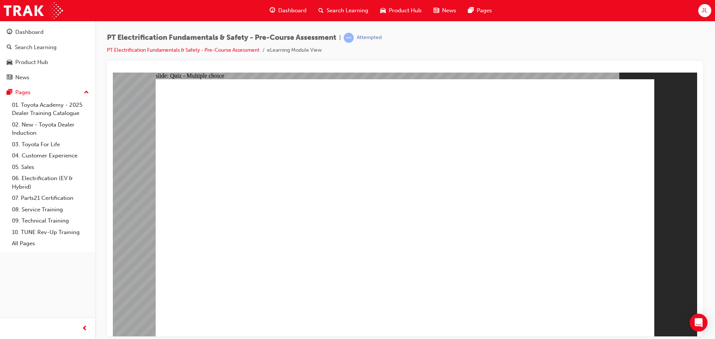
radio input "true"
checkbox input "true"
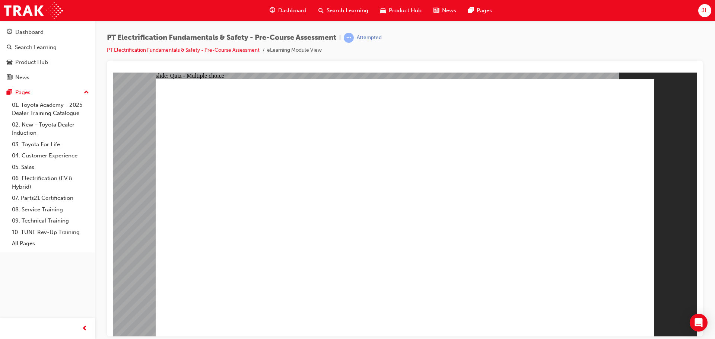
radio input "true"
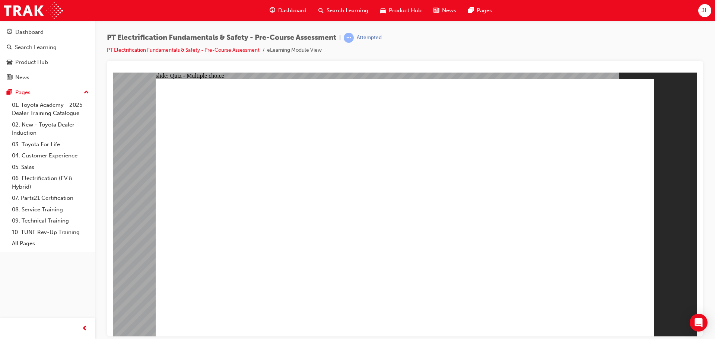
click at [239, 50] on link "PT Electrification Fundamentals & Safety - Pre-Course Assessment" at bounding box center [183, 50] width 153 height 6
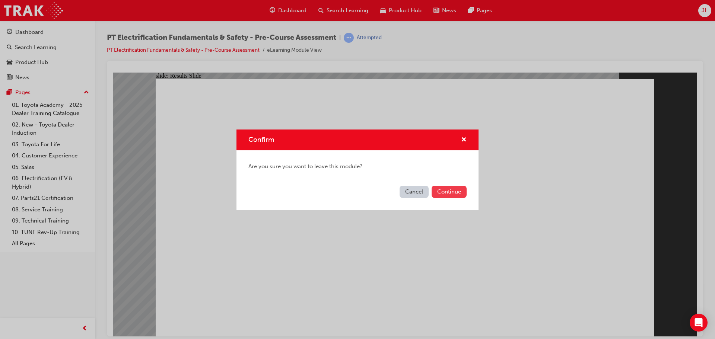
click at [454, 192] on button "Continue" at bounding box center [448, 192] width 35 height 12
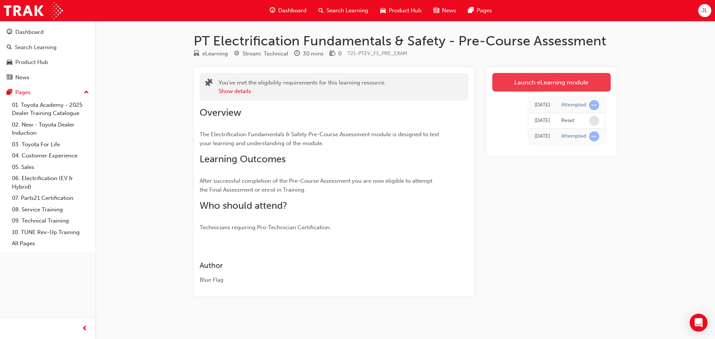
click at [520, 83] on link "Launch eLearning module" at bounding box center [551, 82] width 118 height 19
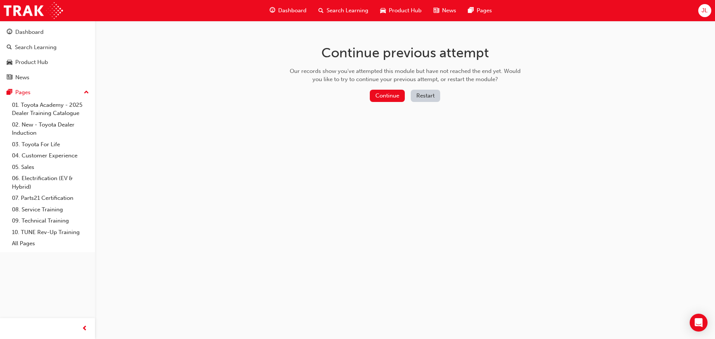
click at [428, 94] on button "Restart" at bounding box center [425, 96] width 29 height 12
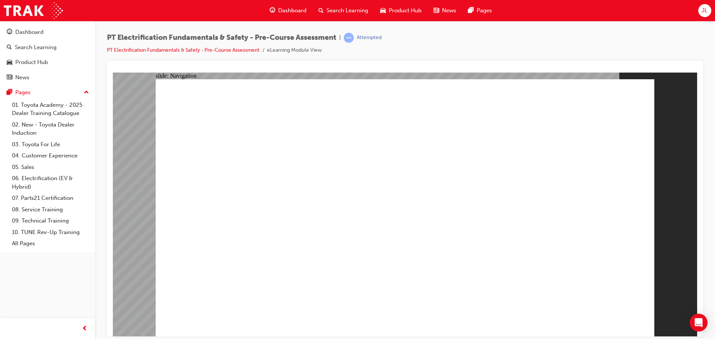
radio input "true"
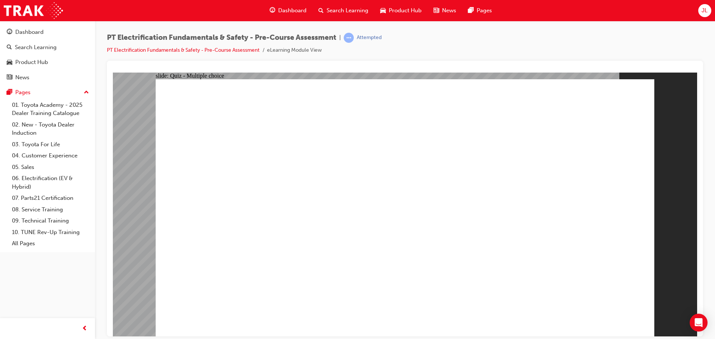
radio input "true"
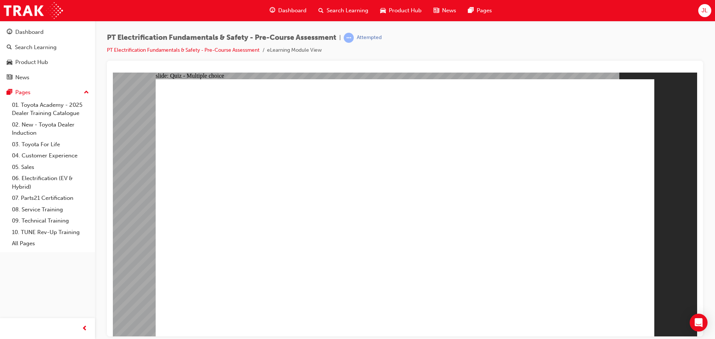
radio input "true"
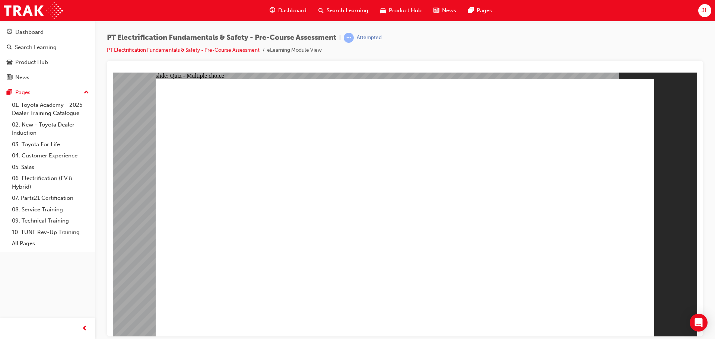
radio input "true"
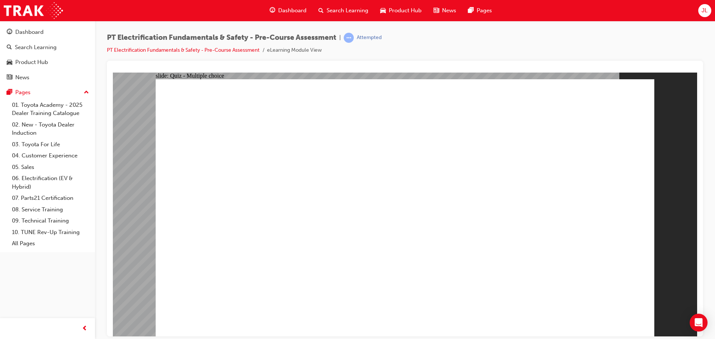
radio input "true"
radio input "false"
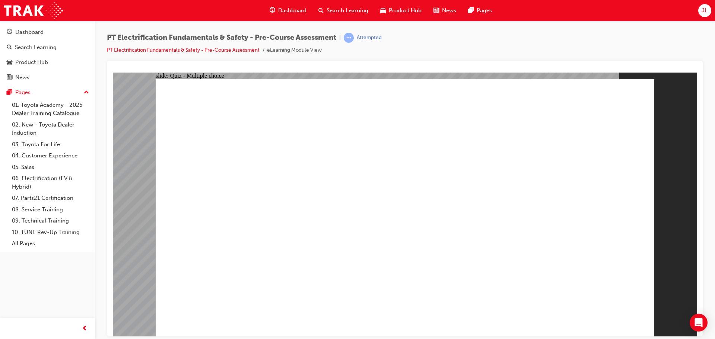
radio input "true"
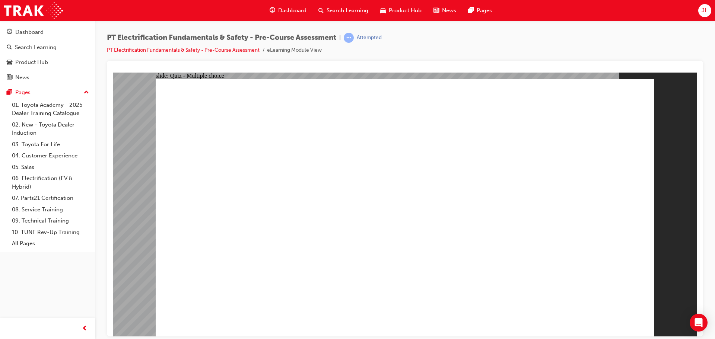
checkbox input "true"
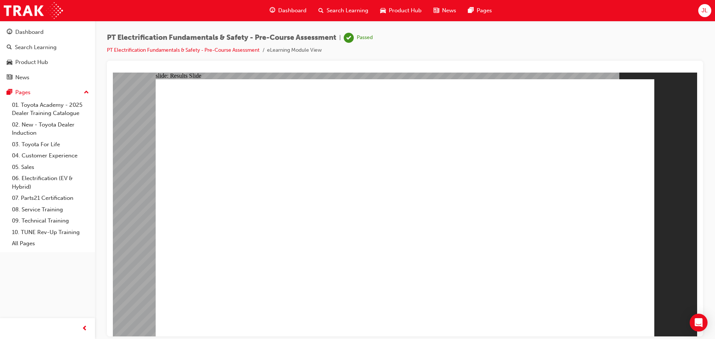
click at [287, 10] on span "Dashboard" at bounding box center [292, 10] width 28 height 9
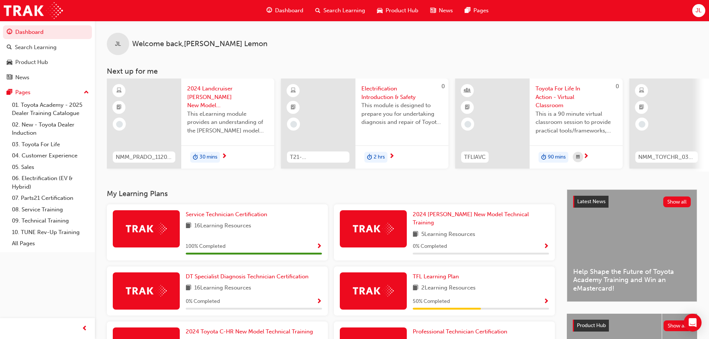
click at [386, 123] on span "This module is designed to prepare you for undertaking diagnosis and repair of …" at bounding box center [401, 113] width 81 height 25
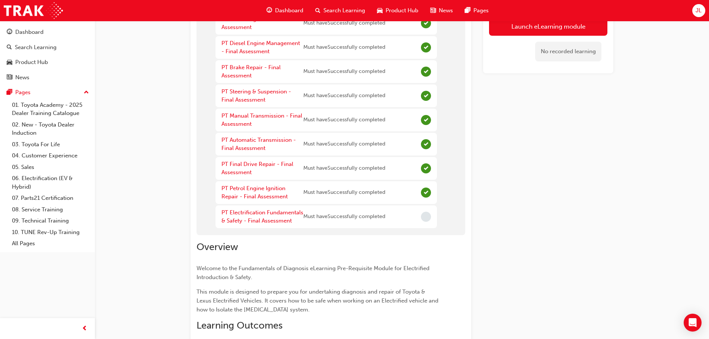
scroll to position [223, 0]
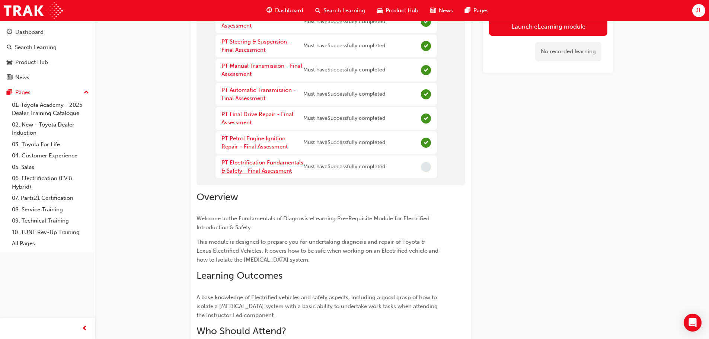
click at [237, 165] on link "PT Electrification Fundamentals & Safety - Final Assessment" at bounding box center [262, 166] width 82 height 15
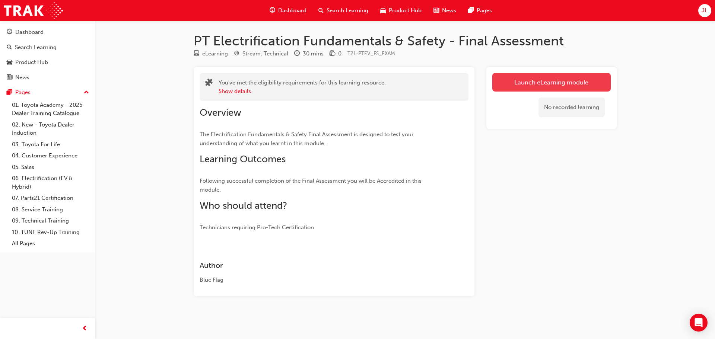
click at [517, 83] on link "Launch eLearning module" at bounding box center [551, 82] width 118 height 19
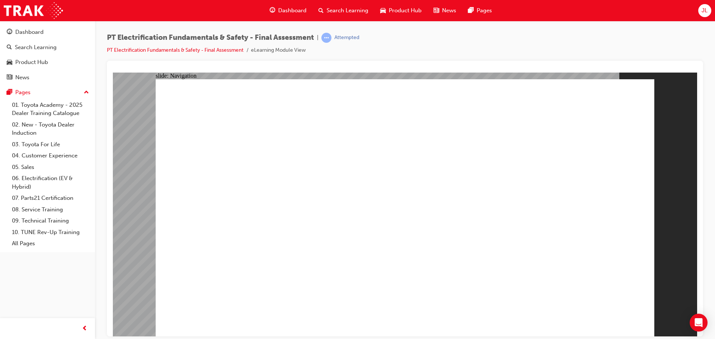
checkbox input "true"
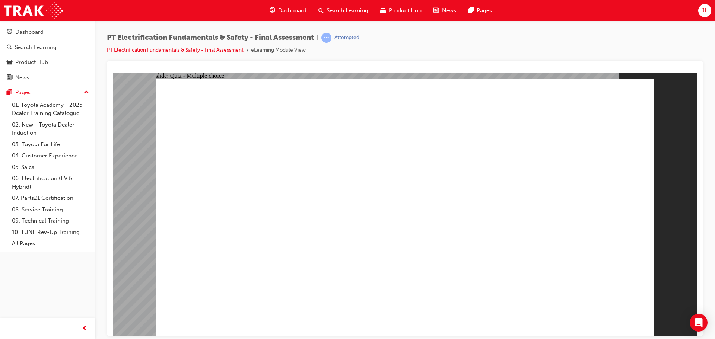
radio input "true"
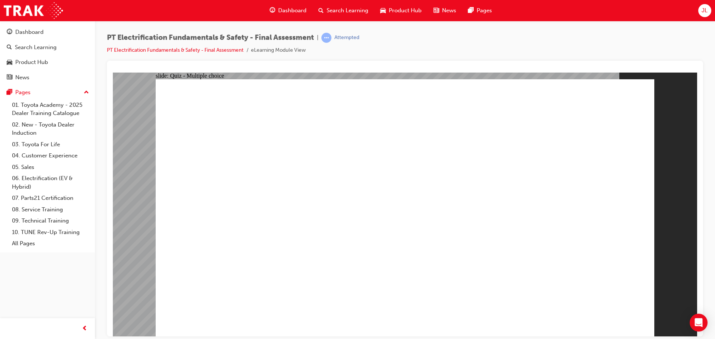
radio input "true"
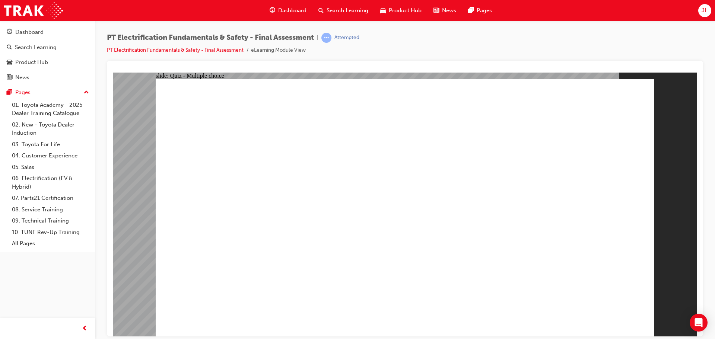
checkbox input "true"
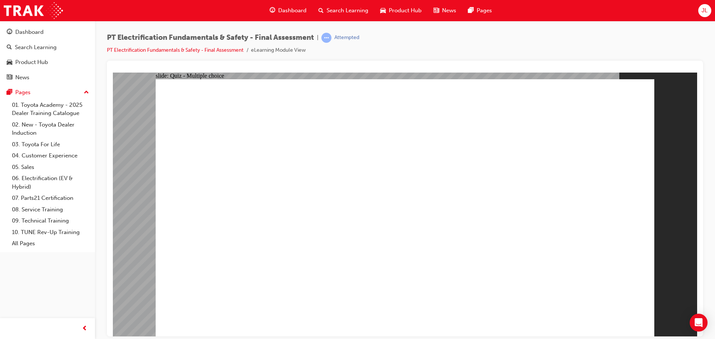
radio input "true"
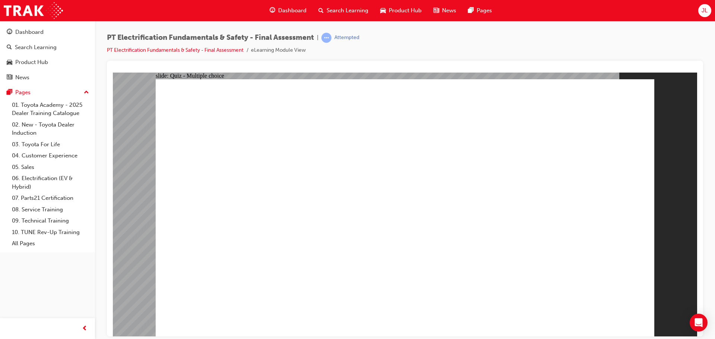
checkbox input "true"
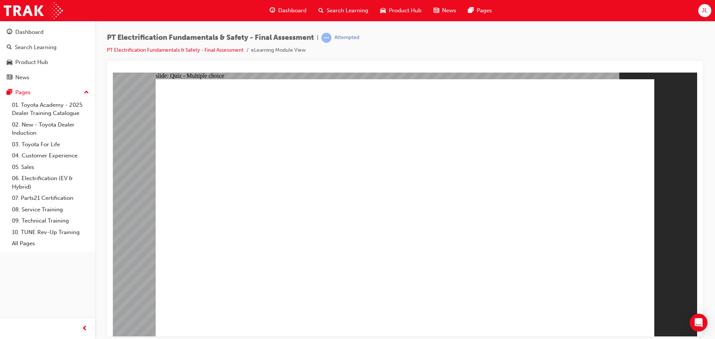
checkbox input "true"
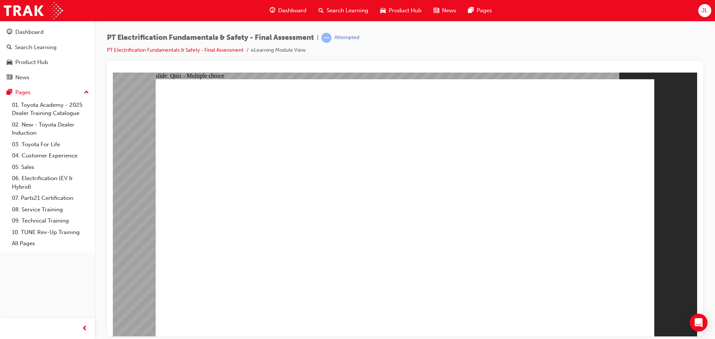
radio input "true"
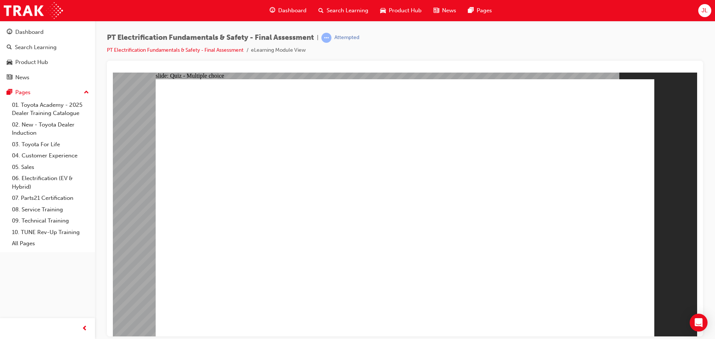
radio input "true"
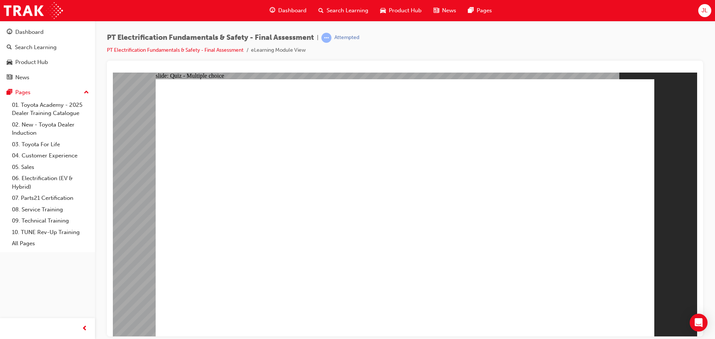
radio input "true"
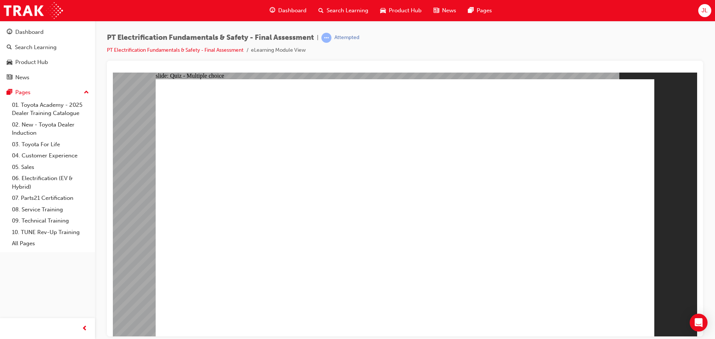
radio input "true"
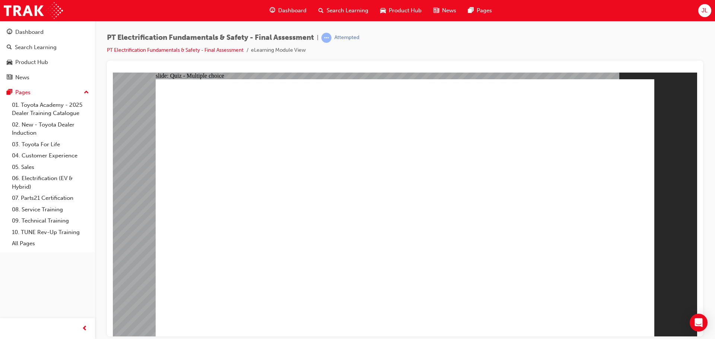
radio input "false"
radio input "true"
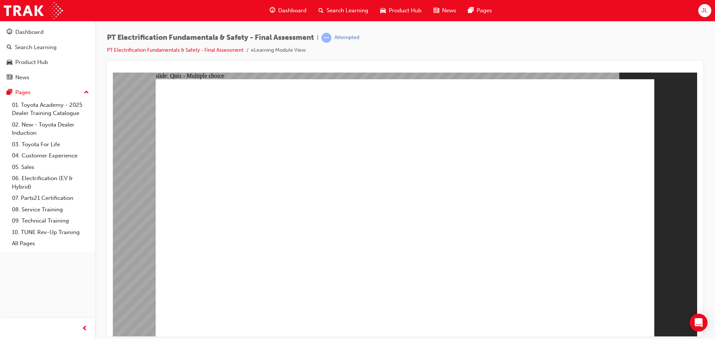
radio input "true"
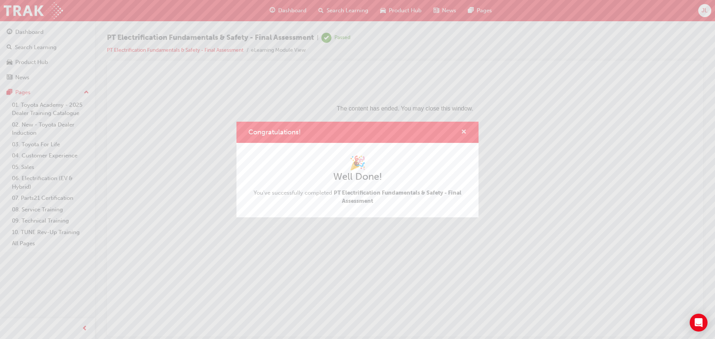
click at [461, 135] on span "cross-icon" at bounding box center [464, 132] width 6 height 7
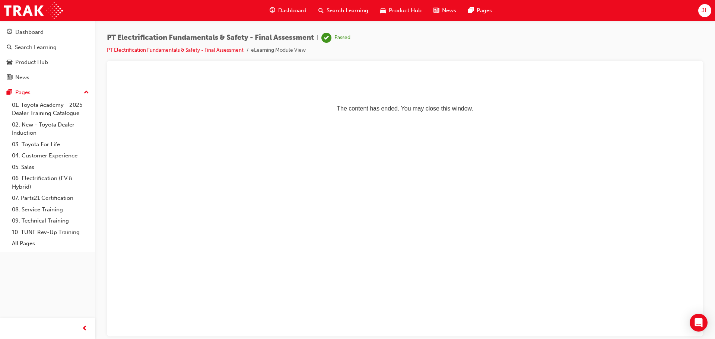
click at [280, 7] on span "Dashboard" at bounding box center [292, 10] width 28 height 9
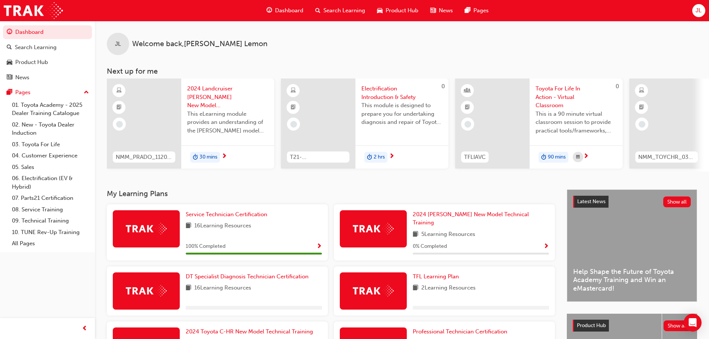
click at [378, 86] on span "Electrification Introduction & Safety" at bounding box center [401, 92] width 81 height 17
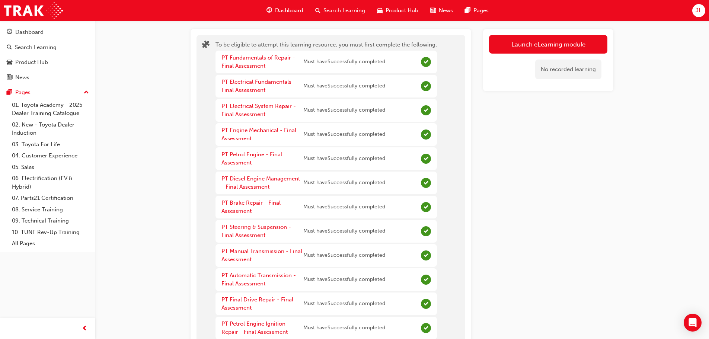
scroll to position [37, 0]
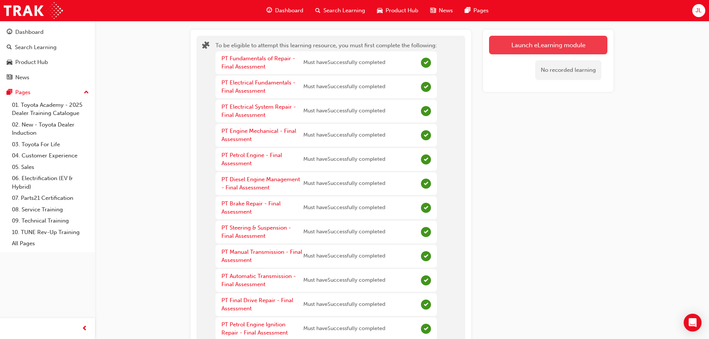
click at [578, 49] on button "Launch eLearning module" at bounding box center [548, 45] width 118 height 19
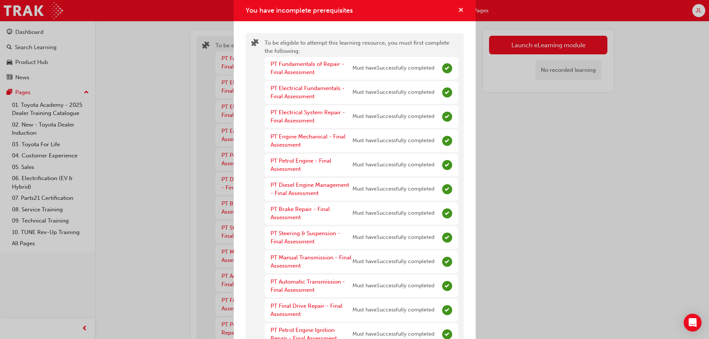
click at [458, 11] on span "cross-icon" at bounding box center [461, 10] width 6 height 7
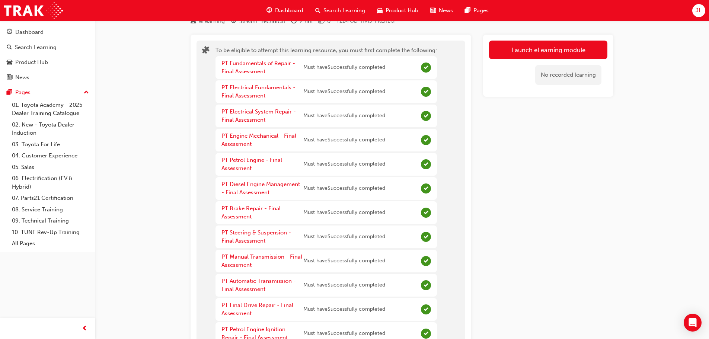
scroll to position [0, 0]
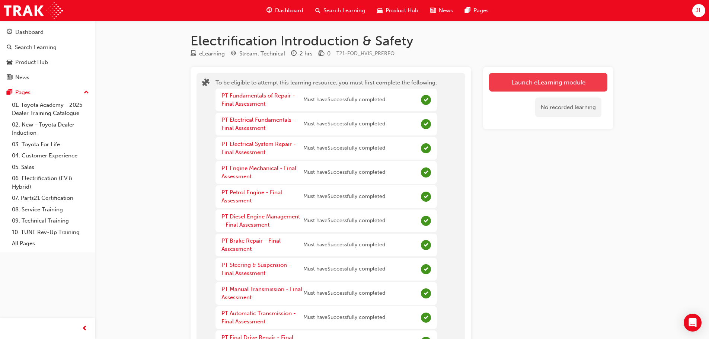
click at [514, 85] on button "Launch eLearning module" at bounding box center [548, 82] width 118 height 19
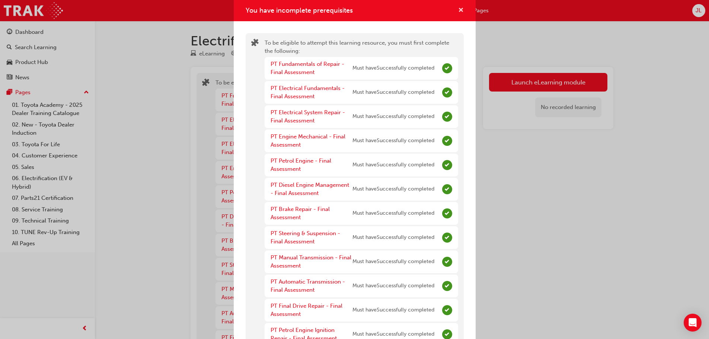
click at [458, 9] on span "cross-icon" at bounding box center [461, 10] width 6 height 7
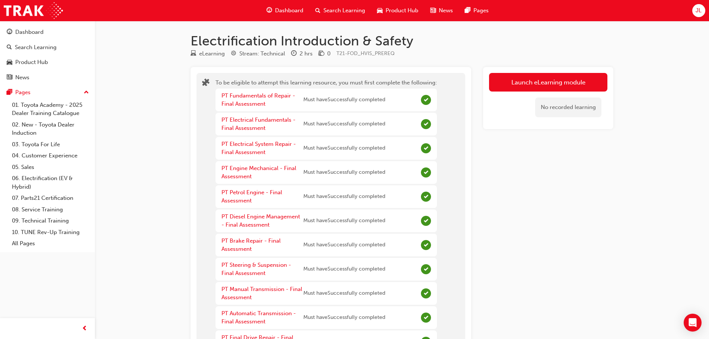
click at [268, 8] on span "guage-icon" at bounding box center [269, 10] width 6 height 9
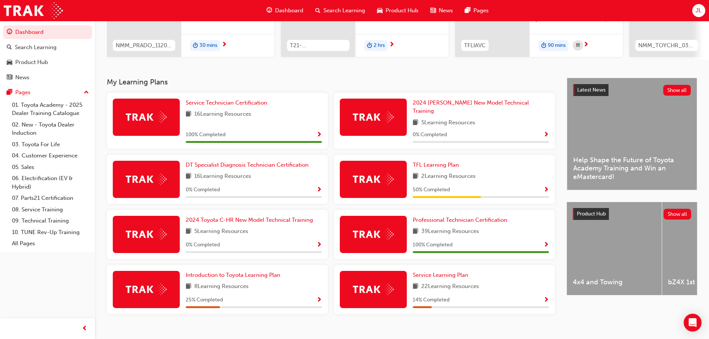
scroll to position [37, 0]
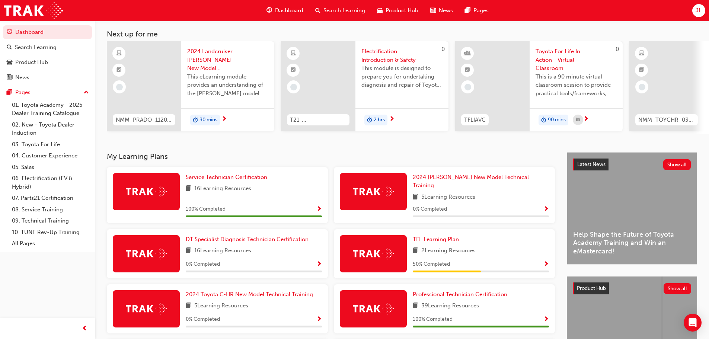
click at [373, 48] on span "Electrification Introduction & Safety" at bounding box center [401, 55] width 81 height 17
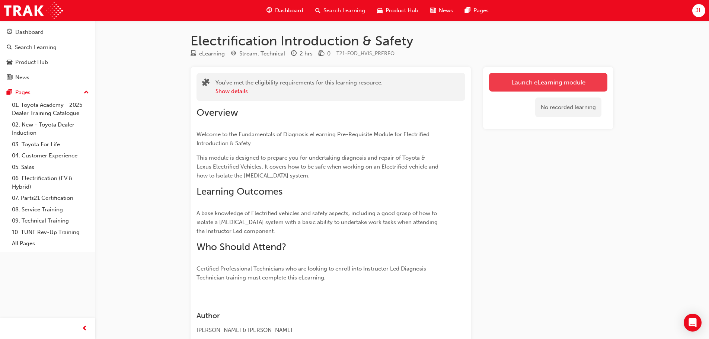
click at [516, 83] on link "Launch eLearning module" at bounding box center [548, 82] width 118 height 19
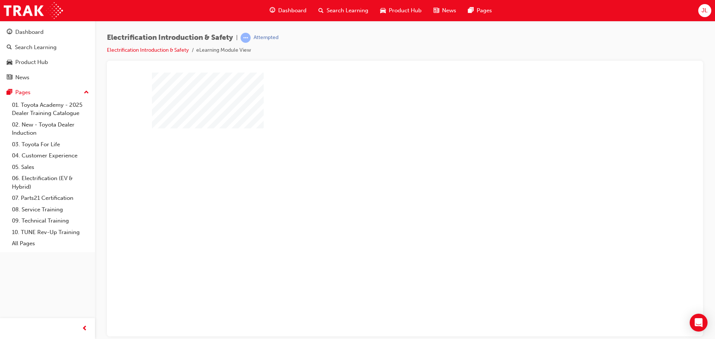
click at [383, 183] on div "play" at bounding box center [383, 183] width 0 height 0
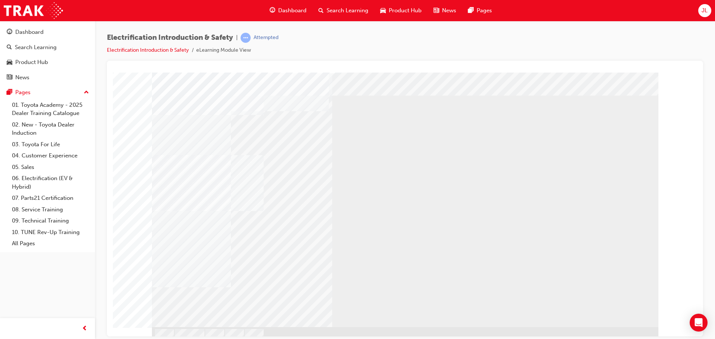
scroll to position [21, 0]
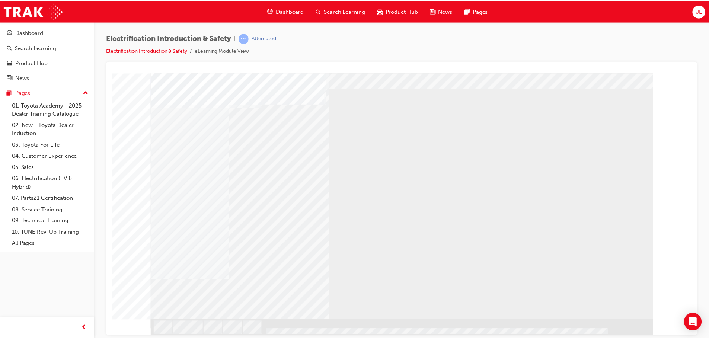
scroll to position [0, 0]
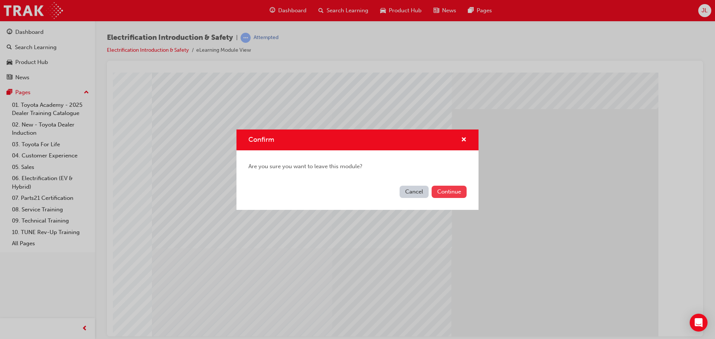
click at [459, 186] on button "Continue" at bounding box center [448, 192] width 35 height 12
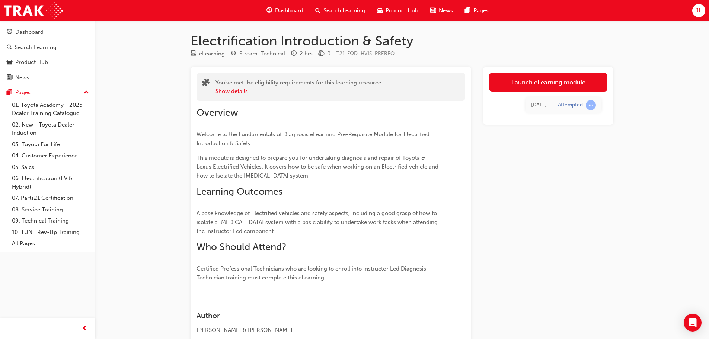
click at [291, 13] on span "Dashboard" at bounding box center [289, 10] width 28 height 9
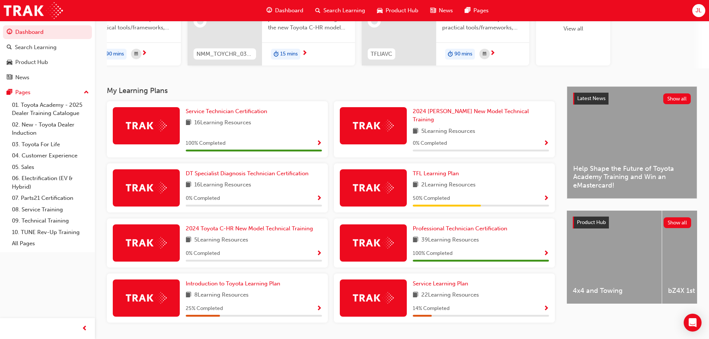
scroll to position [112, 0]
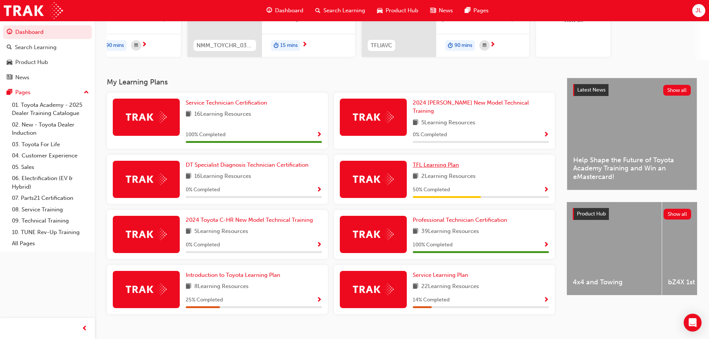
click at [435, 163] on span "TFL Learning Plan" at bounding box center [436, 165] width 46 height 7
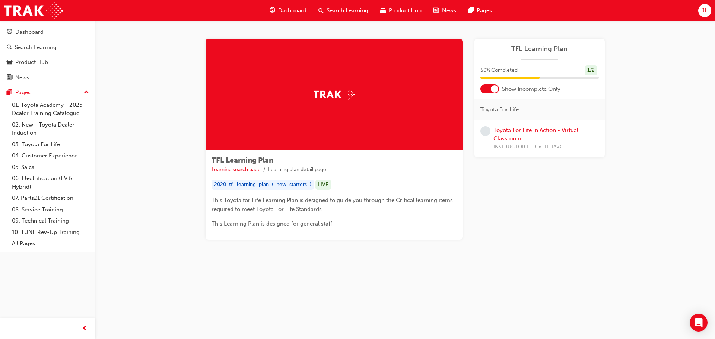
click at [492, 89] on div at bounding box center [494, 88] width 7 height 7
click at [483, 87] on div at bounding box center [484, 88] width 7 height 7
click at [300, 7] on span "Dashboard" at bounding box center [292, 10] width 28 height 9
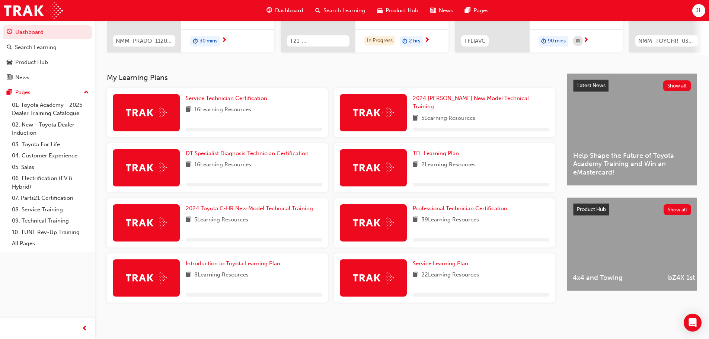
scroll to position [119, 0]
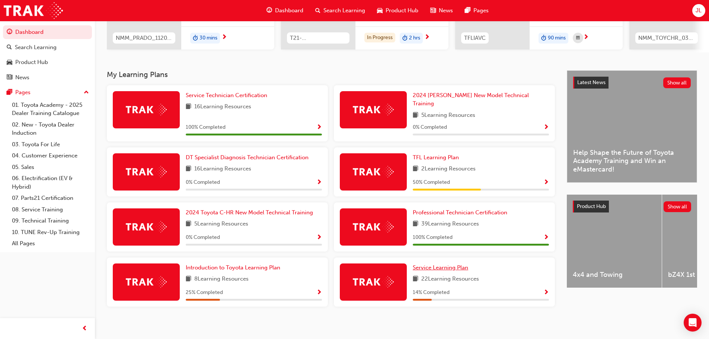
click at [441, 264] on span "Service Learning Plan" at bounding box center [440, 267] width 55 height 7
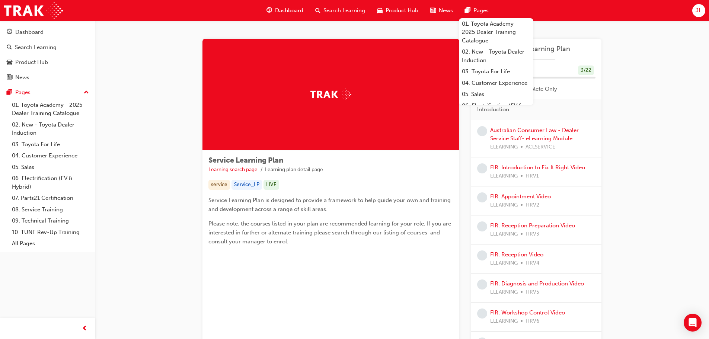
click at [269, 8] on span "guage-icon" at bounding box center [269, 10] width 6 height 9
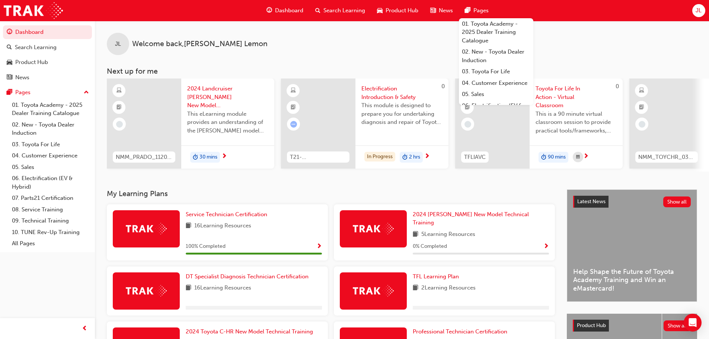
click at [405, 63] on div "JL Welcome back , [PERSON_NAME] Next up for me NMM_PRADO_112024_MODULE_1 2024 L…" at bounding box center [402, 96] width 614 height 151
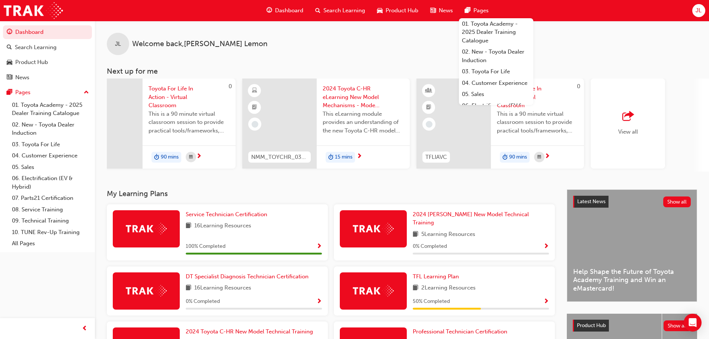
scroll to position [0, 442]
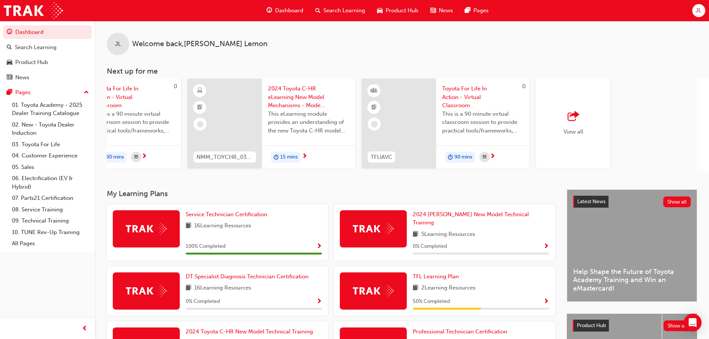
click at [578, 46] on div "JL Welcome back , [PERSON_NAME]" at bounding box center [402, 38] width 614 height 34
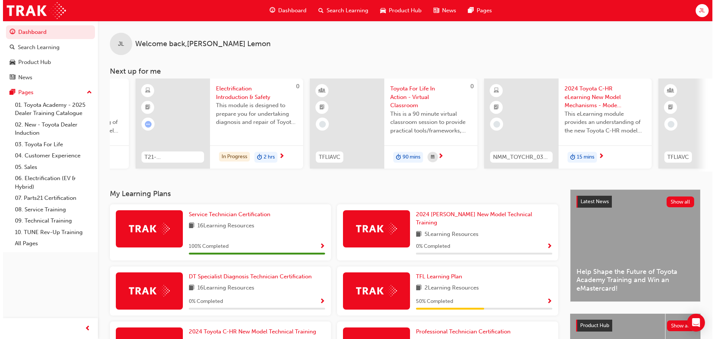
scroll to position [0, 0]
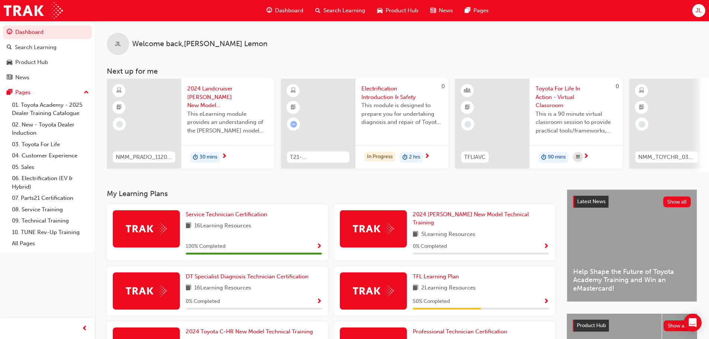
click at [209, 96] on span "2024 Landcruiser [PERSON_NAME] New Model Mechanisms - Model Outline 1" at bounding box center [227, 96] width 81 height 25
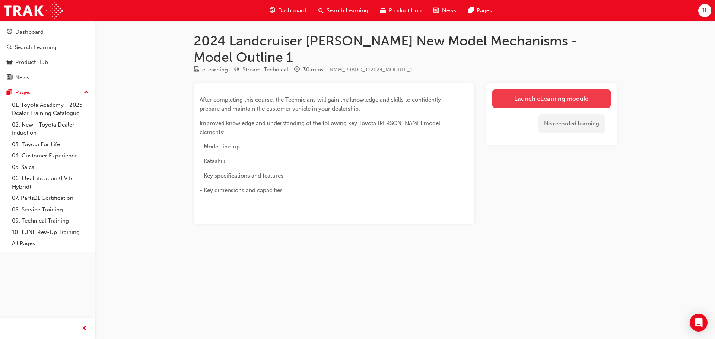
click at [551, 89] on link "Launch eLearning module" at bounding box center [551, 98] width 118 height 19
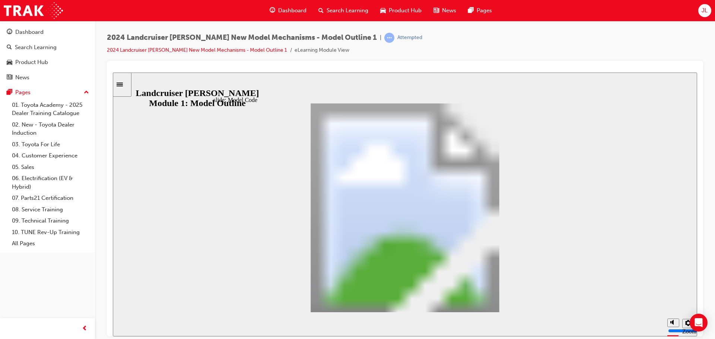
drag, startPoint x: 523, startPoint y: 213, endPoint x: 526, endPoint y: 243, distance: 30.7
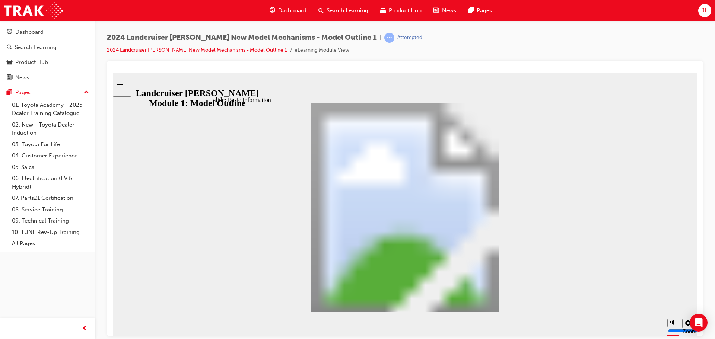
drag, startPoint x: 521, startPoint y: 234, endPoint x: 527, endPoint y: 261, distance: 27.5
